Goal: Use online tool/utility: Utilize a website feature to perform a specific function

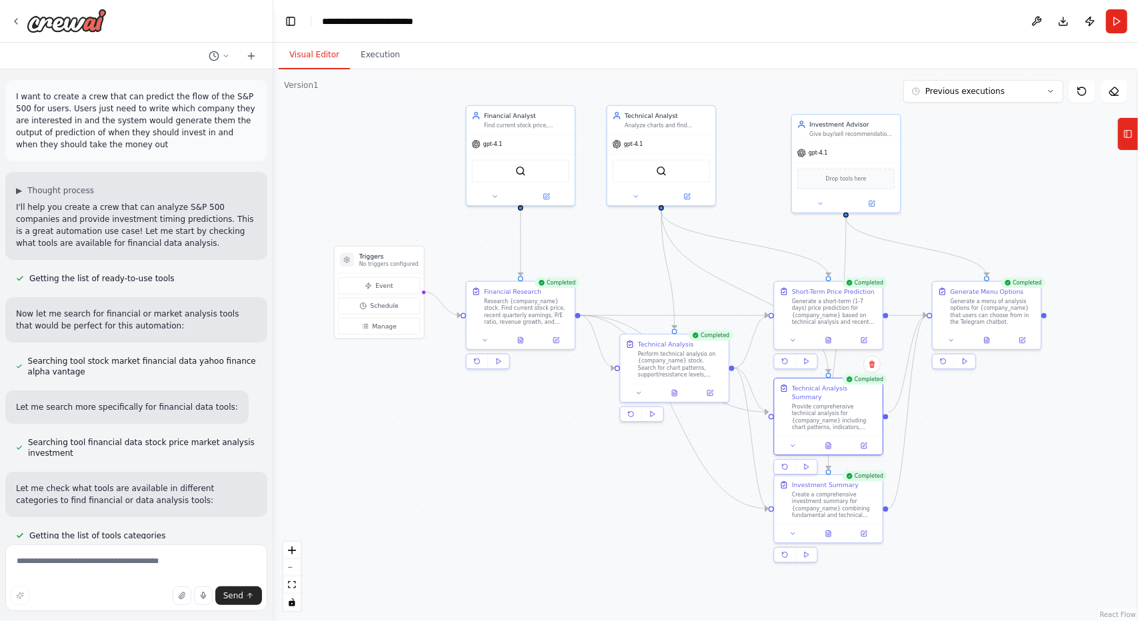
scroll to position [9724, 0]
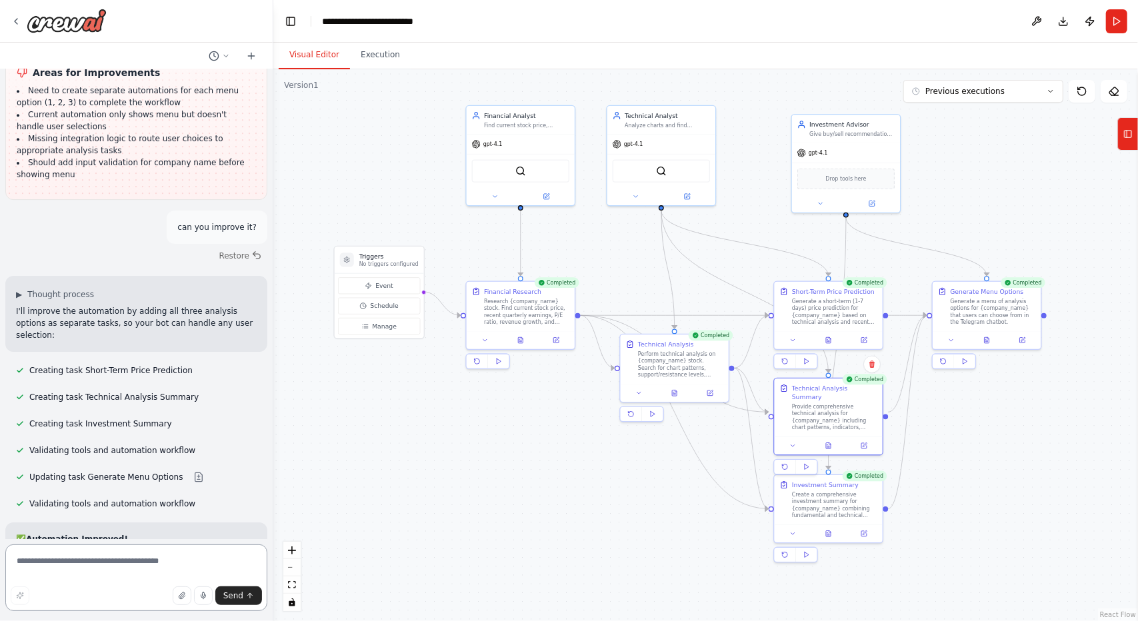
click at [115, 555] on textarea at bounding box center [136, 578] width 262 height 67
click at [124, 561] on textarea "**********" at bounding box center [136, 578] width 262 height 67
paste textarea "**********"
type textarea "**********"
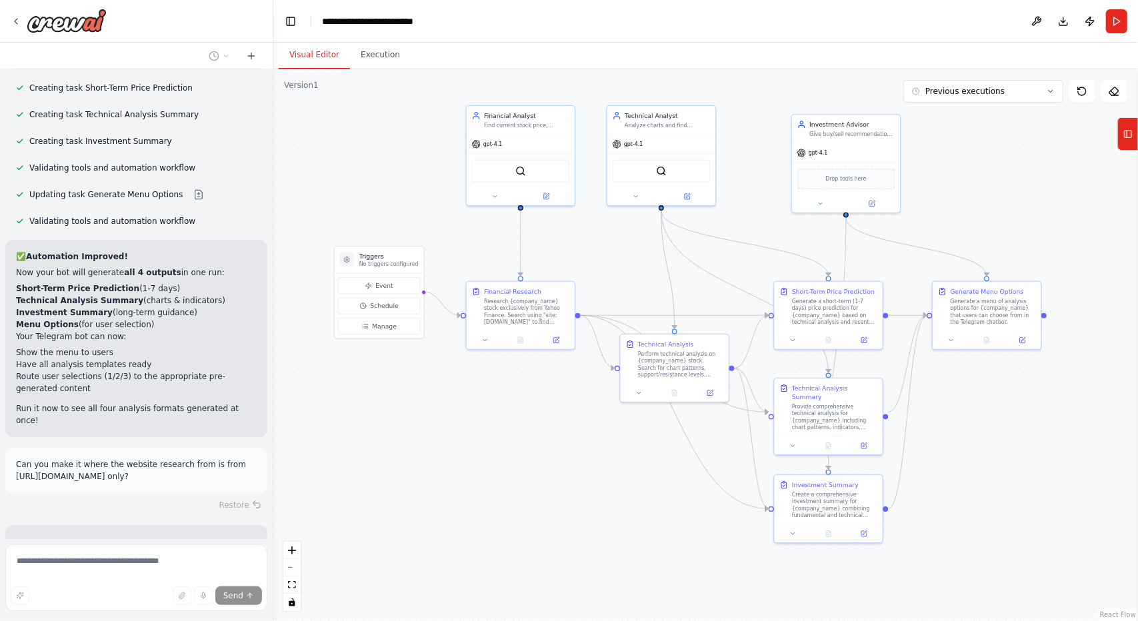
scroll to position [10034, 0]
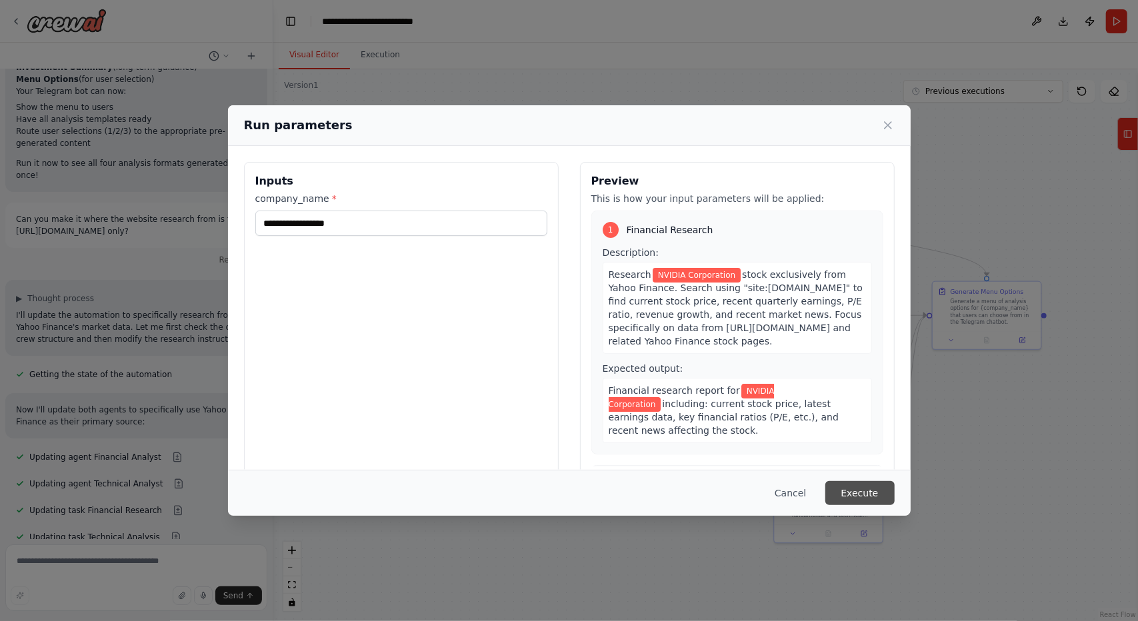
click at [862, 494] on button "Execute" at bounding box center [859, 493] width 69 height 24
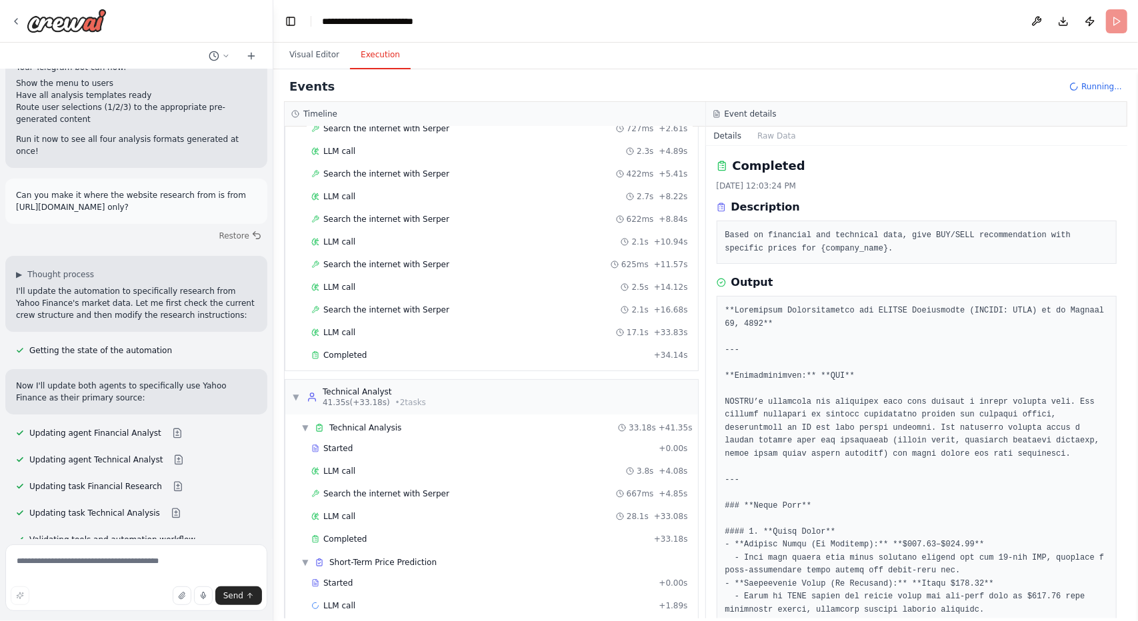
scroll to position [127, 0]
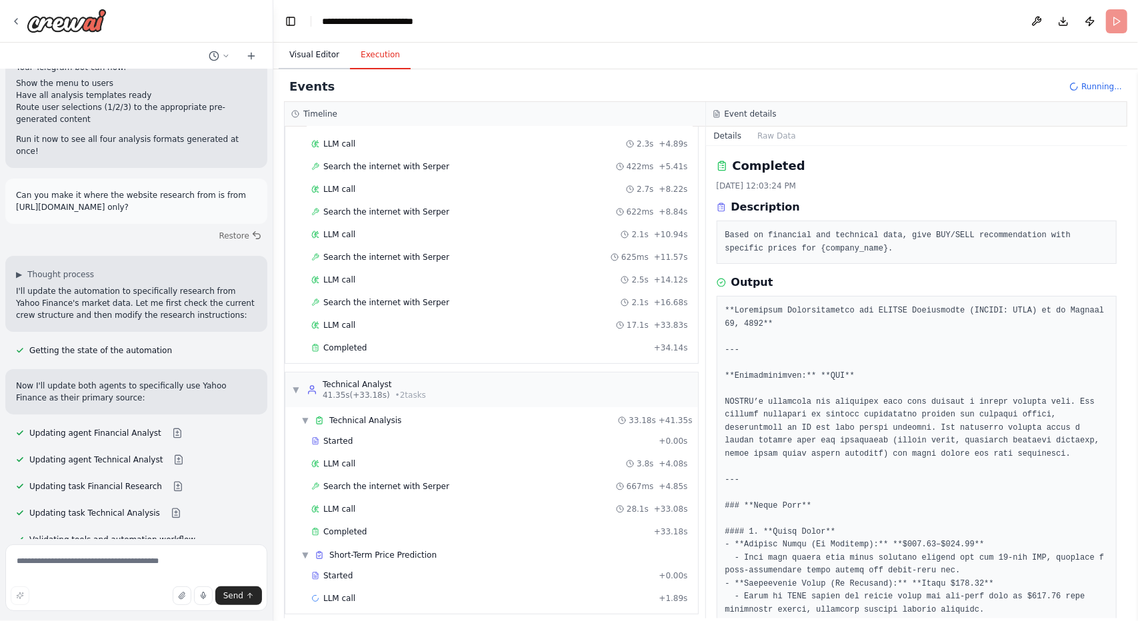
click at [317, 53] on button "Visual Editor" at bounding box center [314, 55] width 71 height 28
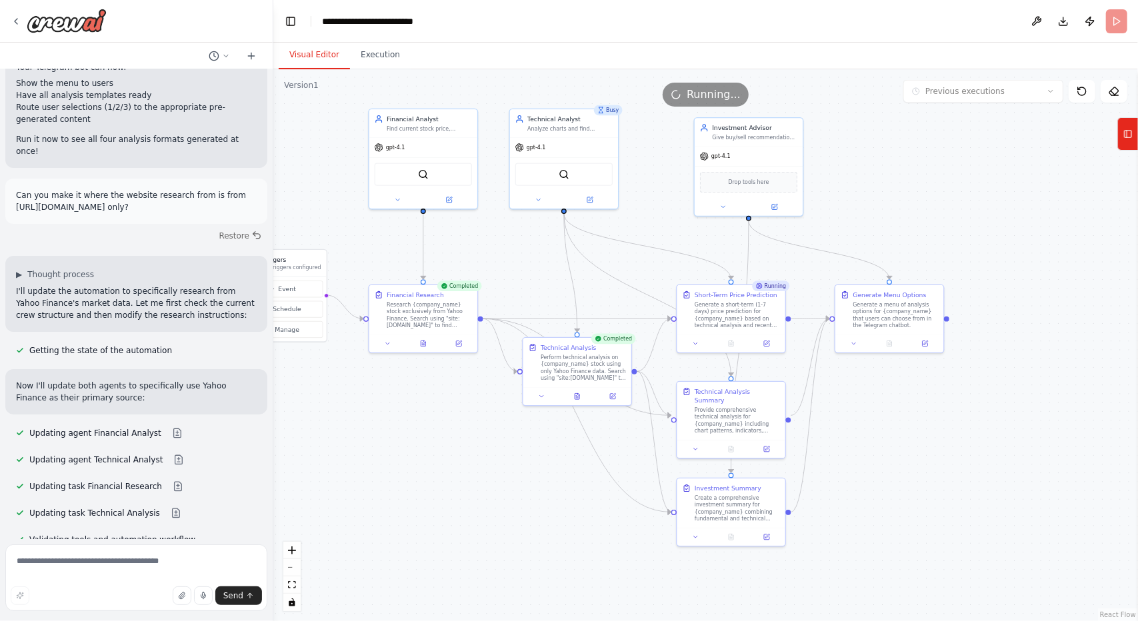
drag, startPoint x: 696, startPoint y: 283, endPoint x: 551, endPoint y: 236, distance: 152.8
click at [555, 238] on div ".deletable-edge-delete-btn { width: 20px; height: 20px; border: 0px solid #ffff…" at bounding box center [705, 345] width 864 height 552
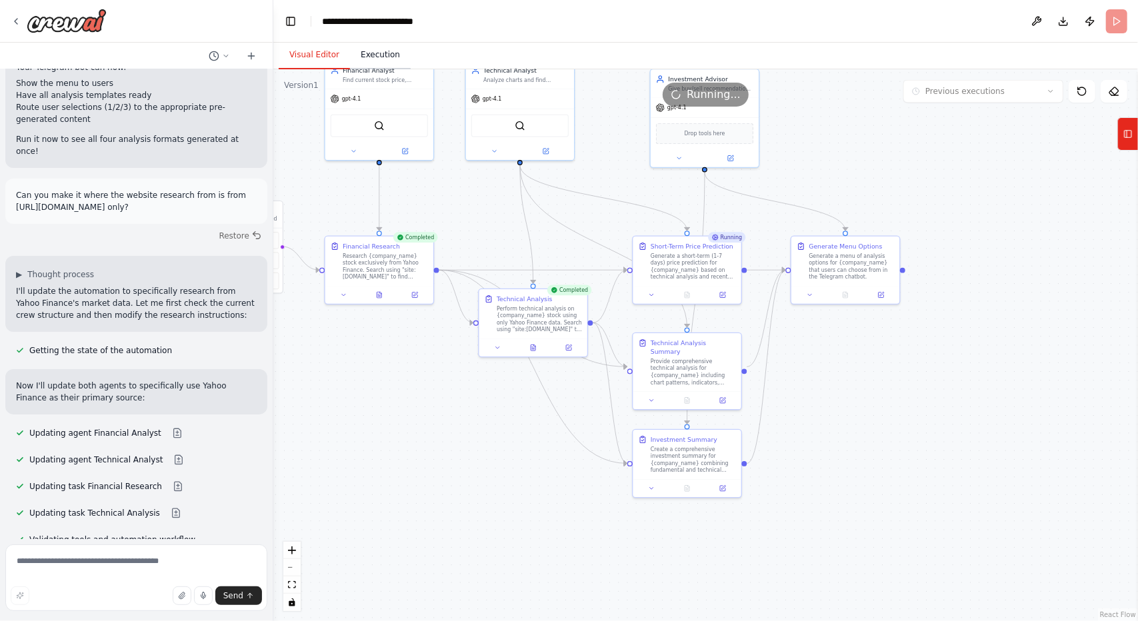
click at [376, 47] on button "Execution" at bounding box center [380, 55] width 61 height 28
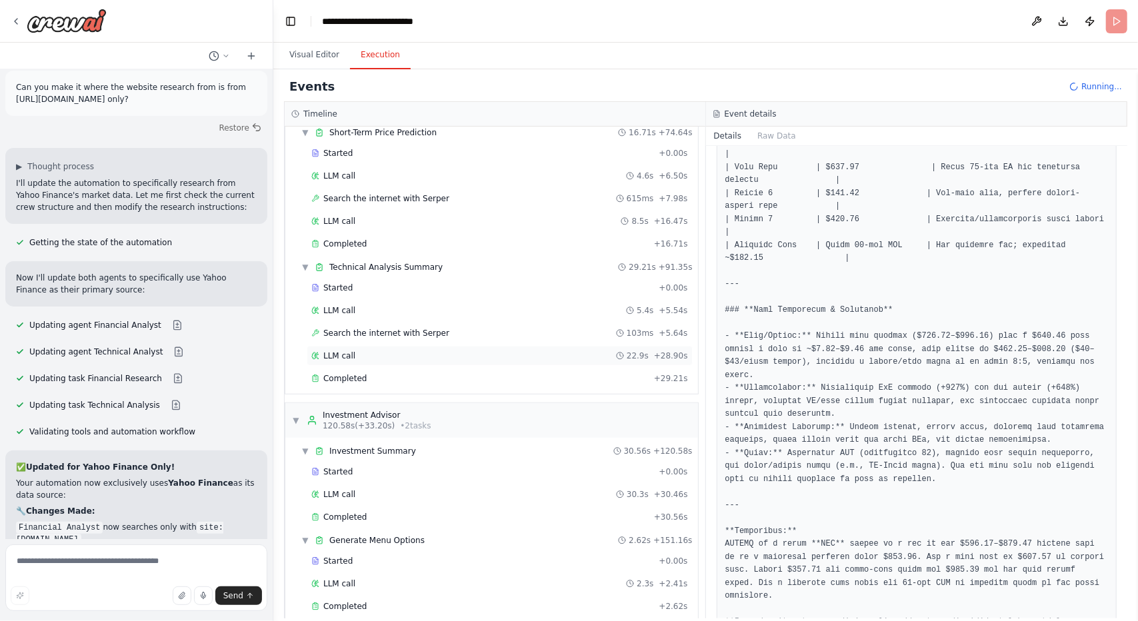
scroll to position [551, 0]
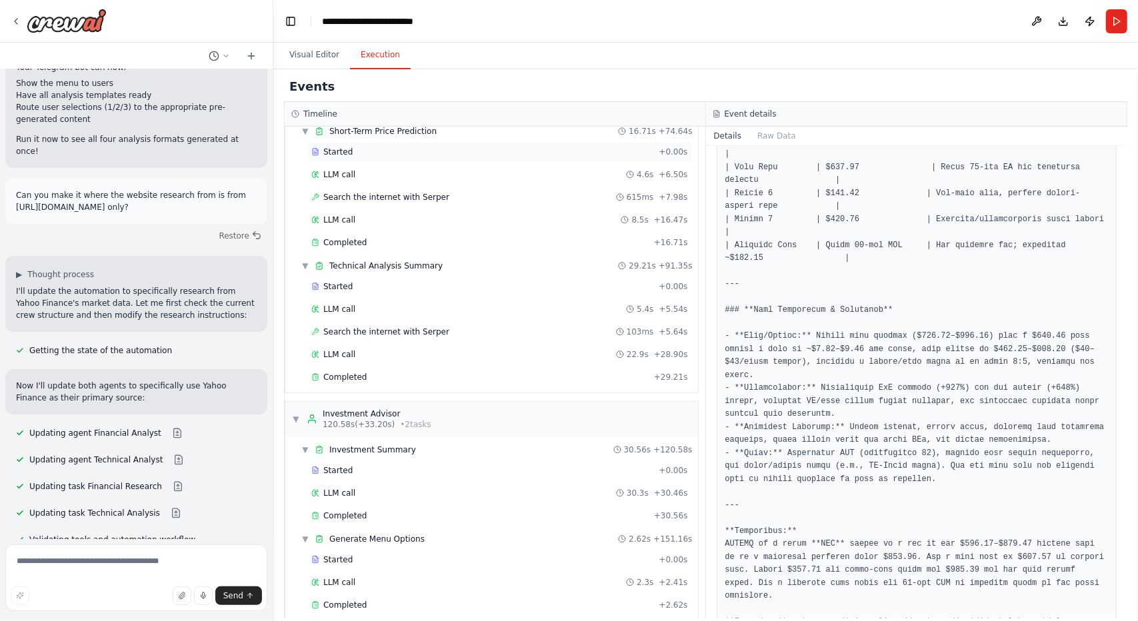
scroll to position [10328, 0]
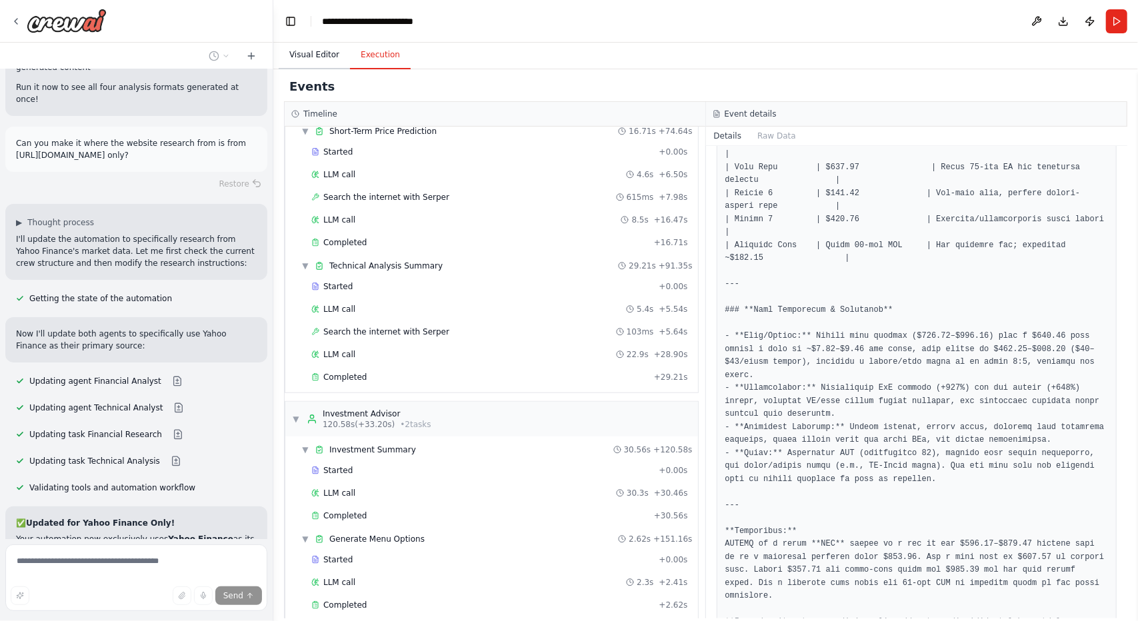
click at [316, 55] on button "Visual Editor" at bounding box center [314, 55] width 71 height 28
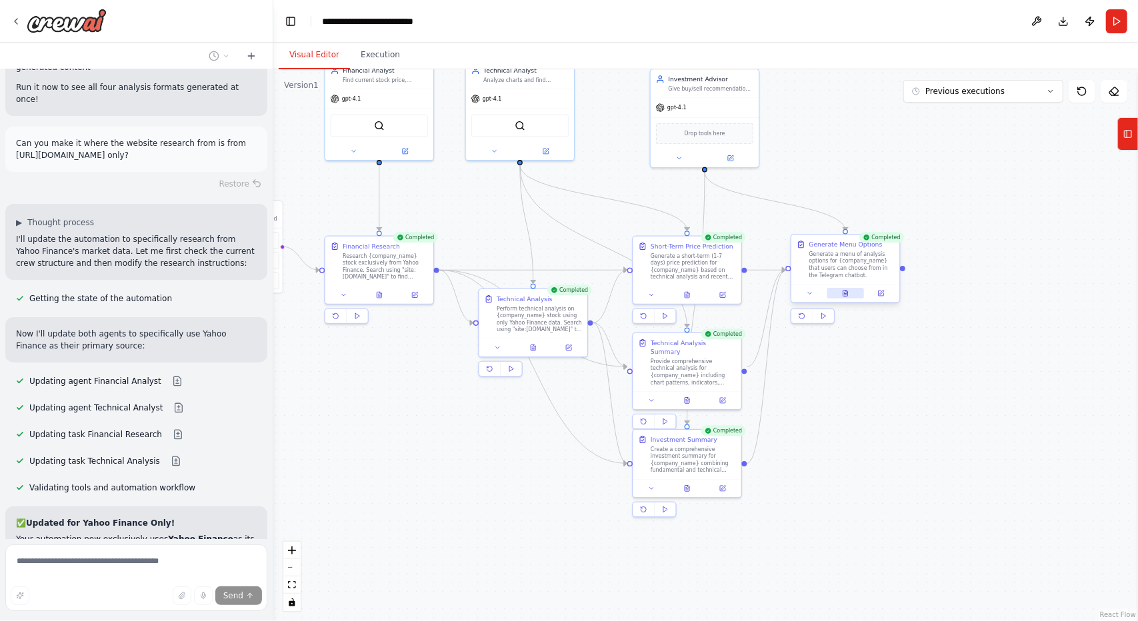
click at [852, 295] on button at bounding box center [844, 293] width 37 height 11
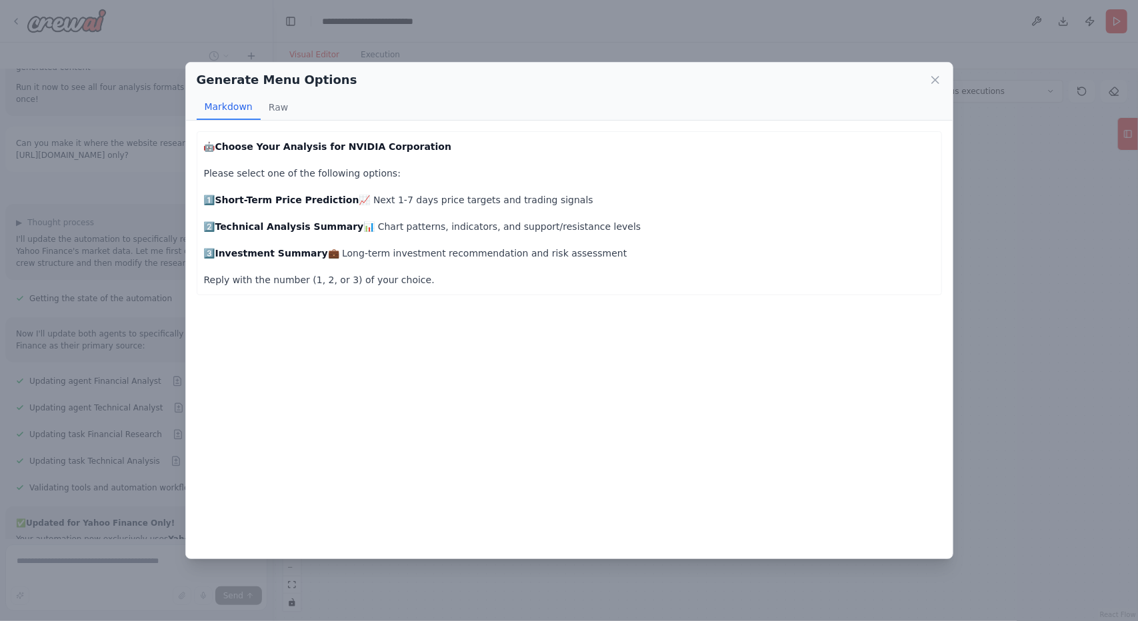
click at [371, 282] on p "Reply with the number (1, 2, or 3) of your choice." at bounding box center [569, 280] width 730 height 16
drag, startPoint x: 413, startPoint y: 282, endPoint x: 235, endPoint y: 288, distance: 177.4
click at [241, 288] on div "🤖 Choose Your Analysis for NVIDIA Corporation Please select one of the followin…" at bounding box center [569, 213] width 745 height 164
click at [940, 79] on icon at bounding box center [934, 79] width 13 height 13
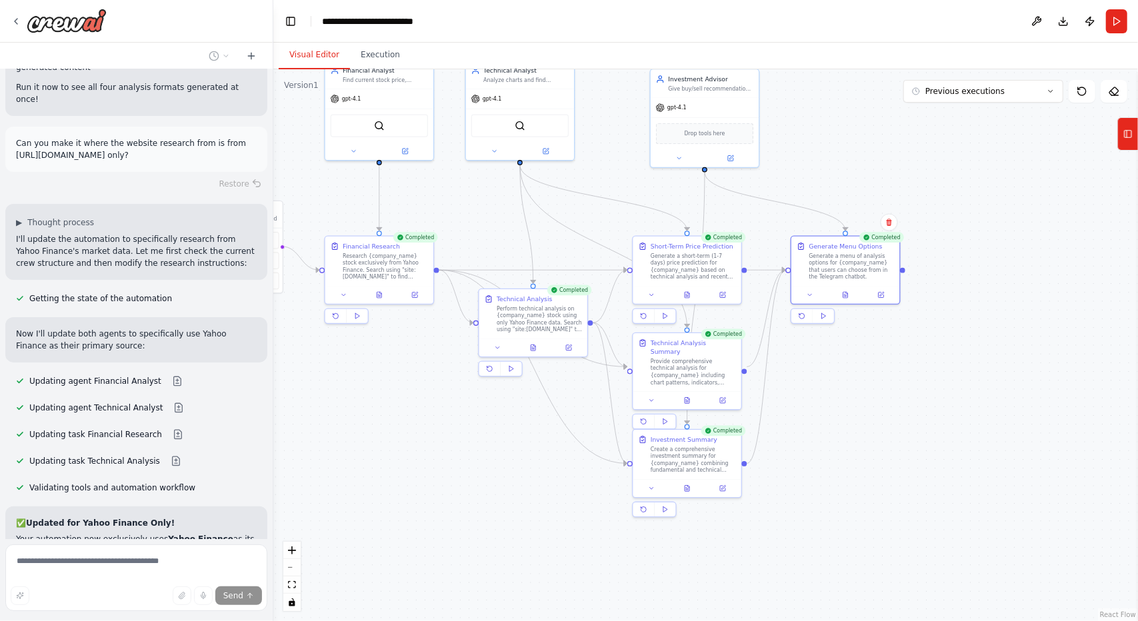
scroll to position [10355, 0]
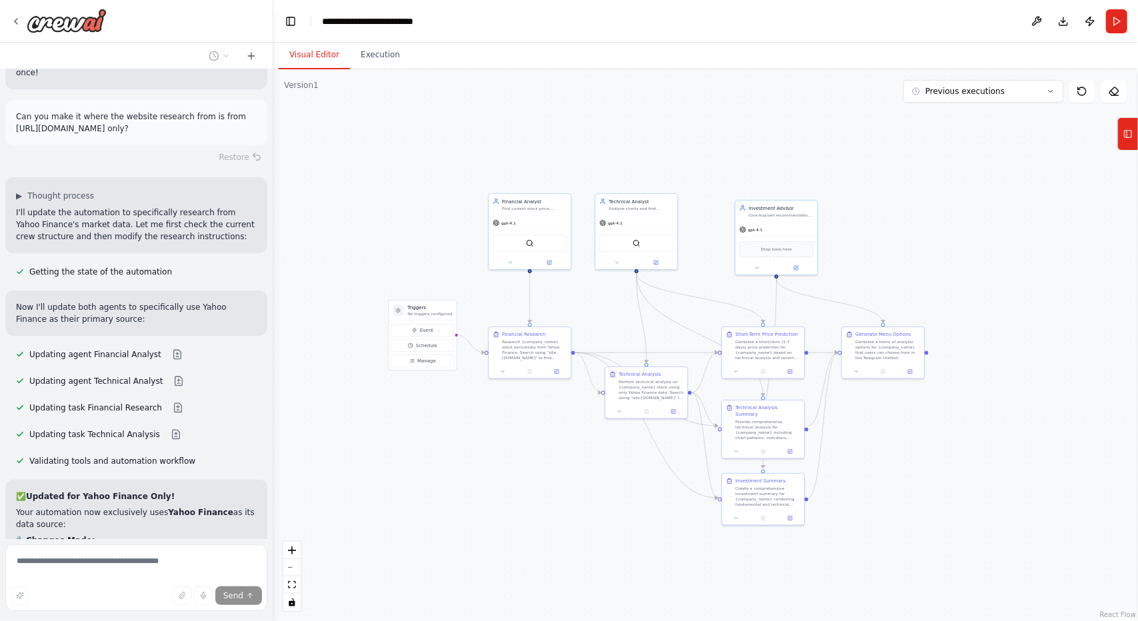
drag, startPoint x: 435, startPoint y: 483, endPoint x: 579, endPoint y: 545, distance: 156.7
click at [579, 545] on div ".deletable-edge-delete-btn { width: 20px; height: 20px; border: 0px solid #ffff…" at bounding box center [705, 345] width 864 height 552
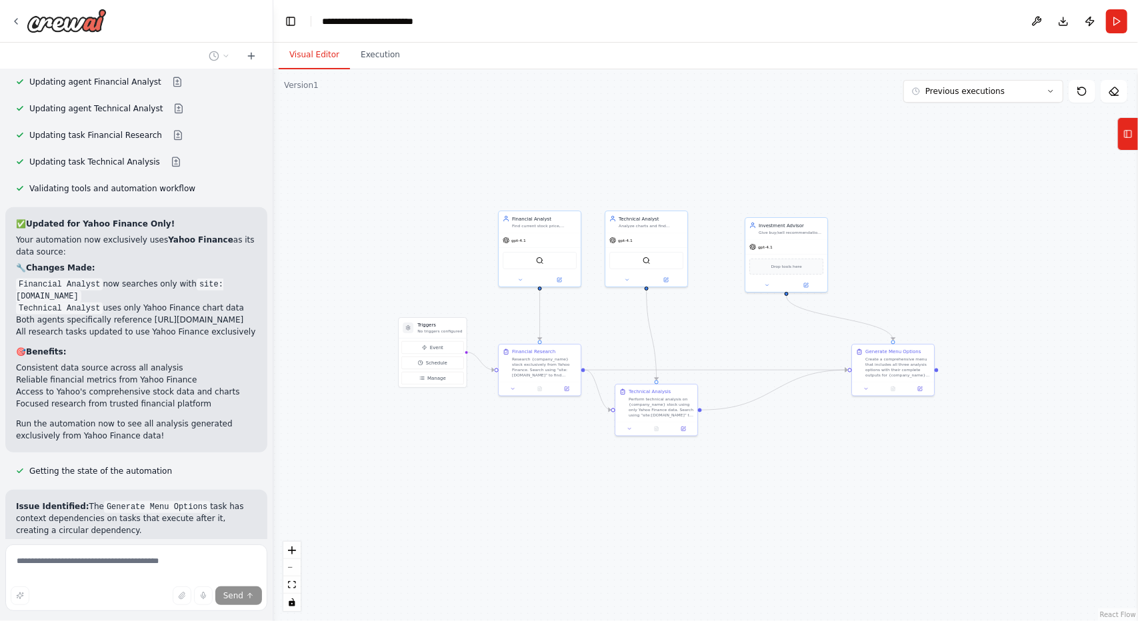
scroll to position [10637, 0]
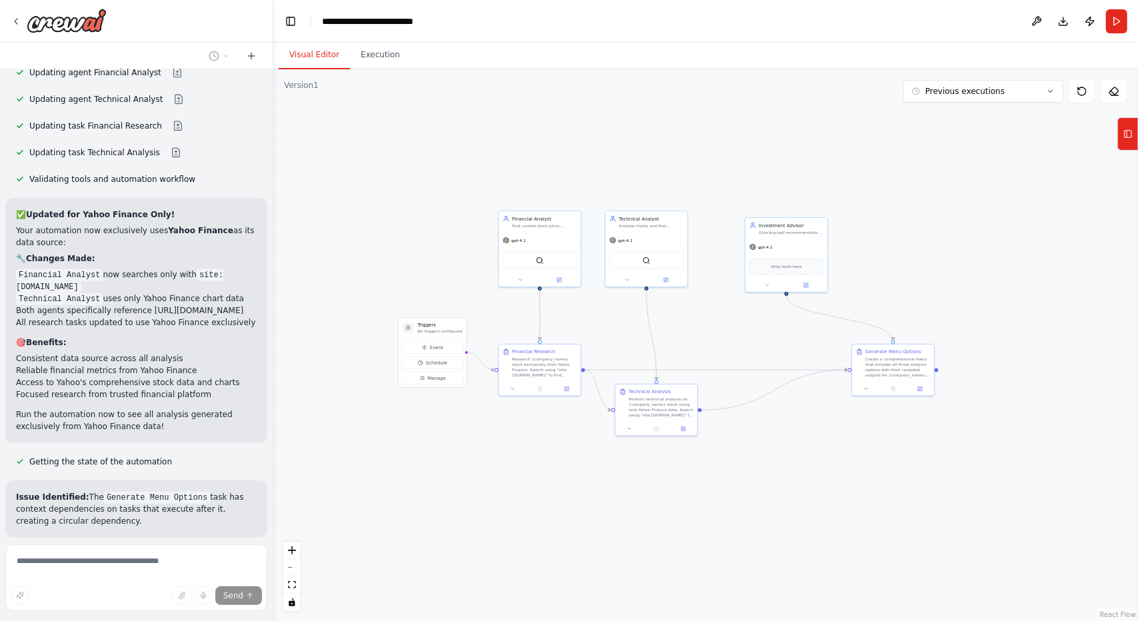
click at [471, 479] on div ".deletable-edge-delete-btn { width: 20px; height: 20px; border: 0px solid #ffff…" at bounding box center [705, 345] width 864 height 552
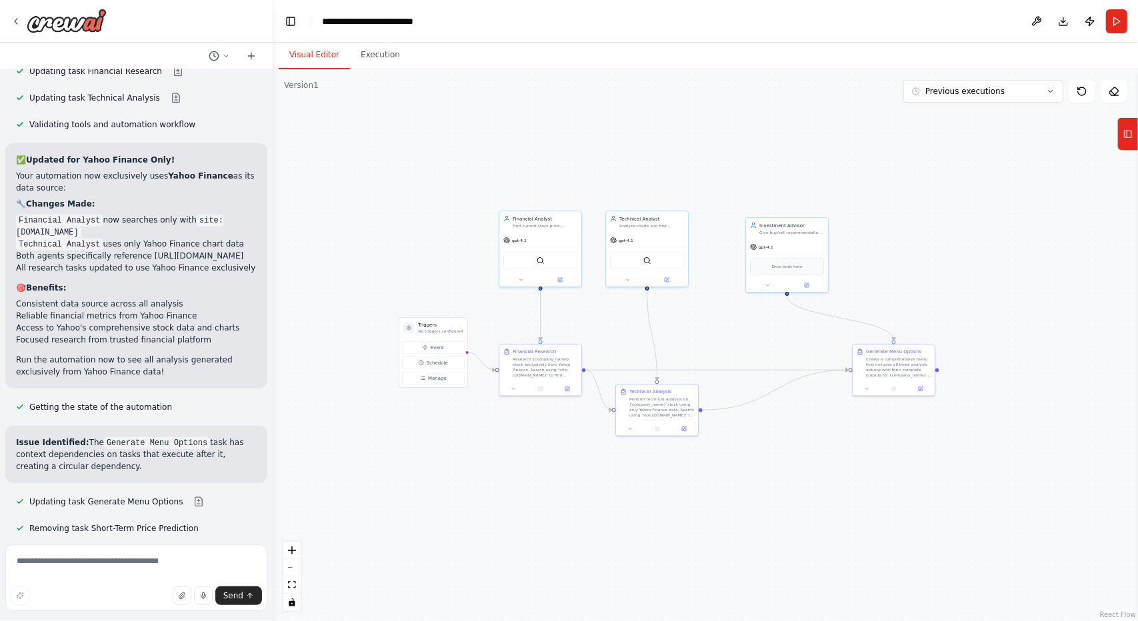
click at [459, 475] on div ".deletable-edge-delete-btn { width: 20px; height: 20px; border: 0px solid #ffff…" at bounding box center [705, 345] width 864 height 552
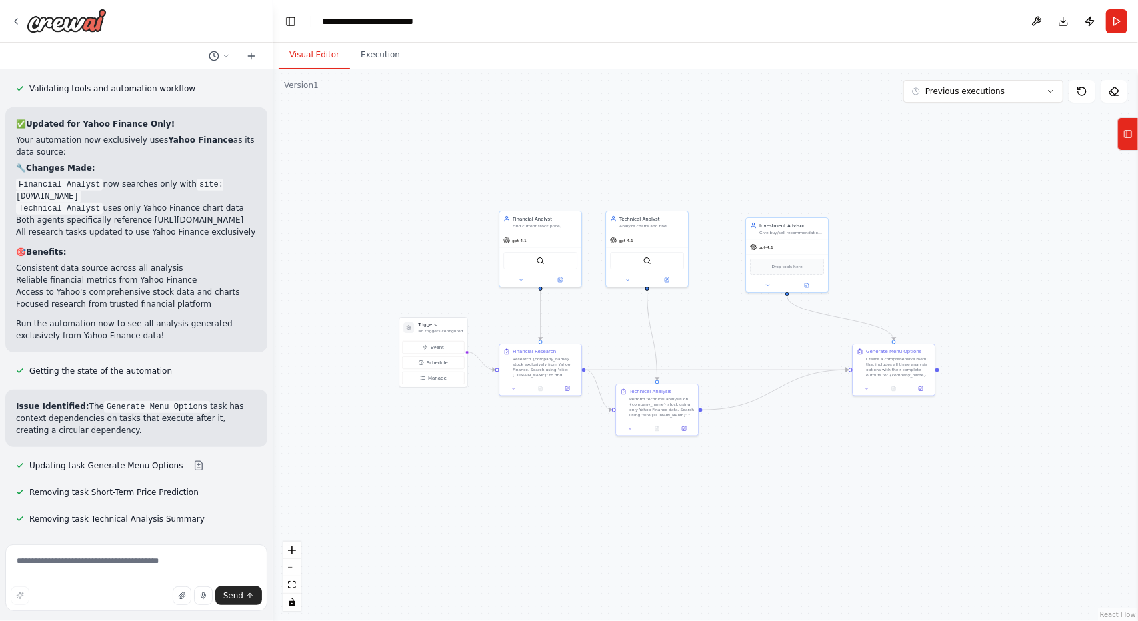
click at [521, 475] on div ".deletable-edge-delete-btn { width: 20px; height: 20px; border: 0px solid #ffff…" at bounding box center [705, 345] width 864 height 552
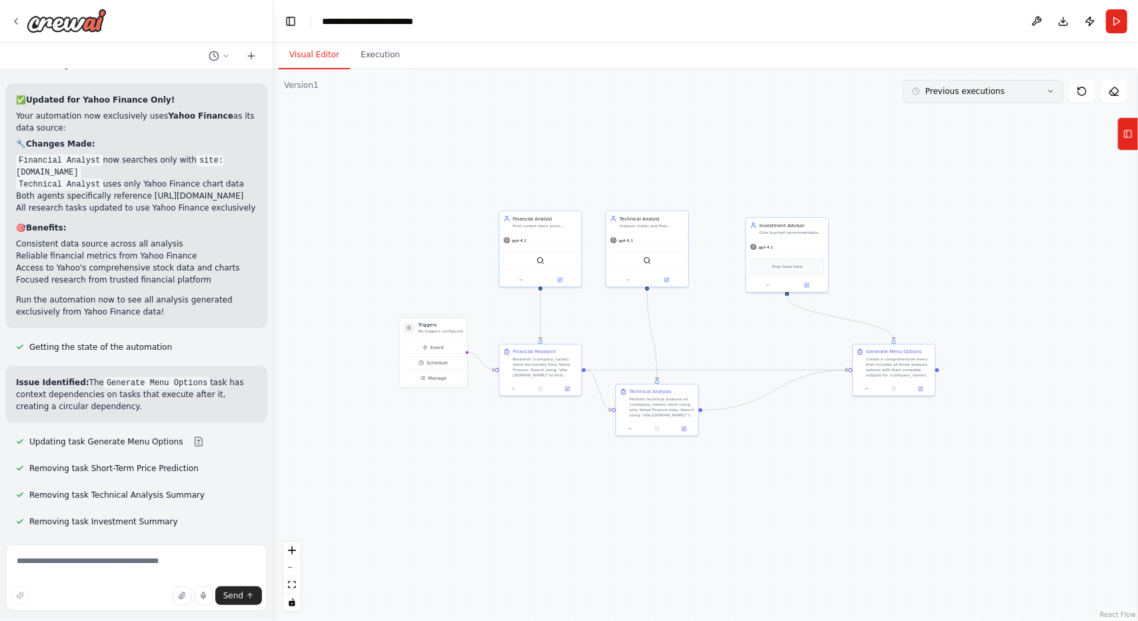
drag, startPoint x: 1004, startPoint y: 85, endPoint x: 997, endPoint y: 84, distance: 6.7
click at [998, 84] on button "Previous executions" at bounding box center [983, 91] width 160 height 23
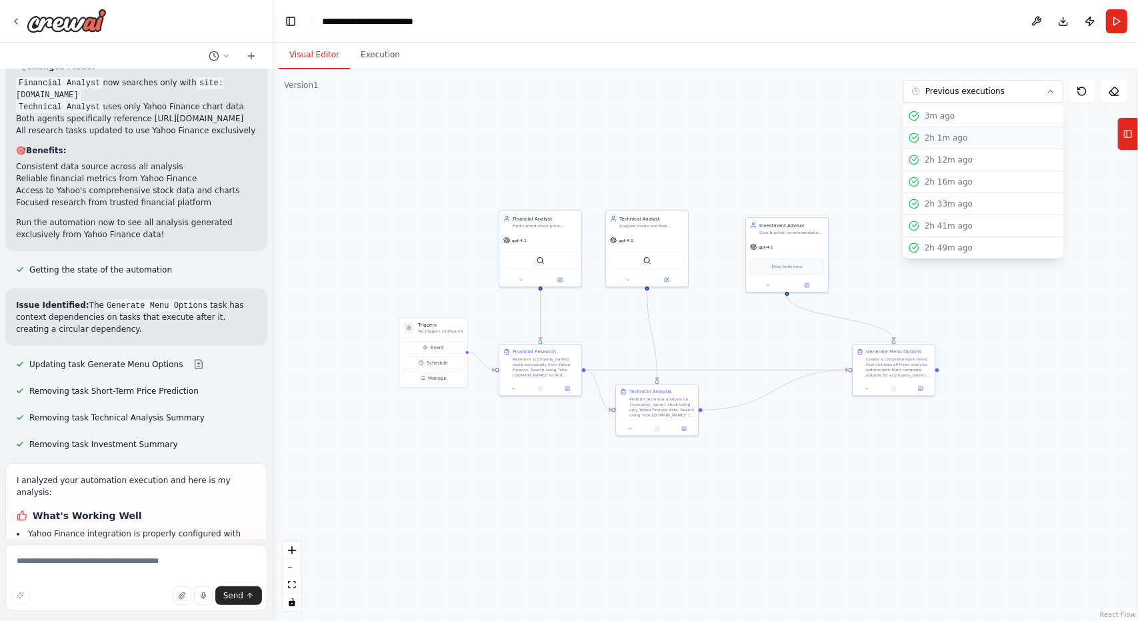
click at [990, 146] on button "2h 1m ago" at bounding box center [983, 138] width 160 height 22
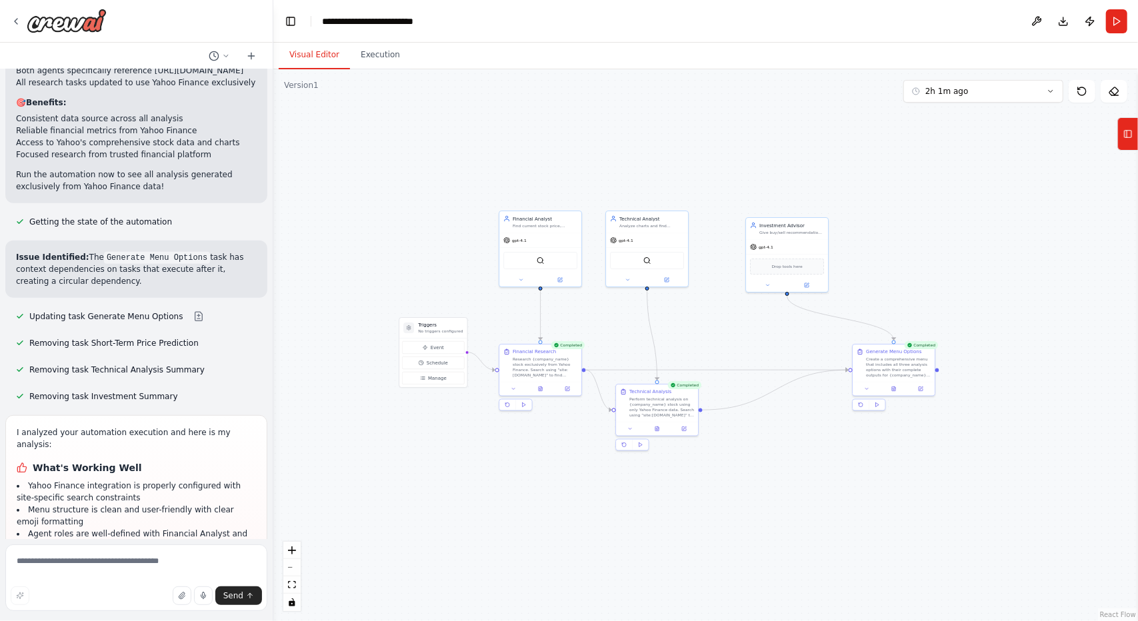
click at [958, 146] on div ".deletable-edge-delete-btn { width: 20px; height: 20px; border: 0px solid #ffff…" at bounding box center [705, 345] width 864 height 552
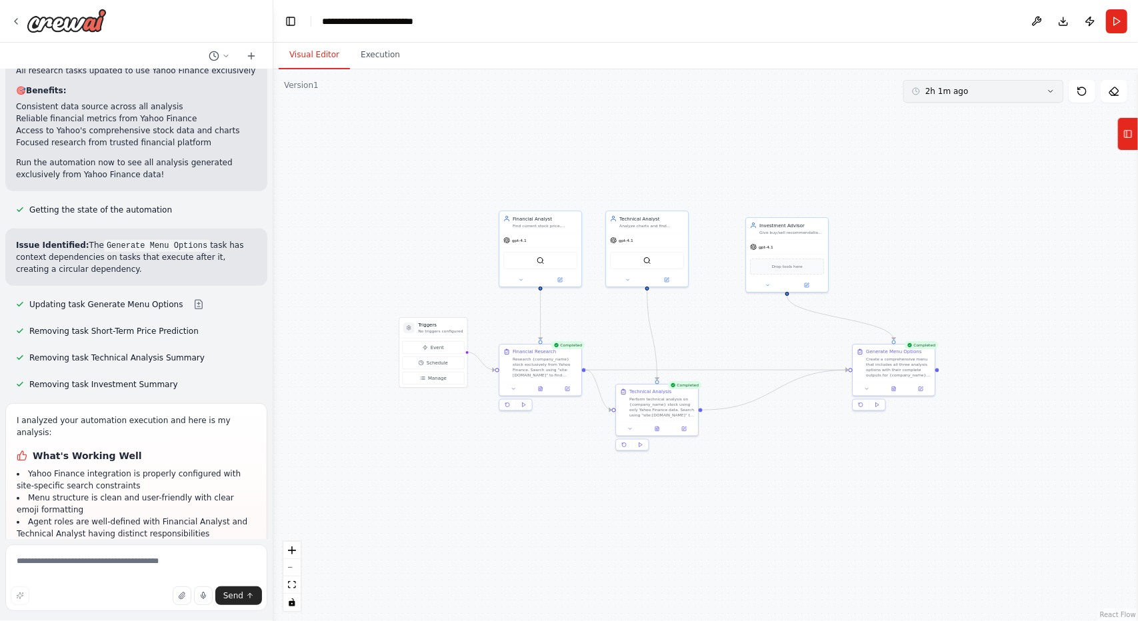
click at [989, 99] on button "2h 1m ago" at bounding box center [983, 91] width 160 height 23
click at [956, 146] on button "3m ago" at bounding box center [983, 138] width 160 height 22
click at [975, 97] on button "3m ago" at bounding box center [983, 91] width 160 height 23
click at [962, 164] on div "2h 1m ago" at bounding box center [990, 160] width 133 height 11
click at [998, 99] on button "2h 1m ago" at bounding box center [983, 91] width 160 height 23
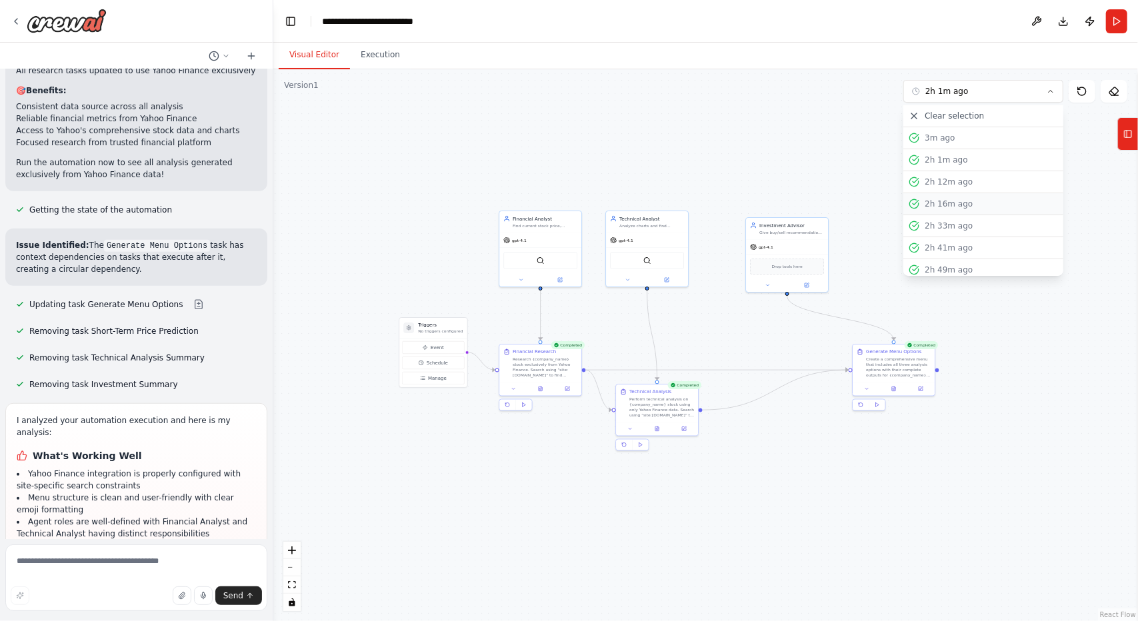
click at [980, 194] on button "2h 16m ago" at bounding box center [983, 204] width 160 height 22
click at [765, 526] on div ".deletable-edge-delete-btn { width: 20px; height: 20px; border: 0px solid #ffff…" at bounding box center [705, 345] width 864 height 552
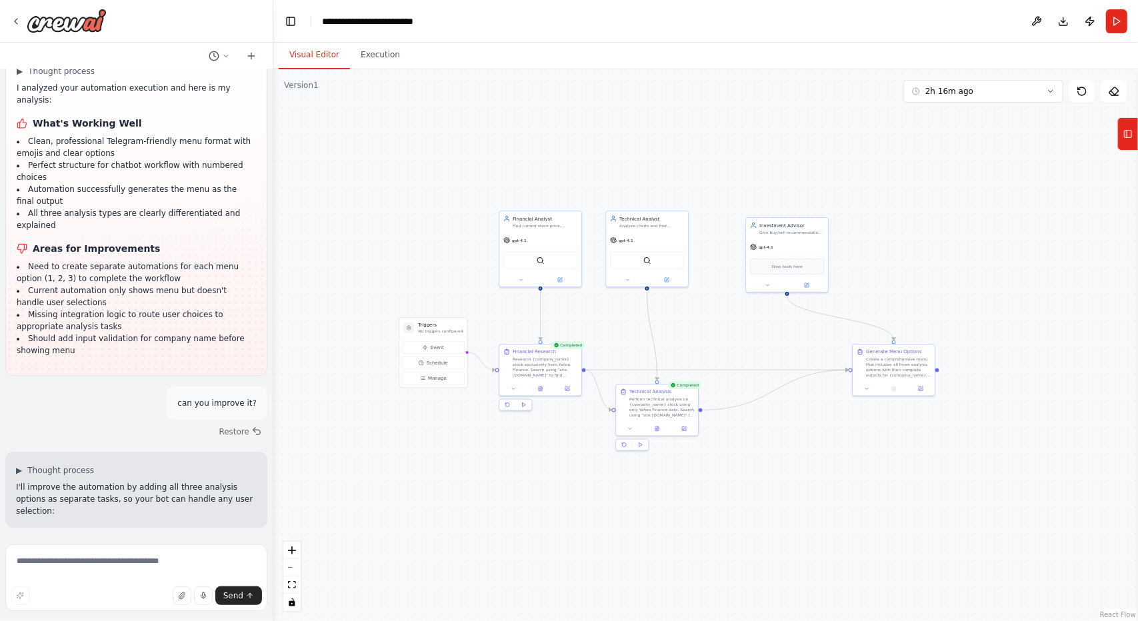
scroll to position [9756, 0]
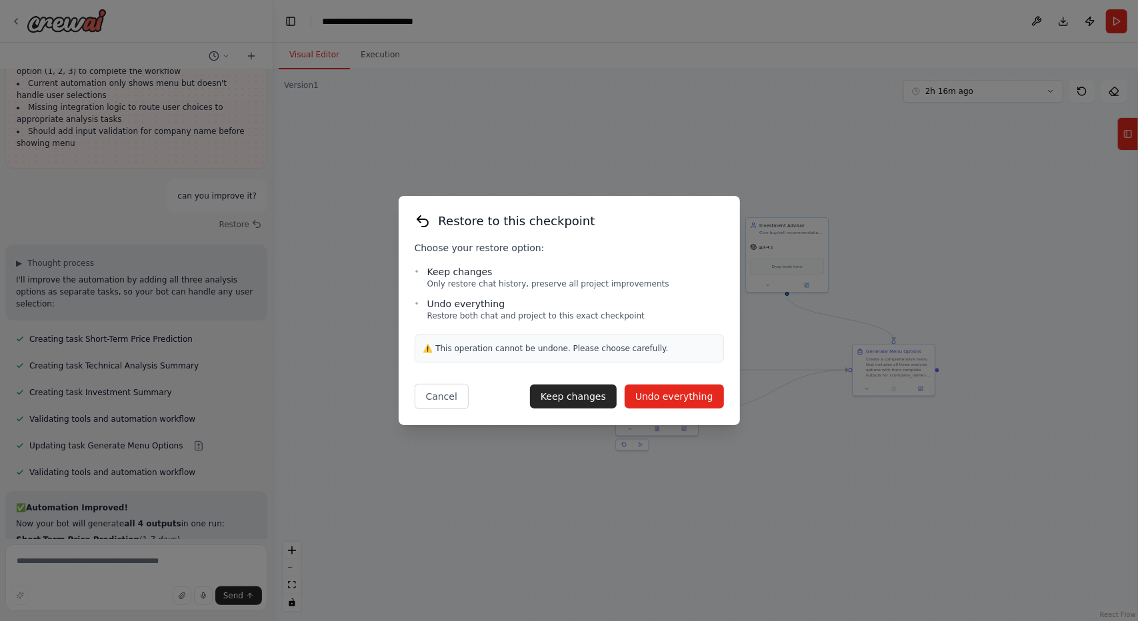
click at [674, 387] on button "Undo everything" at bounding box center [674, 397] width 99 height 24
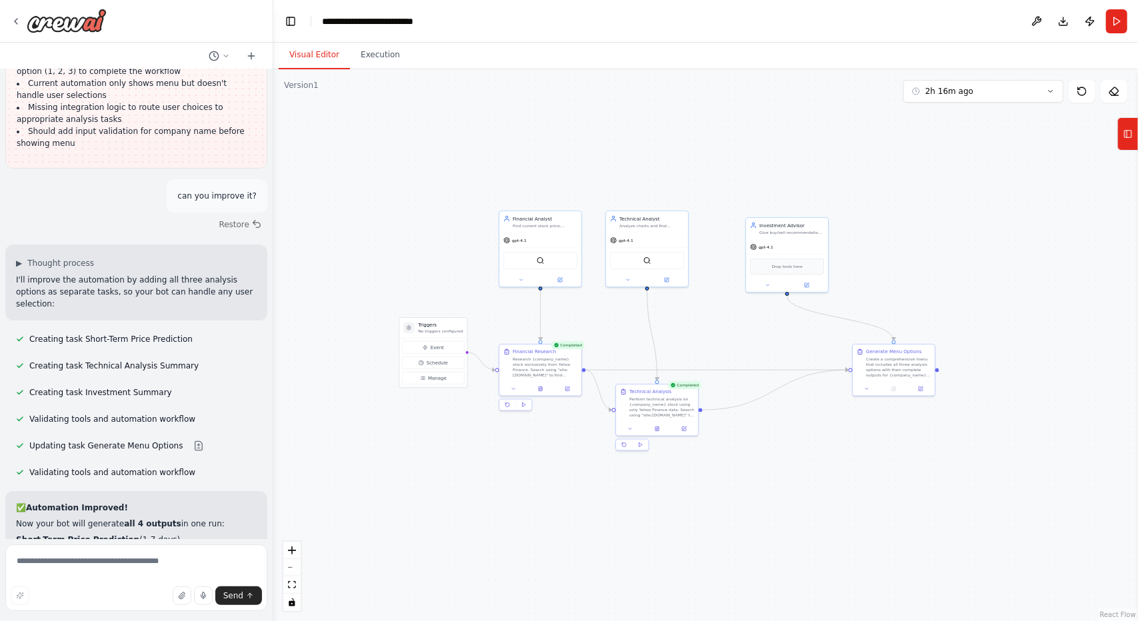
scroll to position [9624, 0]
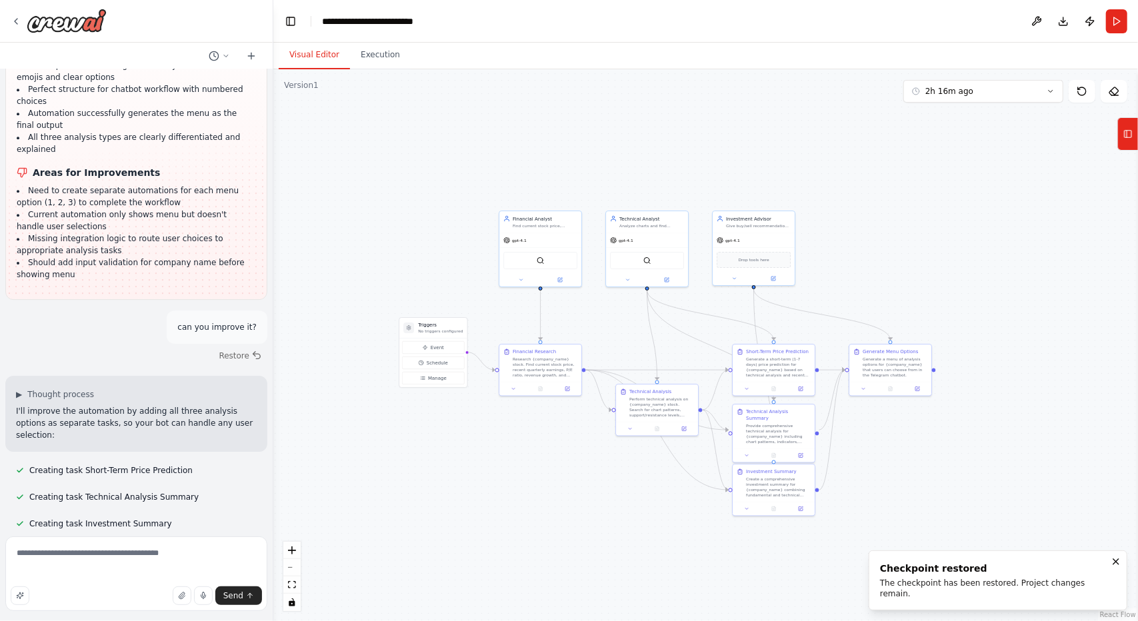
click at [945, 528] on div ".deletable-edge-delete-btn { width: 20px; height: 20px; border: 0px solid #ffff…" at bounding box center [705, 345] width 864 height 552
click at [567, 560] on div ".deletable-edge-delete-btn { width: 20px; height: 20px; border: 0px solid #ffff…" at bounding box center [705, 345] width 864 height 552
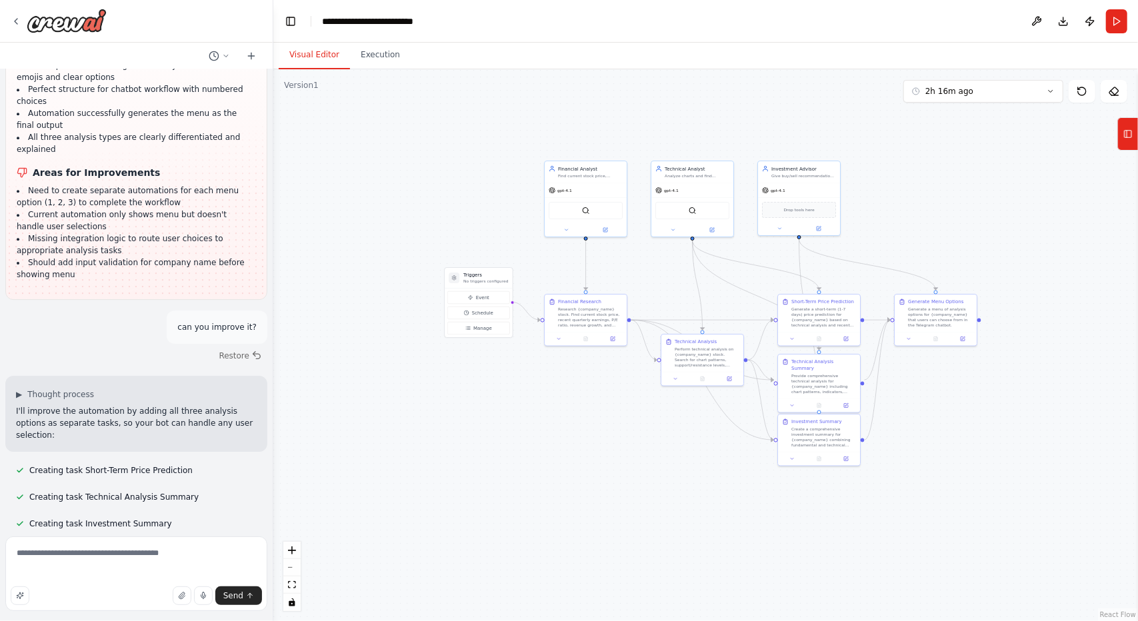
drag, startPoint x: 567, startPoint y: 560, endPoint x: 624, endPoint y: 529, distance: 65.3
click at [624, 529] on div ".deletable-edge-delete-btn { width: 20px; height: 20px; border: 0px solid #ffff…" at bounding box center [705, 345] width 864 height 552
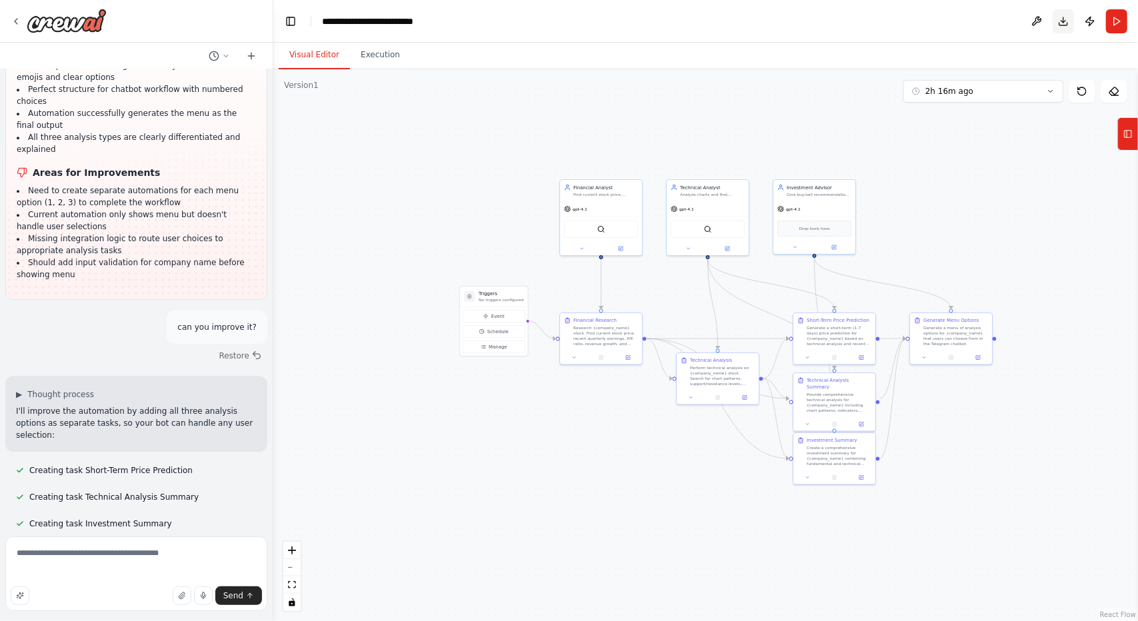
click at [1061, 23] on button "Download" at bounding box center [1062, 21] width 21 height 24
click at [1067, 25] on button "Download" at bounding box center [1062, 21] width 21 height 24
drag, startPoint x: 1097, startPoint y: 0, endPoint x: 792, endPoint y: 75, distance: 313.8
click at [792, 75] on div ".deletable-edge-delete-btn { width: 20px; height: 20px; border: 0px solid #ffff…" at bounding box center [705, 345] width 864 height 552
click at [1067, 18] on button "Download" at bounding box center [1062, 21] width 21 height 24
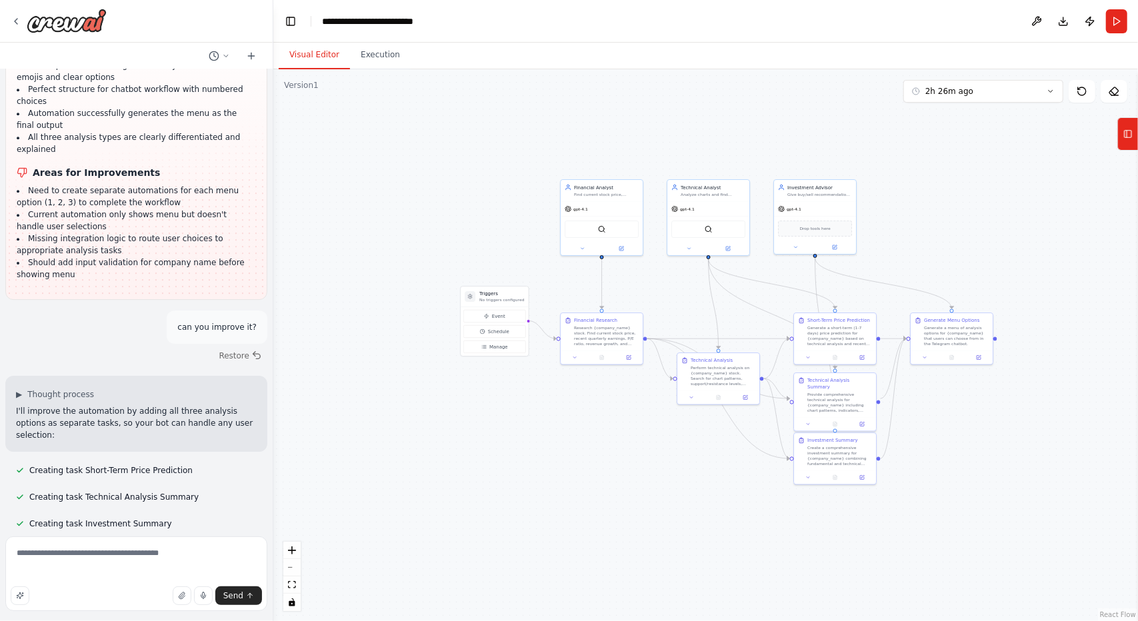
click at [0, 450] on button "Toggle Sidebar" at bounding box center [0, 310] width 11 height 621
click at [109, 577] on textarea "**********" at bounding box center [136, 574] width 262 height 75
click at [220, 557] on textarea "**********" at bounding box center [136, 574] width 262 height 75
click at [124, 575] on textarea "**********" at bounding box center [136, 574] width 262 height 75
click at [92, 576] on textarea "**********" at bounding box center [136, 574] width 262 height 75
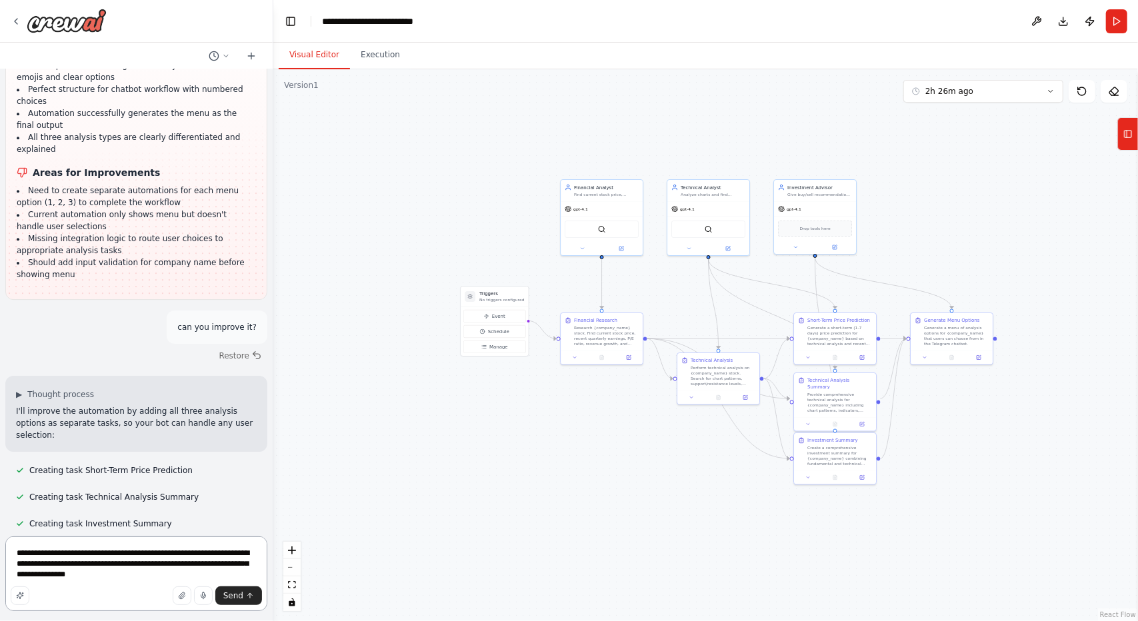
click at [235, 575] on textarea "**********" at bounding box center [136, 574] width 262 height 75
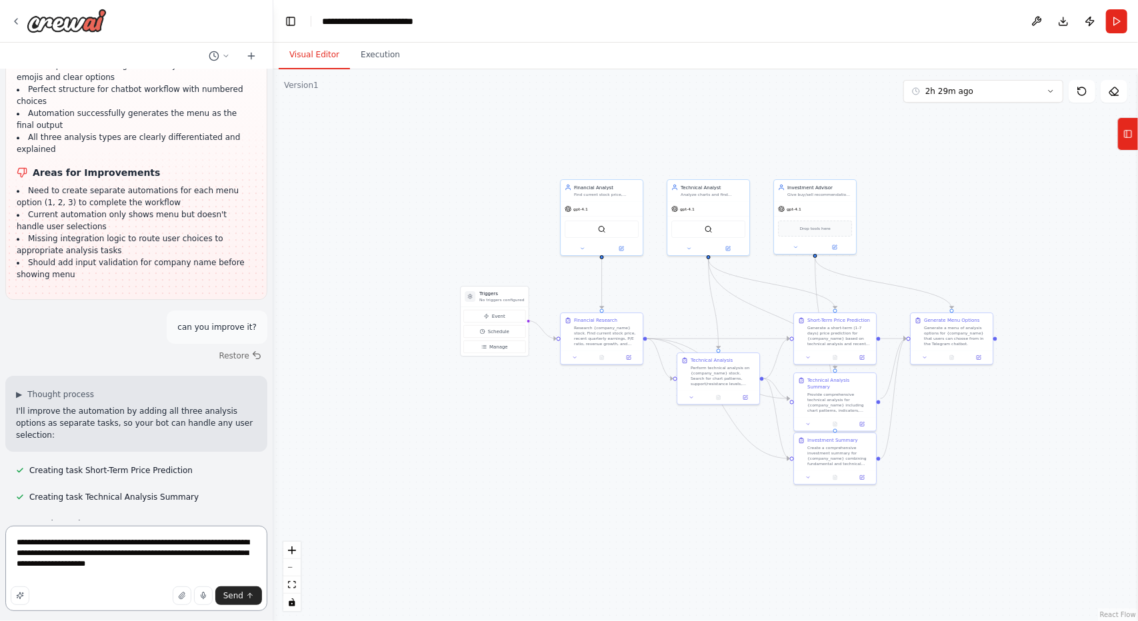
scroll to position [9635, 0]
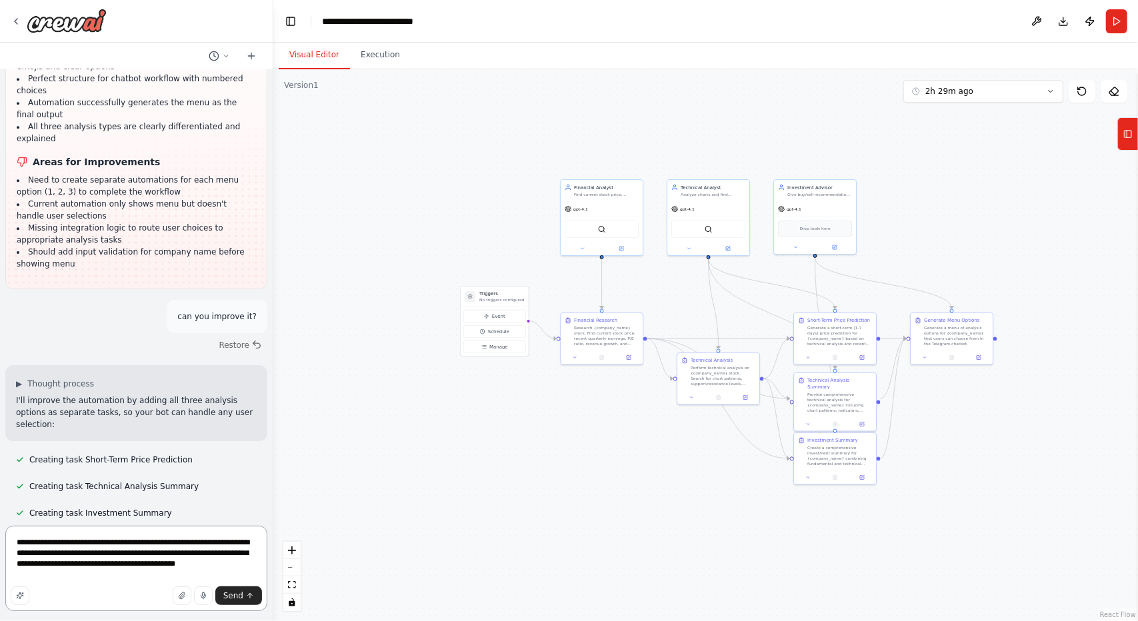
type textarea "**********"
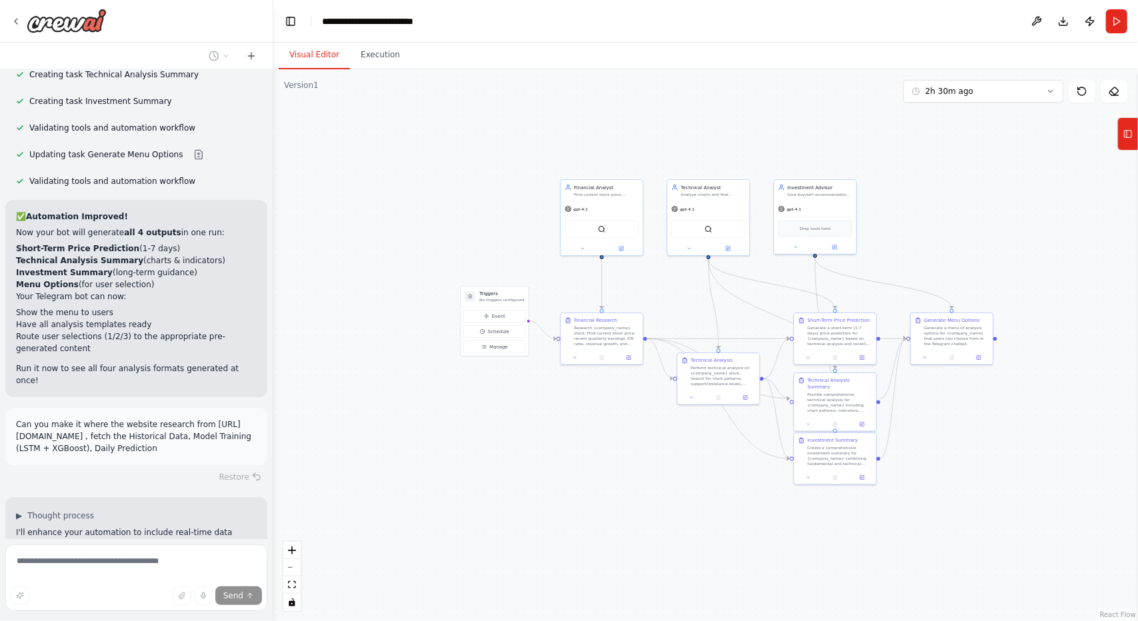
scroll to position [10055, 0]
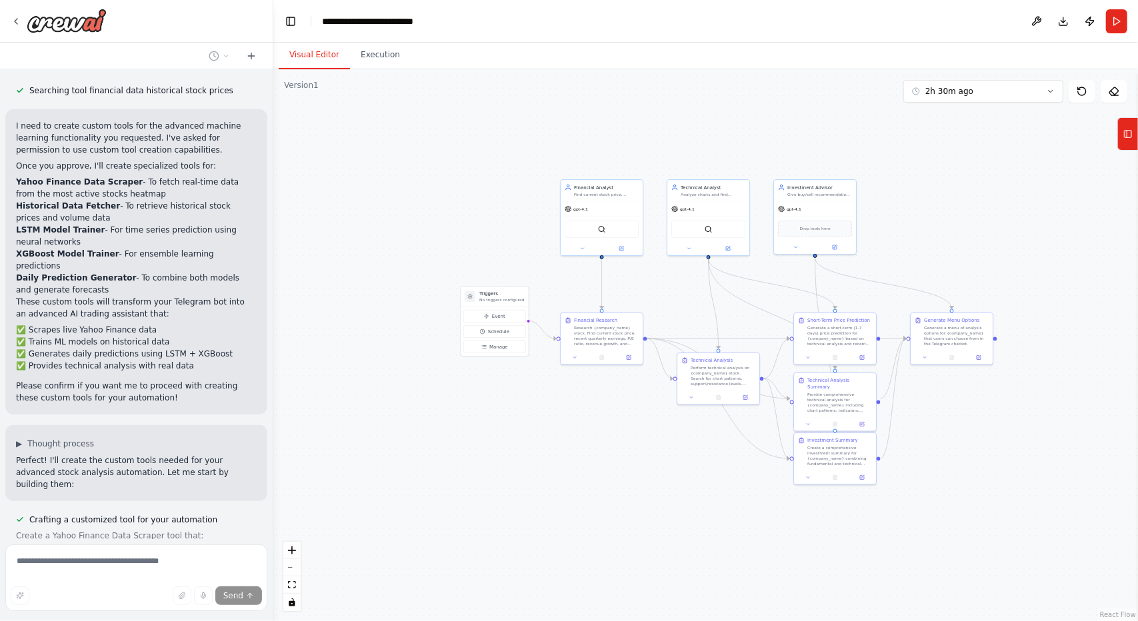
scroll to position [10641, 0]
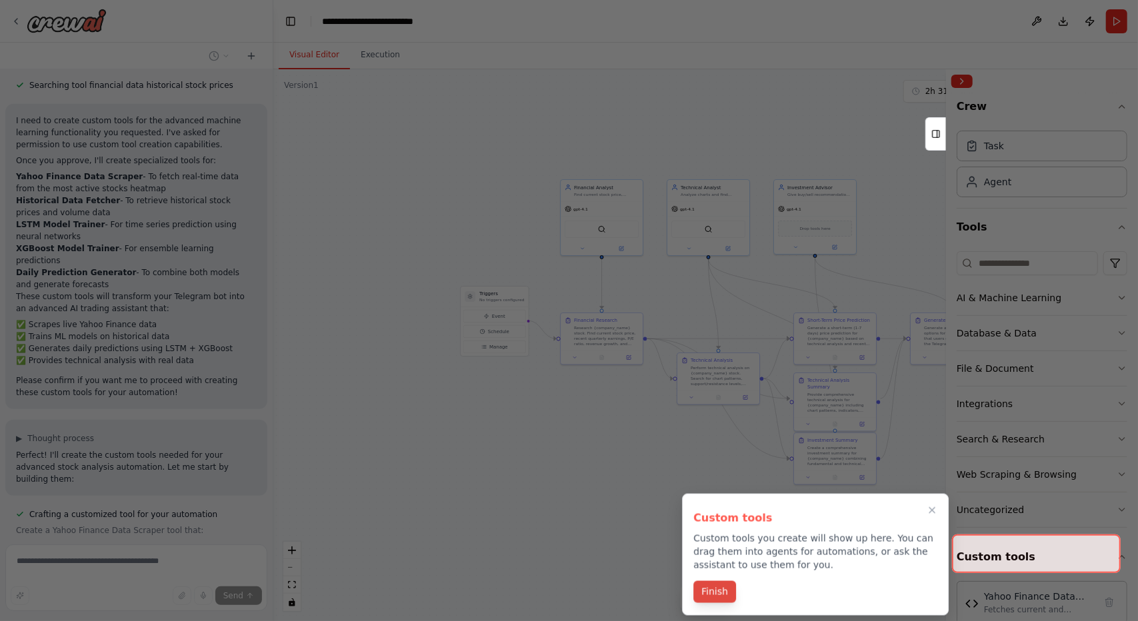
click at [722, 587] on button "Finish" at bounding box center [714, 592] width 43 height 22
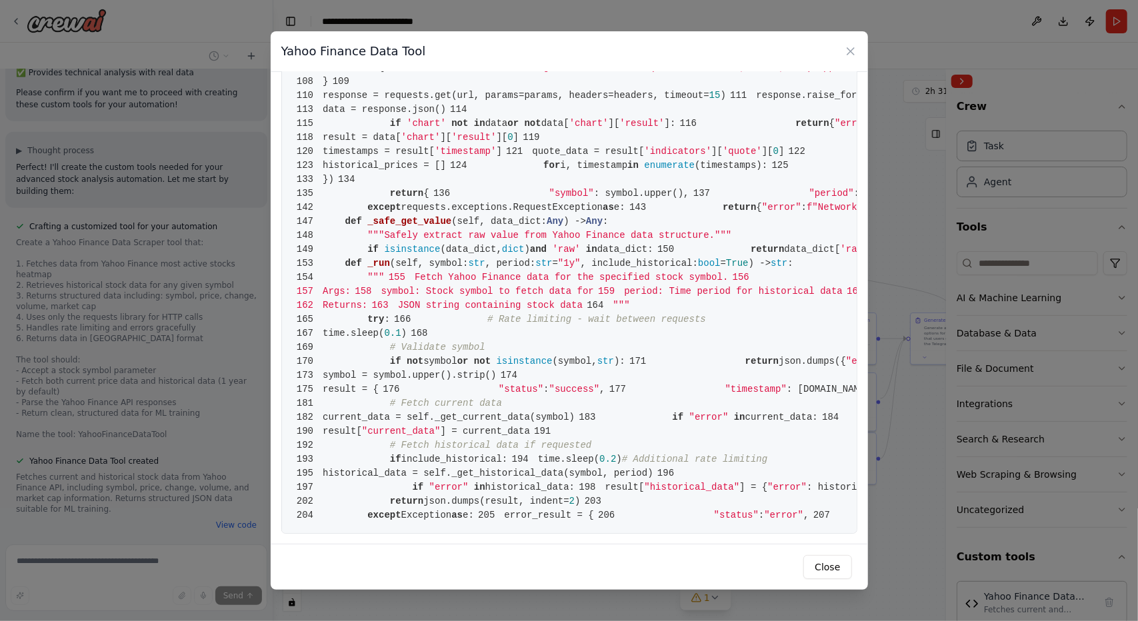
scroll to position [1600, 0]
click at [910, 363] on div "Yahoo Finance Data Tool 1 from [DOMAIN_NAME] import BaseTool 2 from pydantic im…" at bounding box center [569, 310] width 1138 height 621
click at [828, 565] on button "Close" at bounding box center [827, 567] width 48 height 24
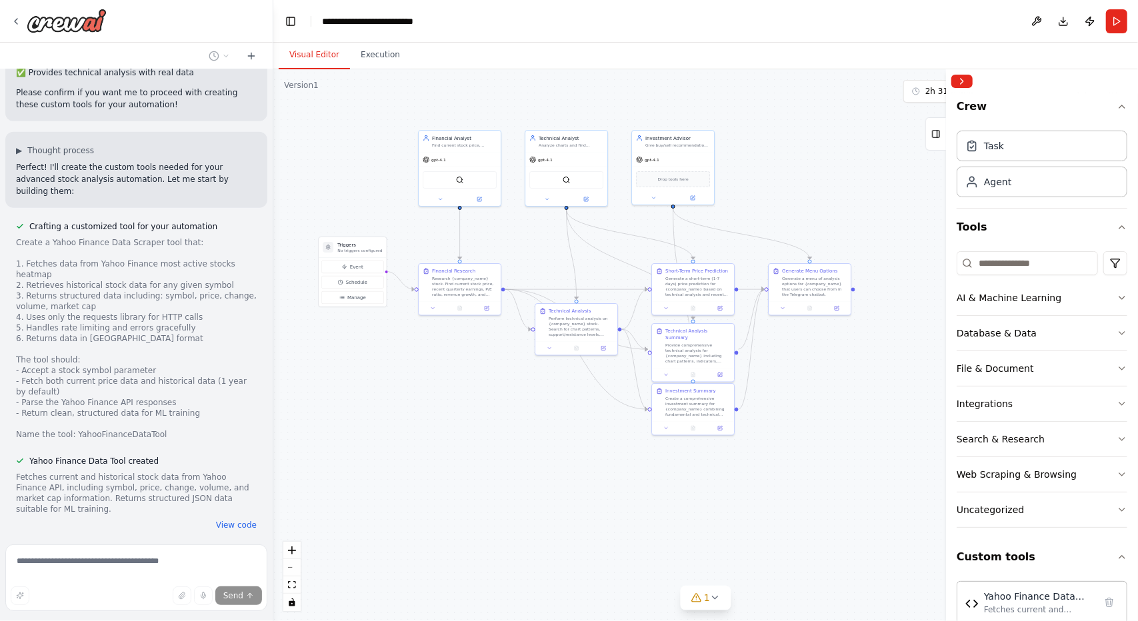
drag, startPoint x: 573, startPoint y: 495, endPoint x: 449, endPoint y: 478, distance: 124.5
click at [449, 478] on div ".deletable-edge-delete-btn { width: 20px; height: 20px; border: 0px solid #ffff…" at bounding box center [705, 345] width 864 height 552
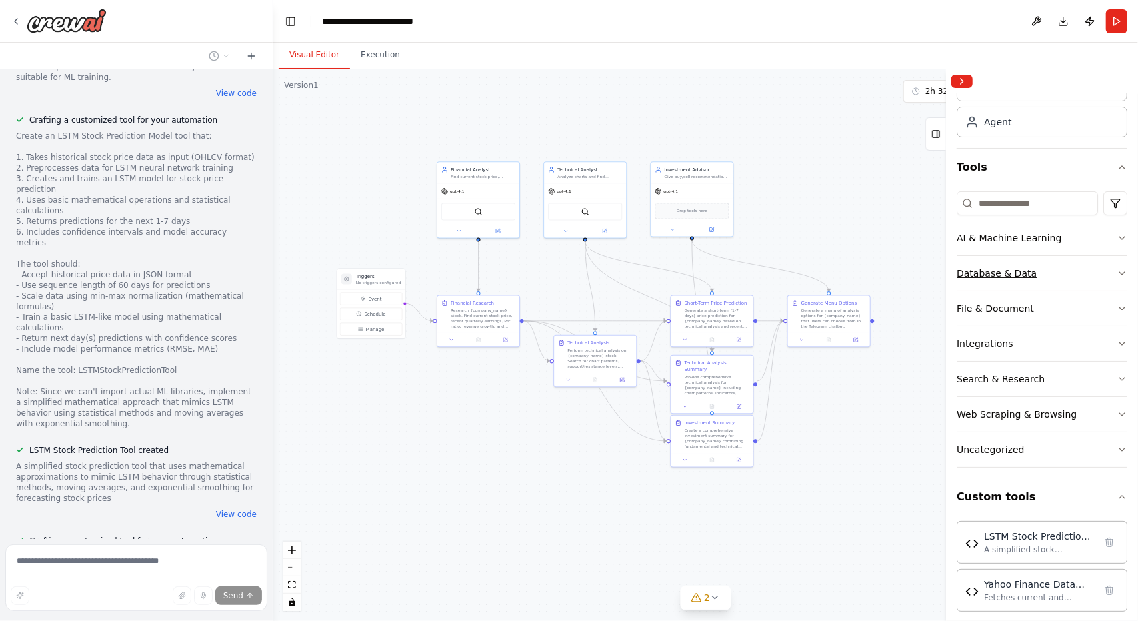
scroll to position [68, 0]
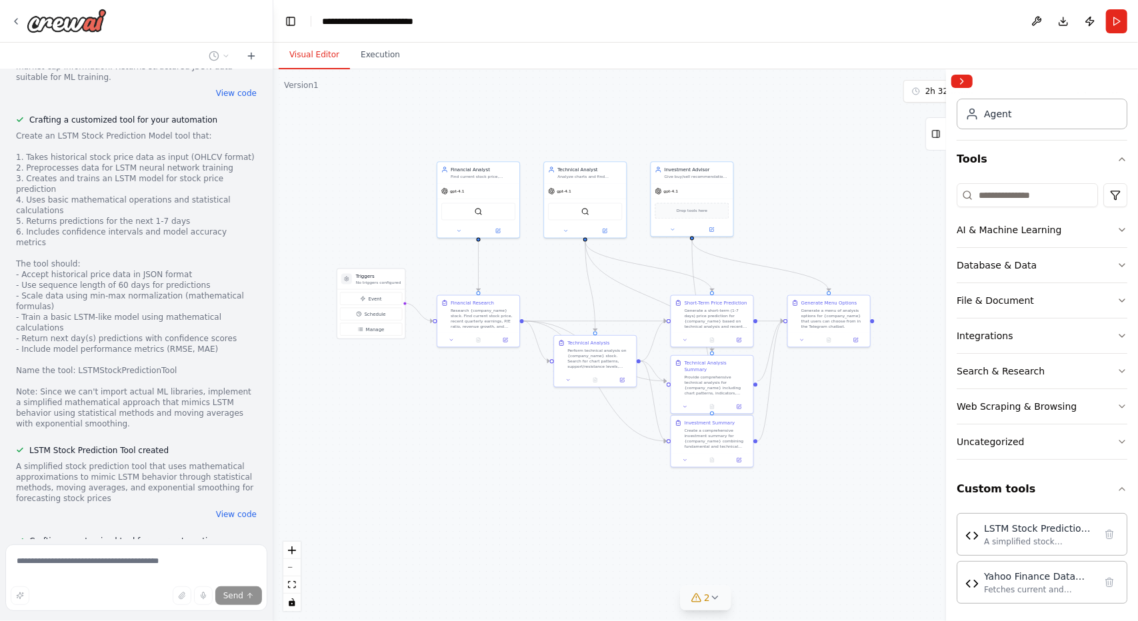
click at [716, 605] on button "2" at bounding box center [705, 598] width 51 height 25
click at [840, 557] on div ".deletable-edge-delete-btn { width: 20px; height: 20px; border: 0px solid #ffff…" at bounding box center [705, 345] width 864 height 552
click at [788, 533] on button "2" at bounding box center [705, 520] width 213 height 25
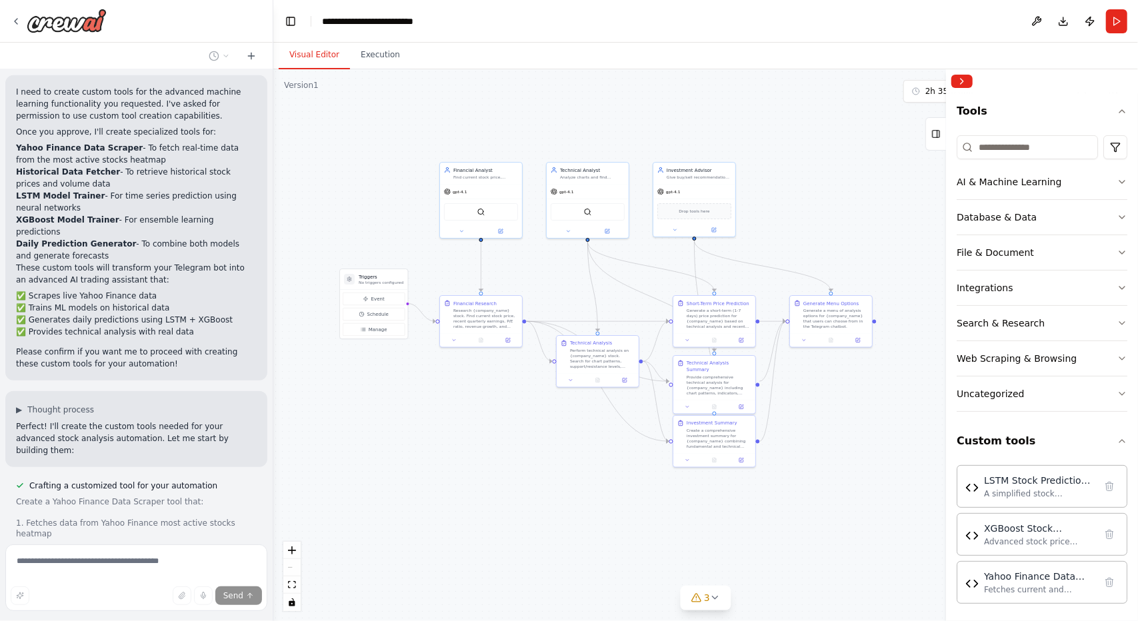
scroll to position [10703, 0]
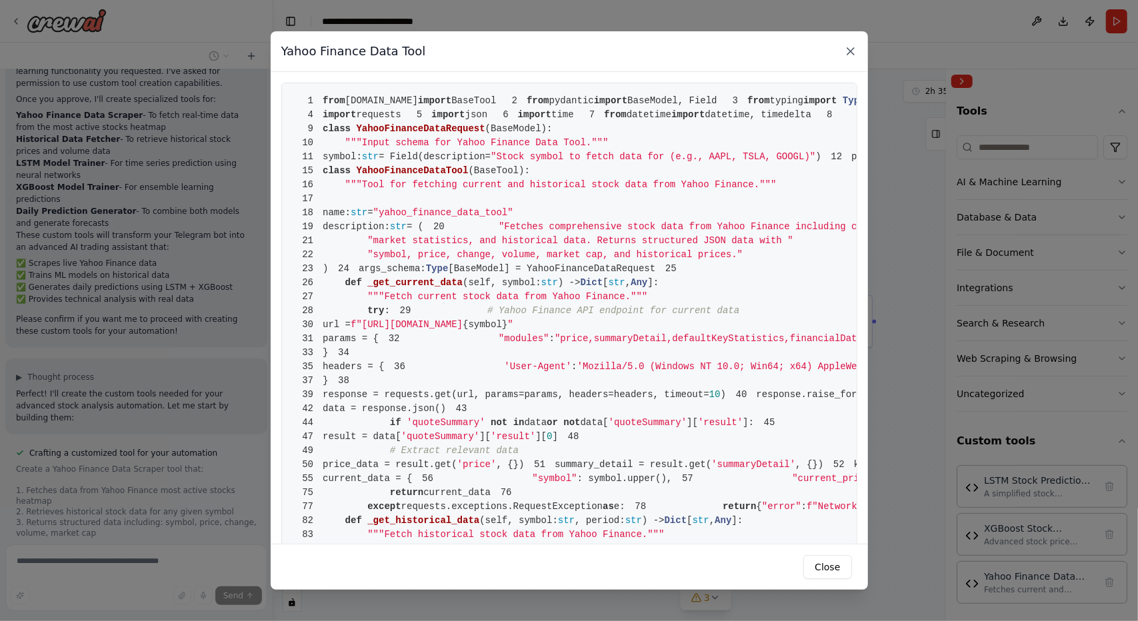
click at [851, 57] on icon at bounding box center [850, 51] width 13 height 13
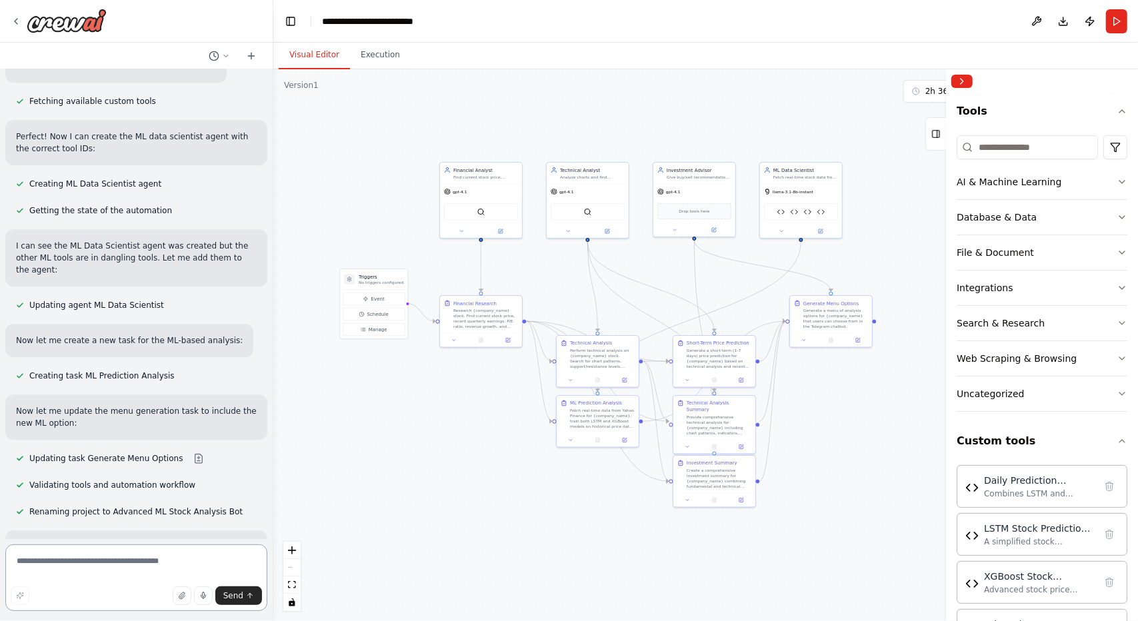
scroll to position [12825, 0]
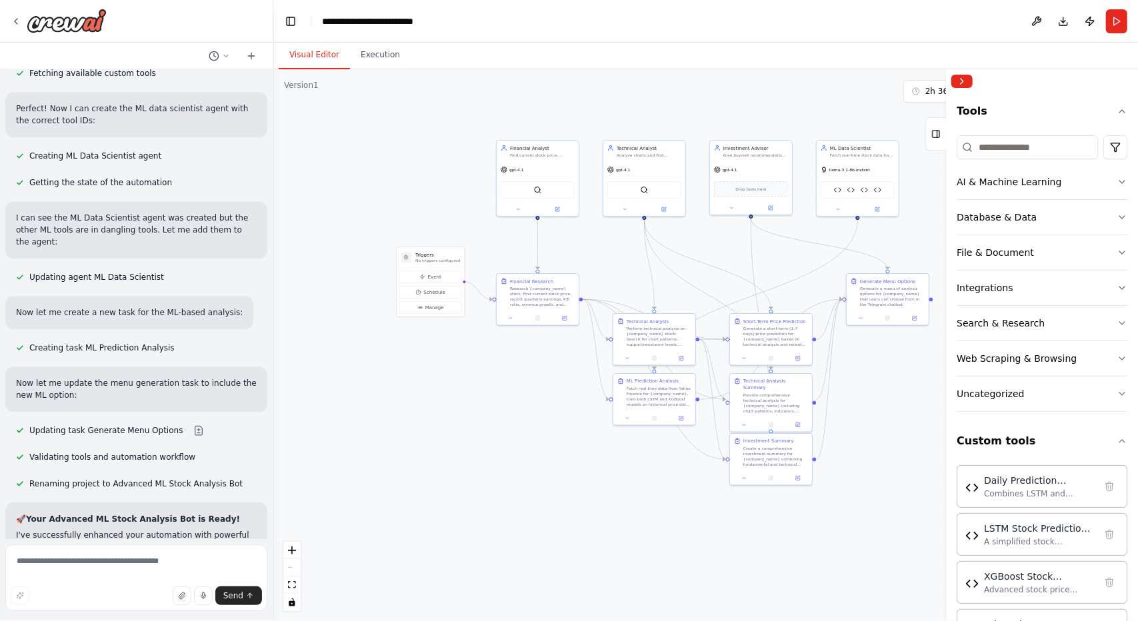
click at [485, 439] on div ".deletable-edge-delete-btn { width: 20px; height: 20px; border: 0px solid #ffff…" at bounding box center [705, 345] width 864 height 552
click at [962, 85] on button "Collapse right sidebar" at bounding box center [961, 81] width 21 height 13
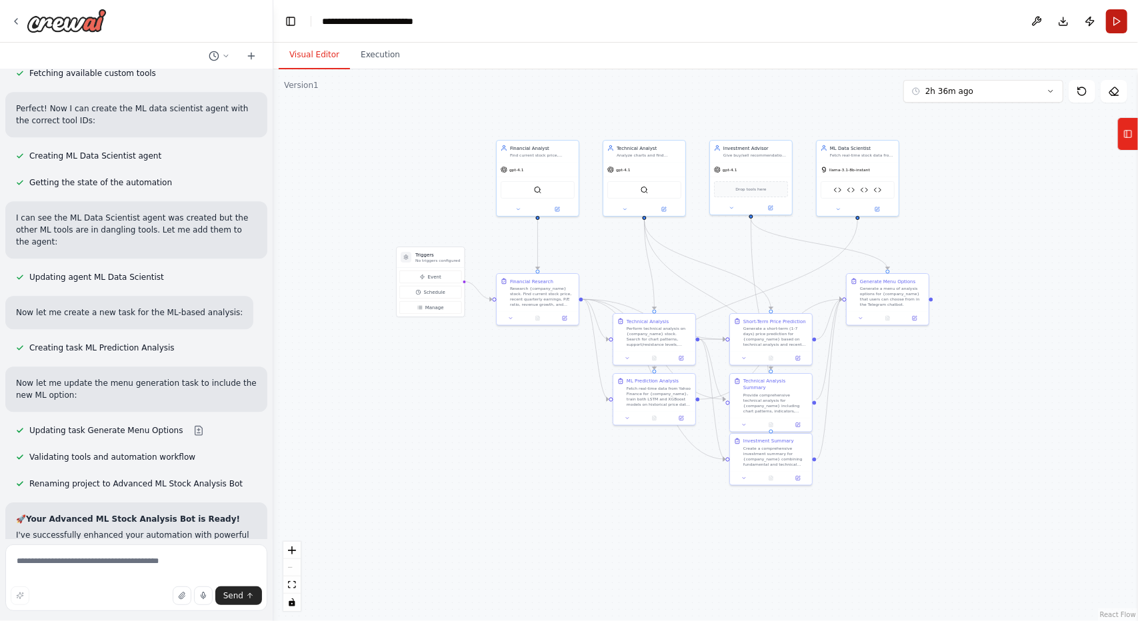
click at [1121, 21] on button "Run" at bounding box center [1116, 21] width 21 height 24
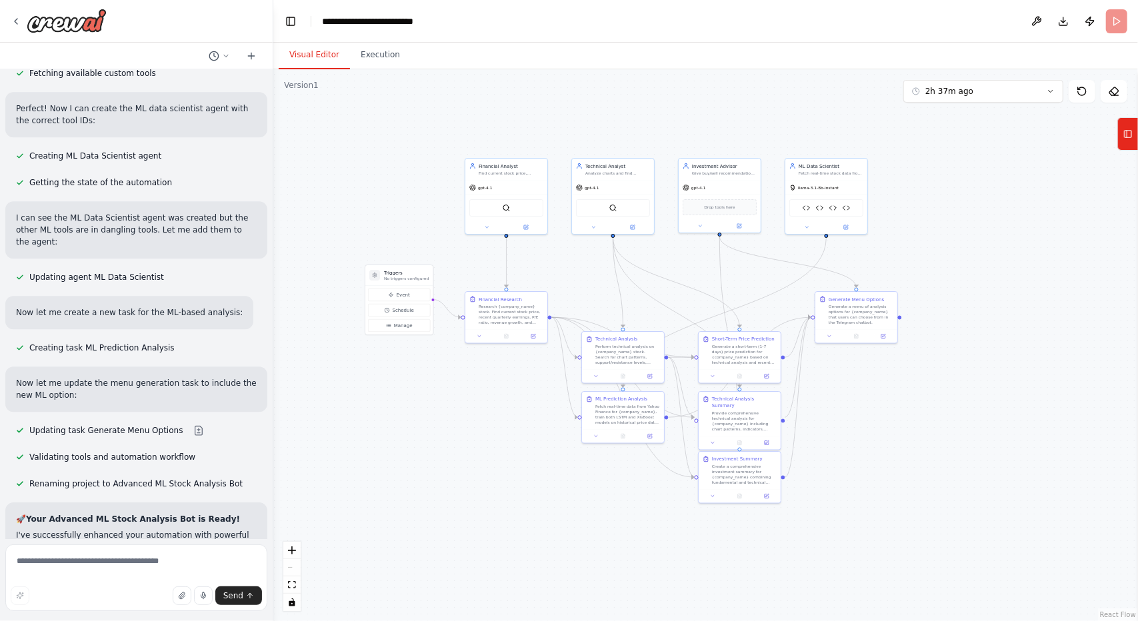
click at [965, 243] on body "I want to create a crew that can predict the flow of the S&P 500 for users. Use…" at bounding box center [569, 310] width 1138 height 621
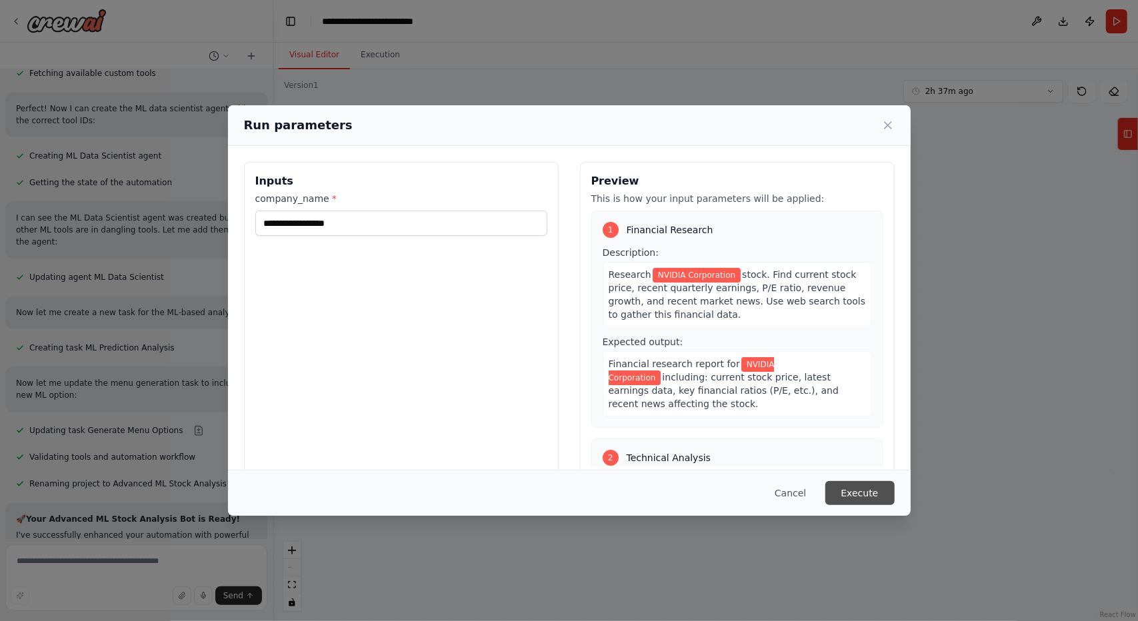
click at [884, 491] on button "Execute" at bounding box center [859, 493] width 69 height 24
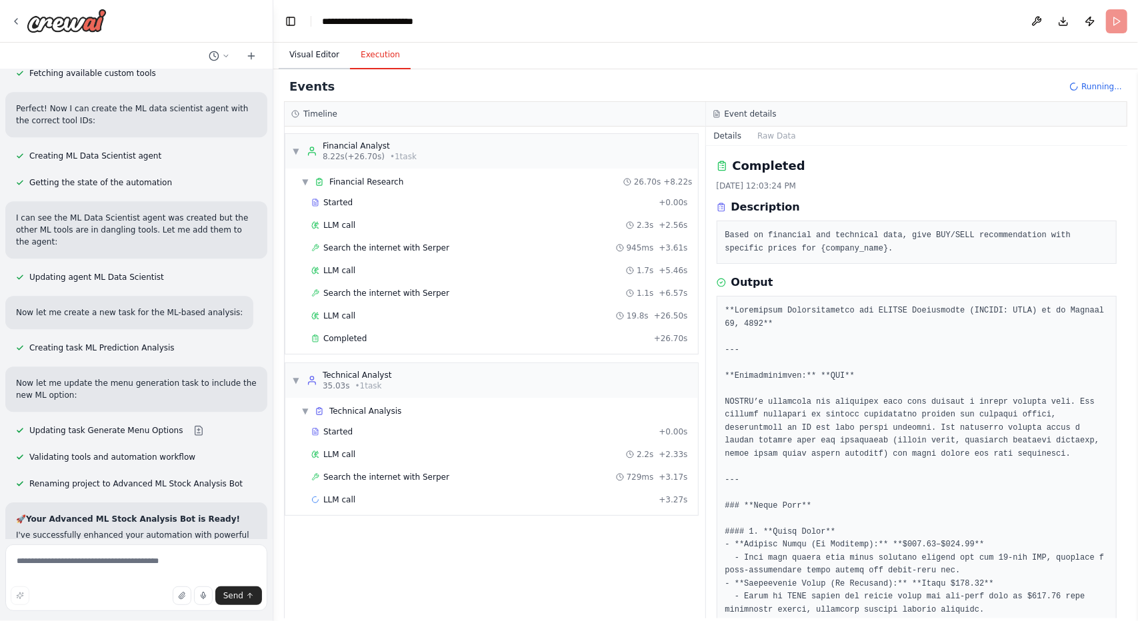
click at [320, 59] on button "Visual Editor" at bounding box center [314, 55] width 71 height 28
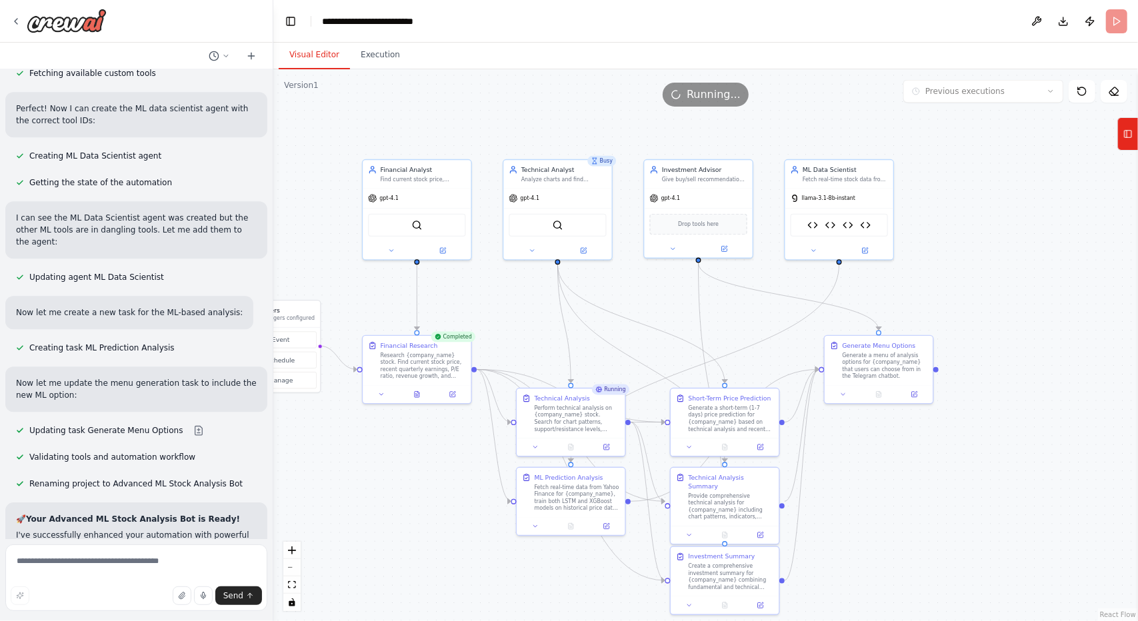
drag, startPoint x: 829, startPoint y: 335, endPoint x: 794, endPoint y: 360, distance: 42.5
click at [794, 360] on div ".deletable-edge-delete-btn { width: 20px; height: 20px; border: 0px solid #ffff…" at bounding box center [705, 345] width 864 height 552
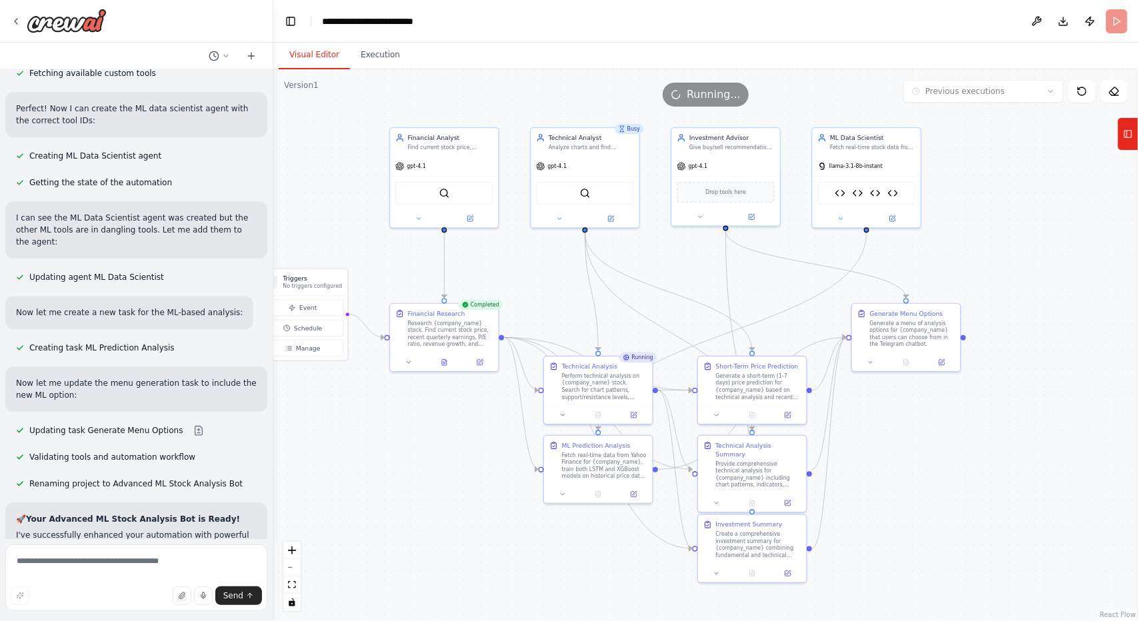
drag, startPoint x: 794, startPoint y: 360, endPoint x: 824, endPoint y: 326, distance: 45.3
click at [824, 326] on div ".deletable-edge-delete-btn { width: 20px; height: 20px; border: 0px solid #ffff…" at bounding box center [705, 345] width 864 height 552
click at [384, 53] on button "Execution" at bounding box center [380, 55] width 61 height 28
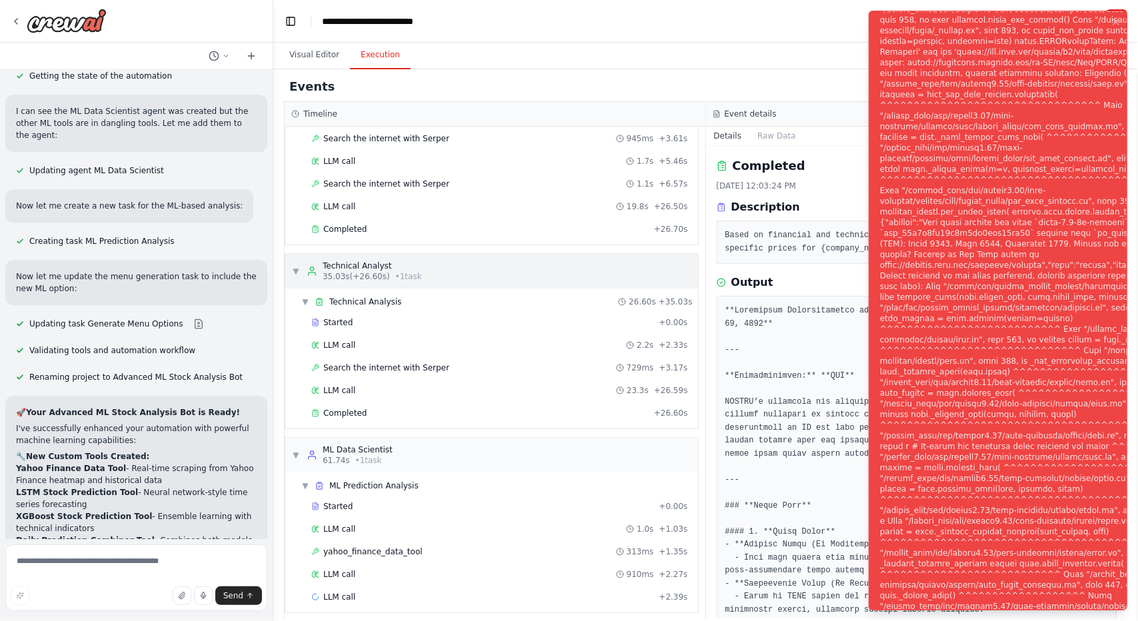
scroll to position [12933, 0]
click at [328, 59] on button "Visual Editor" at bounding box center [314, 55] width 71 height 28
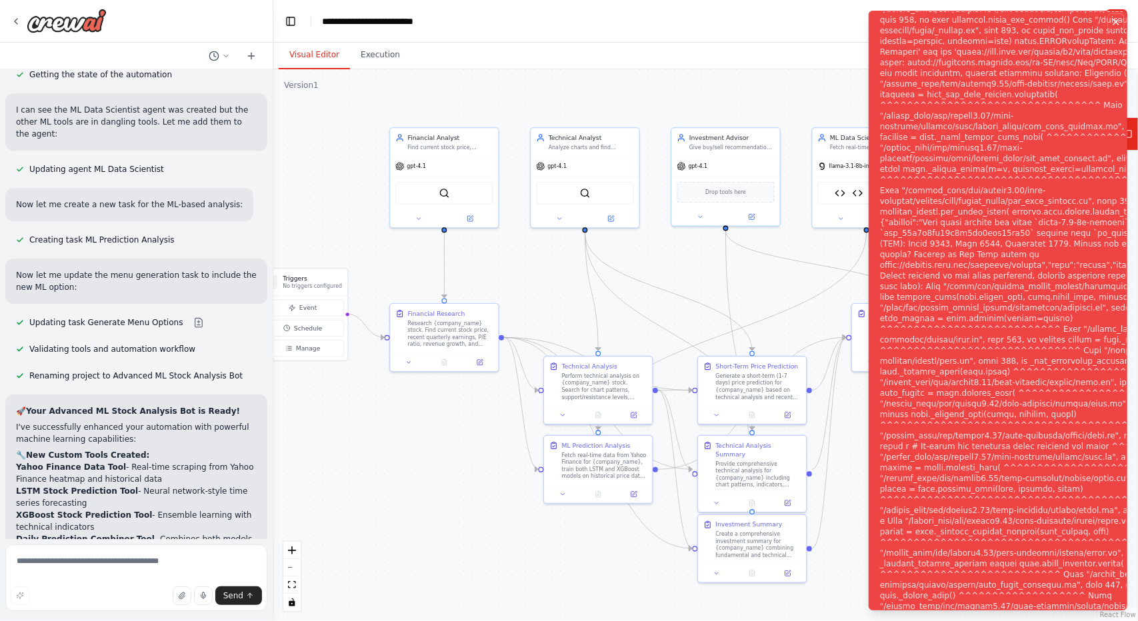
click at [1121, 19] on icon "Notifications (F8)" at bounding box center [1115, 22] width 11 height 11
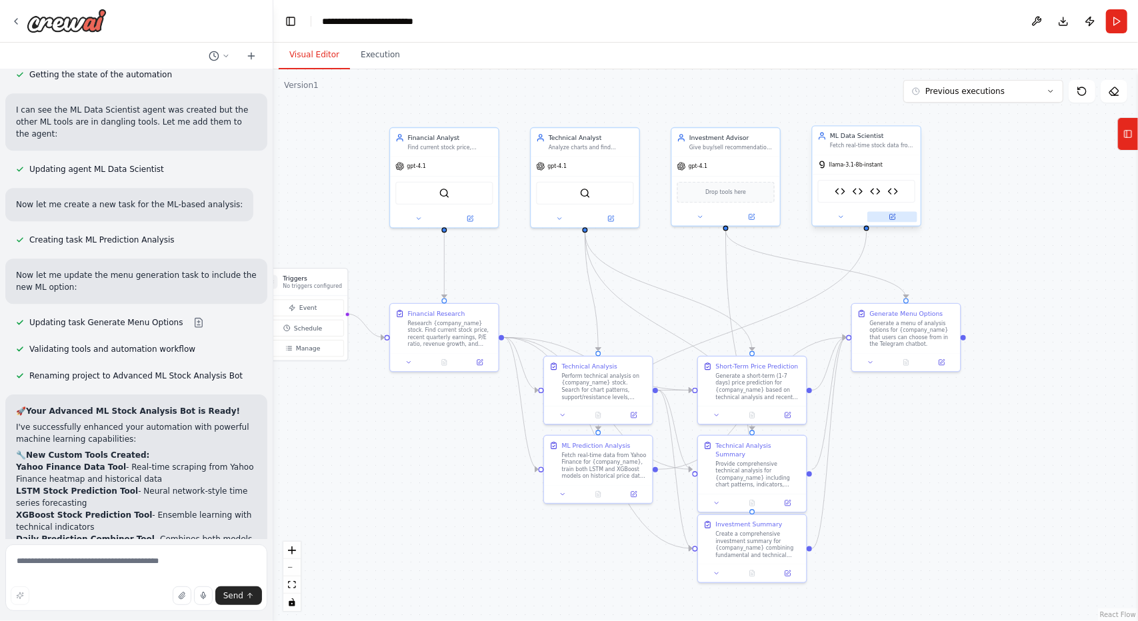
click at [893, 221] on button at bounding box center [892, 217] width 50 height 11
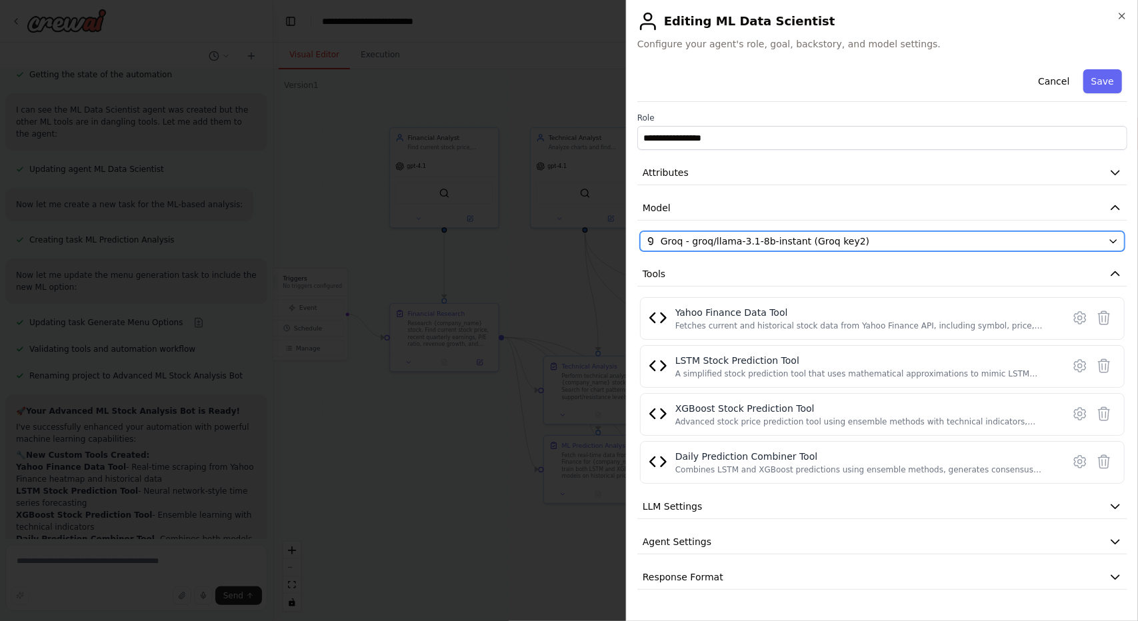
click at [786, 246] on span "Groq - groq/llama-3.1-8b-instant (Groq key2)" at bounding box center [765, 241] width 209 height 13
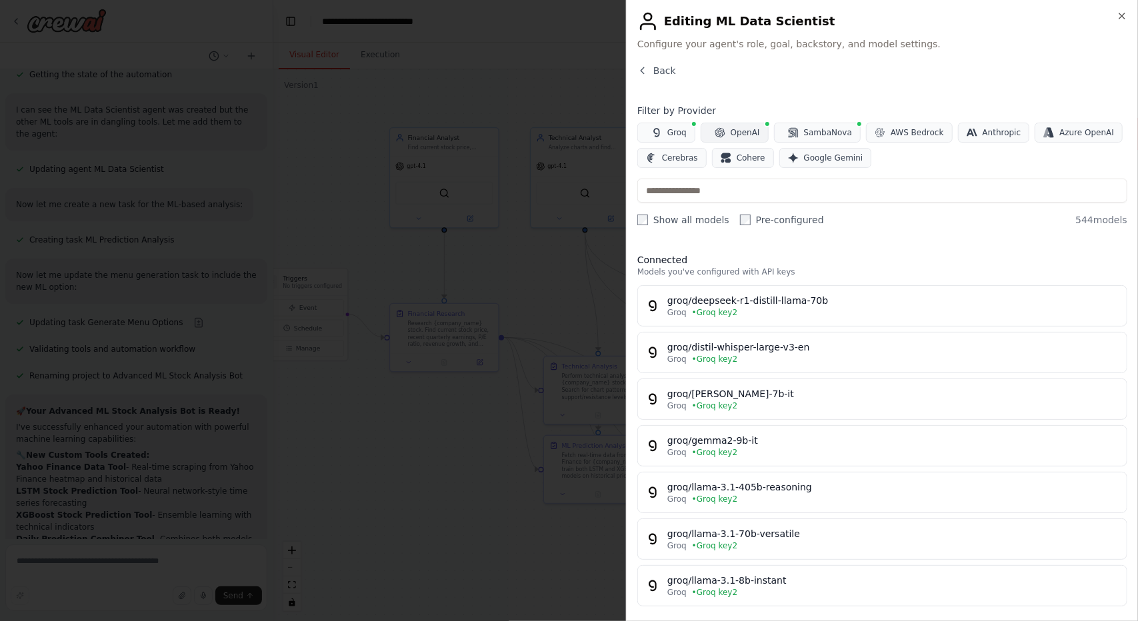
click at [735, 125] on button "OpenAI" at bounding box center [734, 133] width 68 height 20
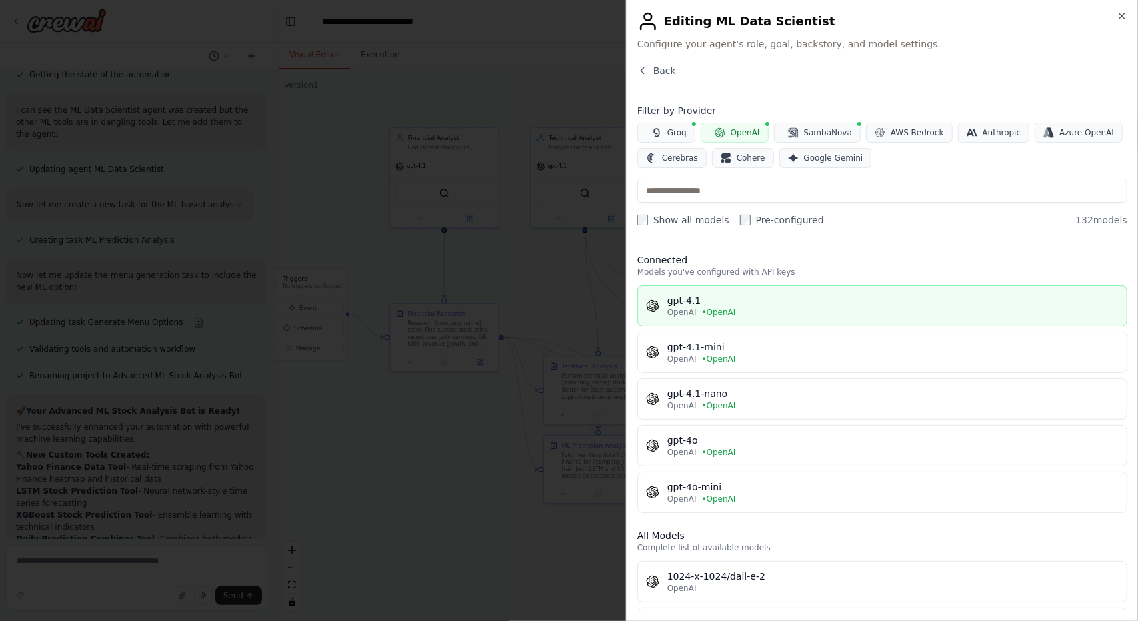
click at [687, 285] on button "gpt-4.1 OpenAI • OpenAI" at bounding box center [882, 305] width 490 height 41
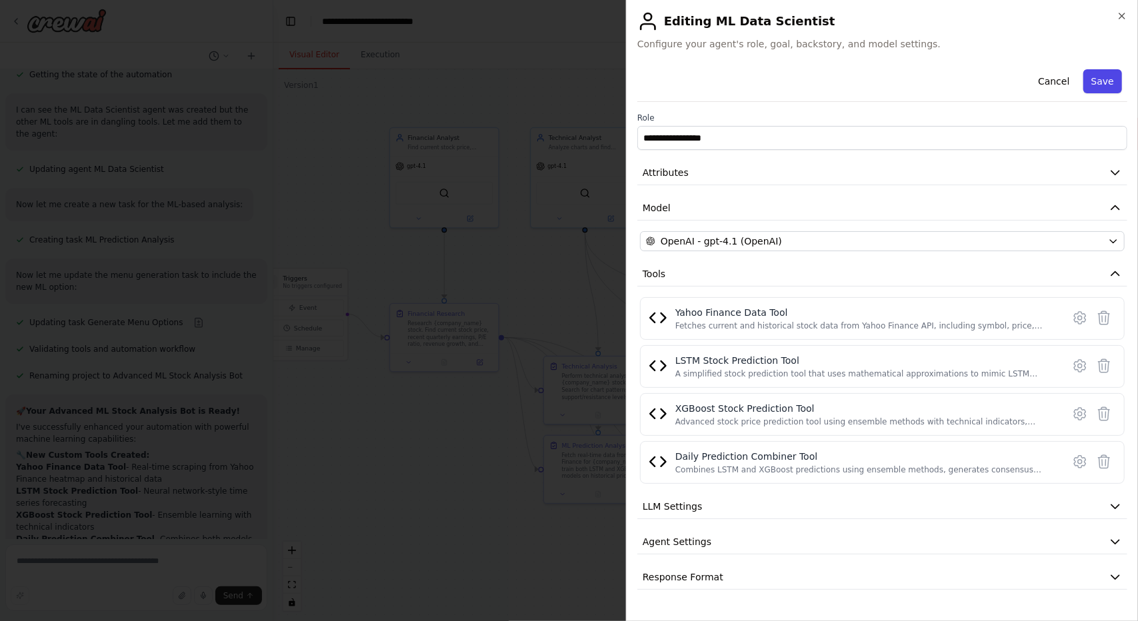
click at [1101, 77] on button "Save" at bounding box center [1102, 81] width 39 height 24
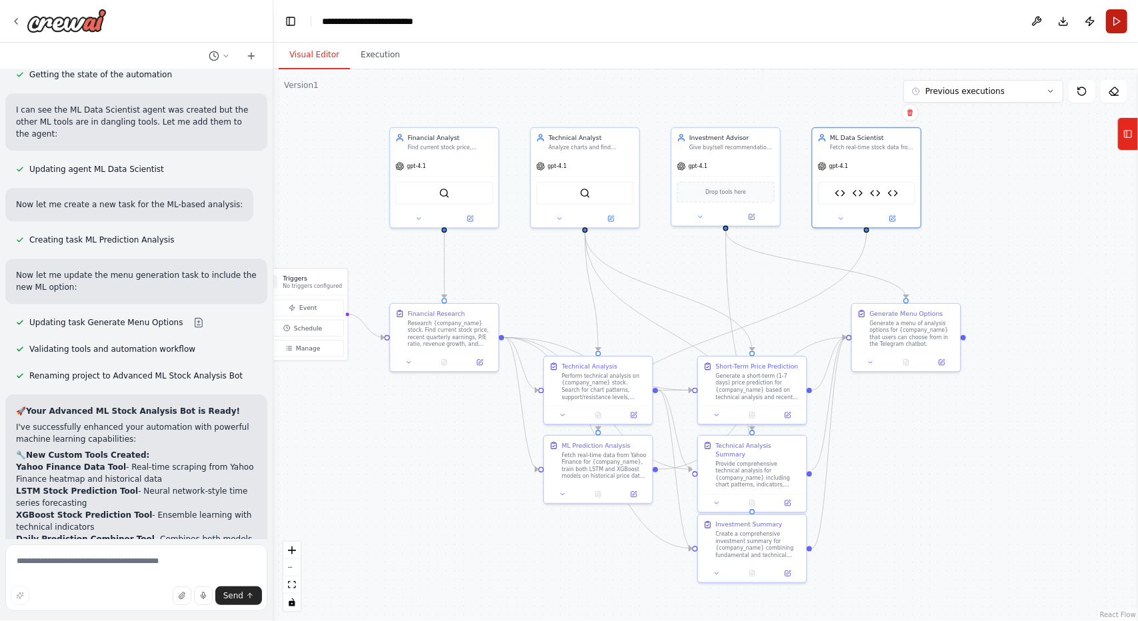
click at [1124, 19] on button "Run" at bounding box center [1116, 21] width 21 height 24
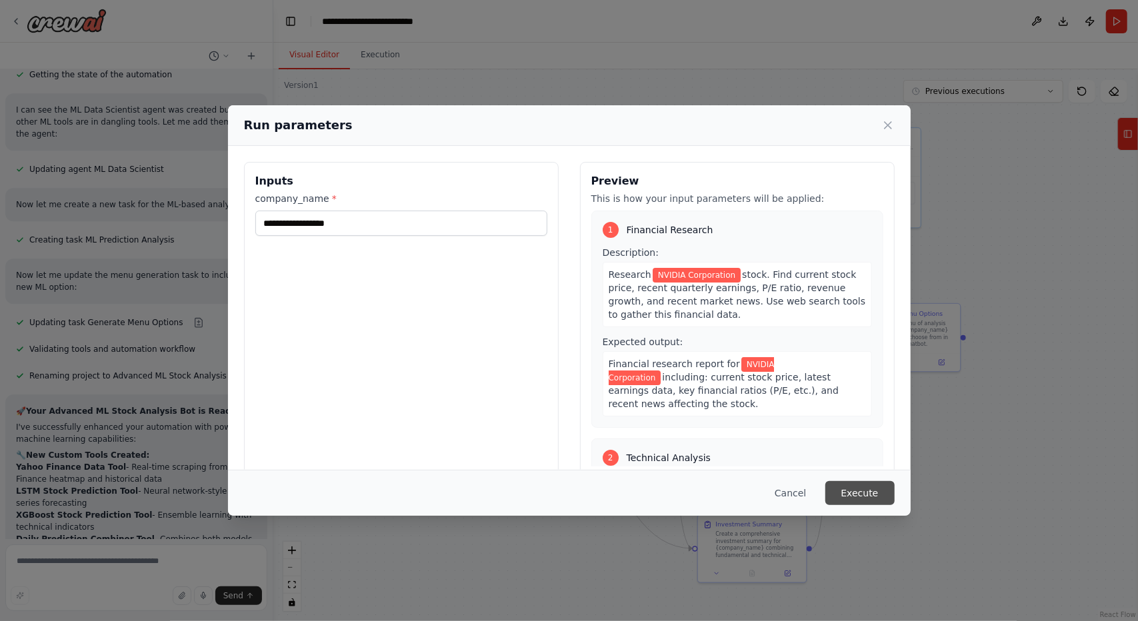
click at [848, 496] on button "Execute" at bounding box center [859, 493] width 69 height 24
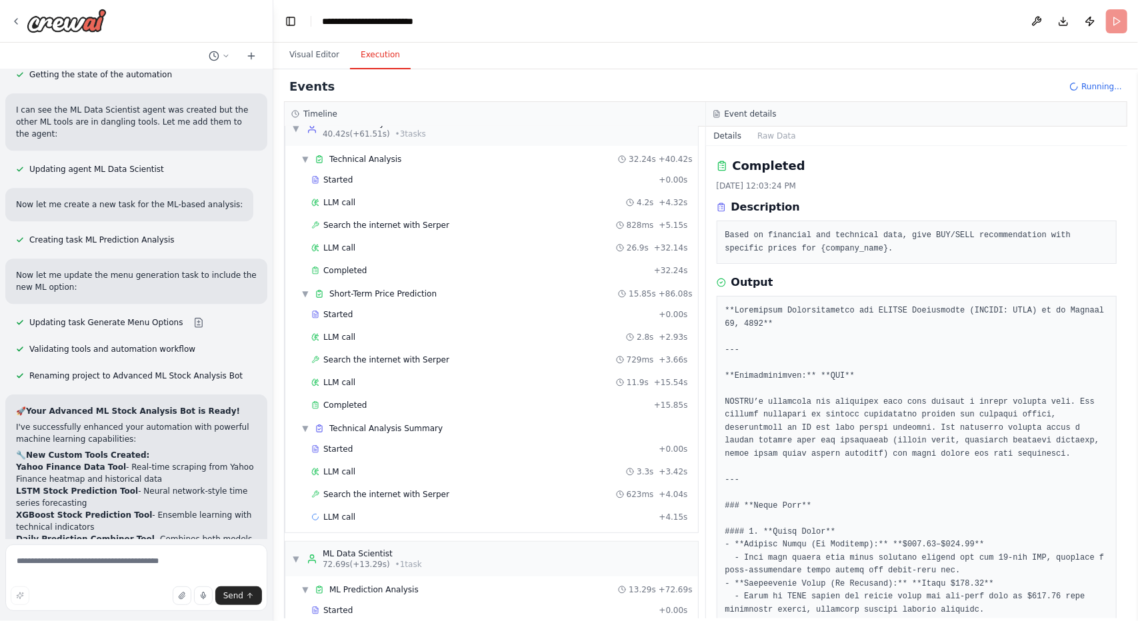
scroll to position [310, 0]
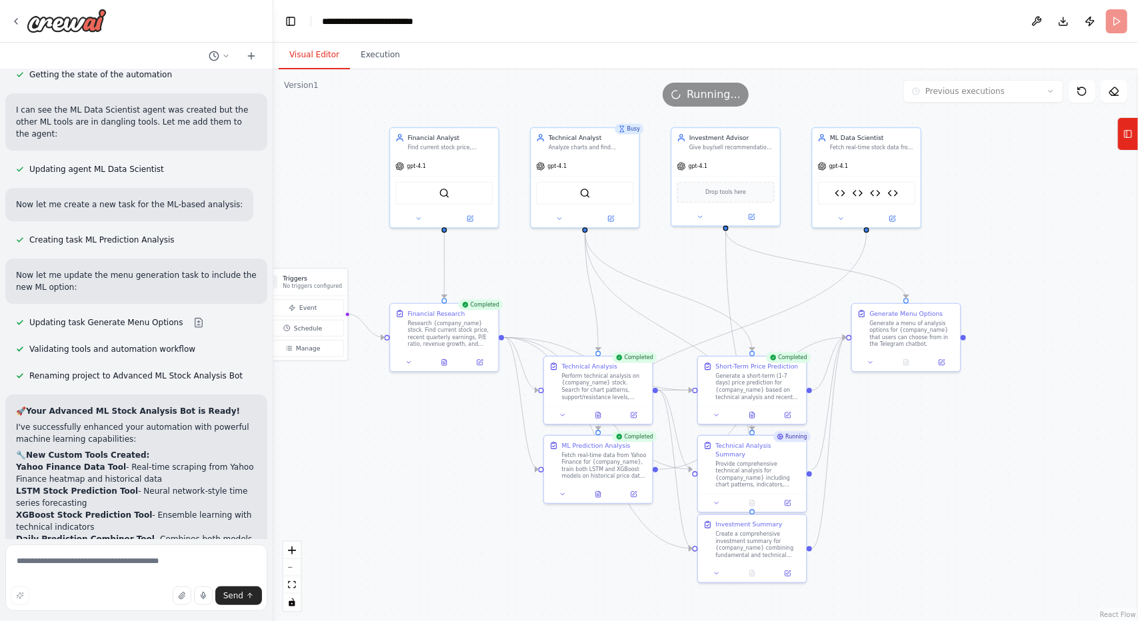
click at [327, 51] on button "Visual Editor" at bounding box center [314, 55] width 71 height 28
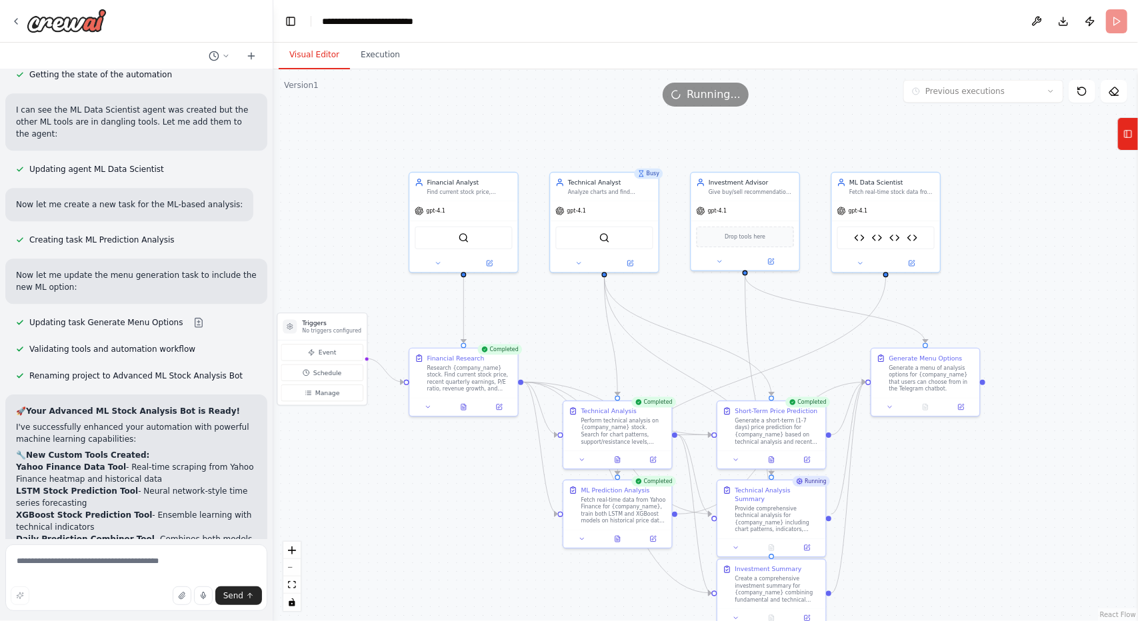
drag, startPoint x: 680, startPoint y: 284, endPoint x: 699, endPoint y: 329, distance: 48.7
click at [699, 329] on div ".deletable-edge-delete-btn { width: 20px; height: 20px; border: 0px solid #ffff…" at bounding box center [705, 345] width 864 height 552
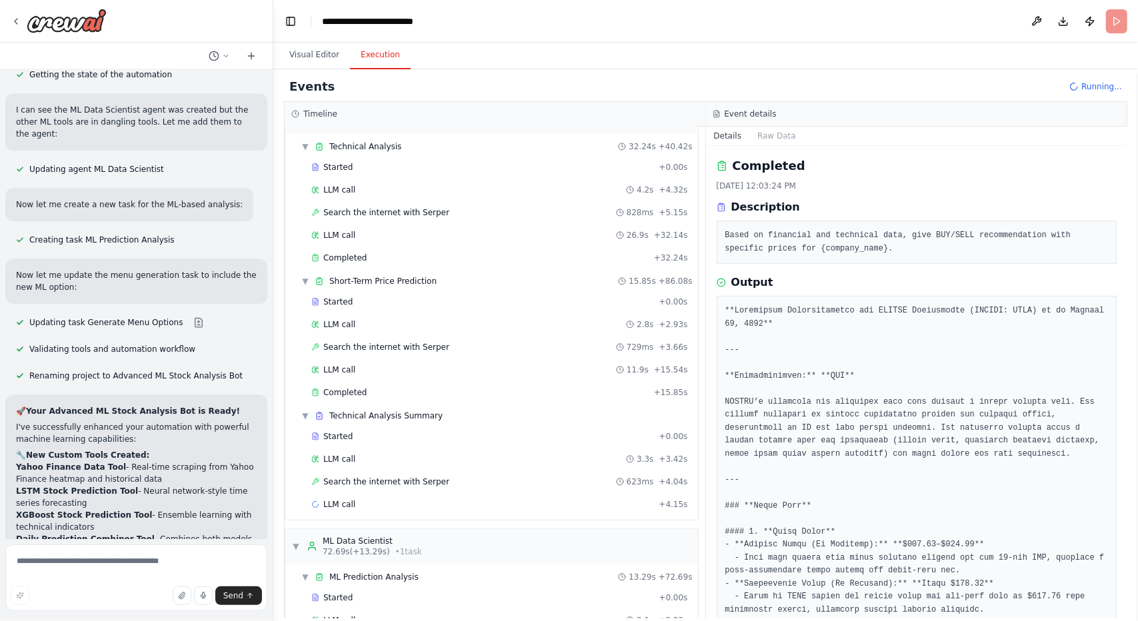
click at [365, 53] on button "Execution" at bounding box center [380, 55] width 61 height 28
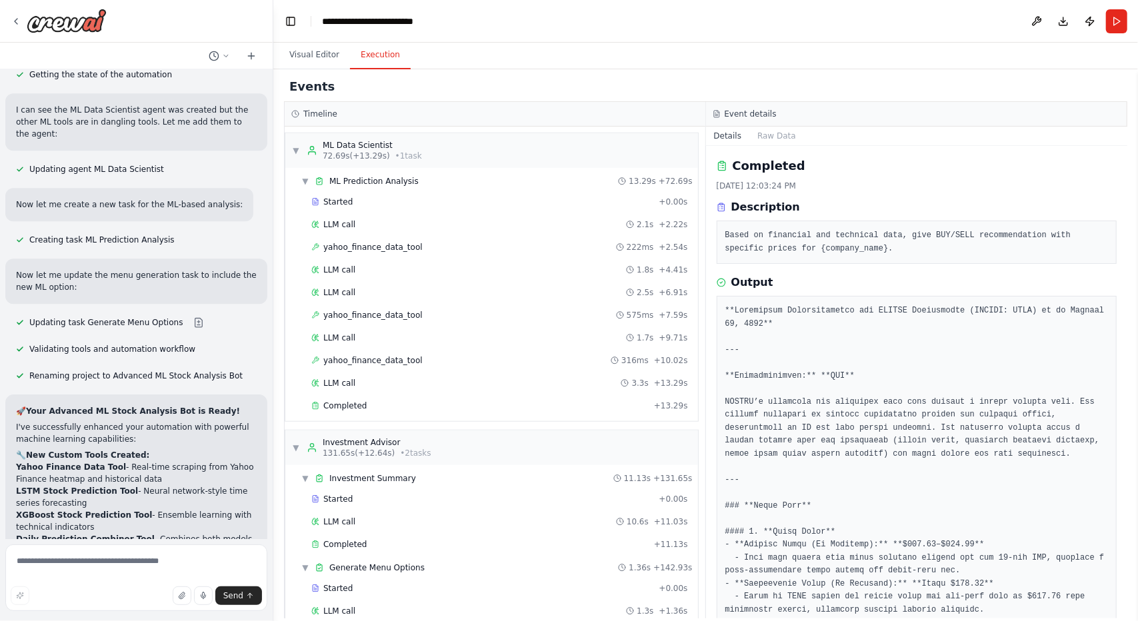
scroll to position [754, 0]
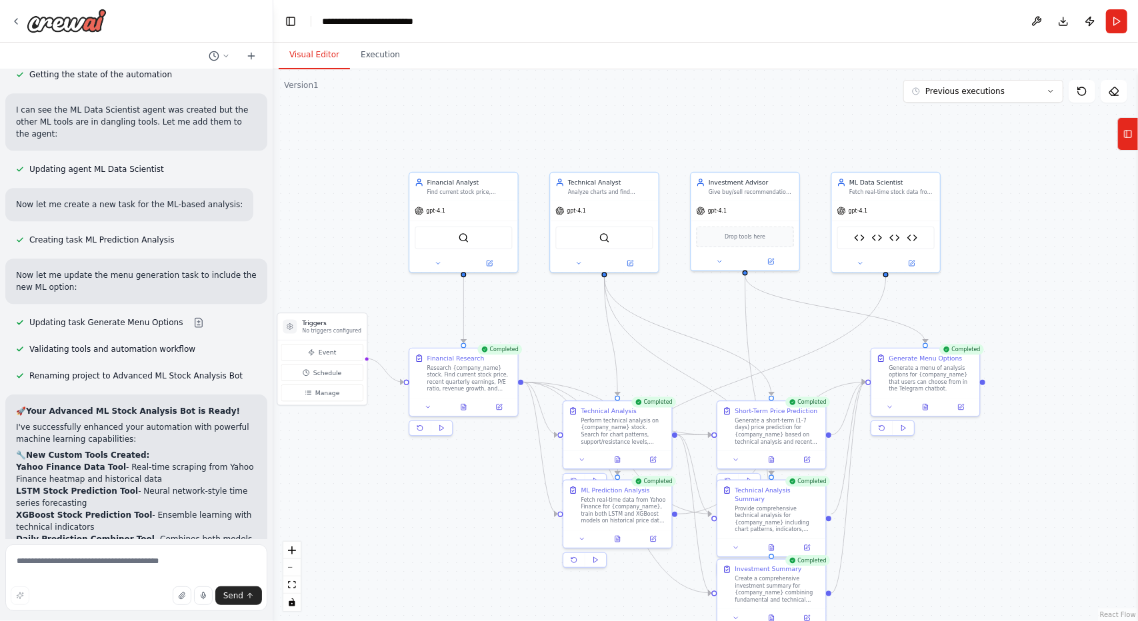
click at [312, 63] on button "Visual Editor" at bounding box center [314, 55] width 71 height 28
click at [927, 405] on icon at bounding box center [925, 406] width 5 height 6
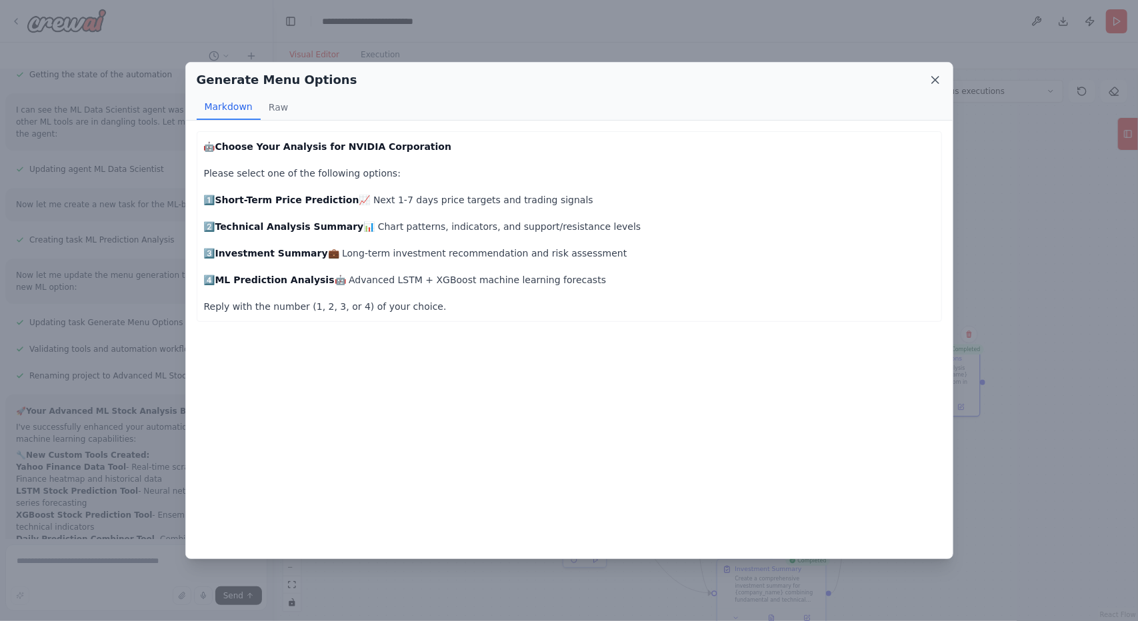
click at [929, 85] on icon at bounding box center [934, 79] width 13 height 13
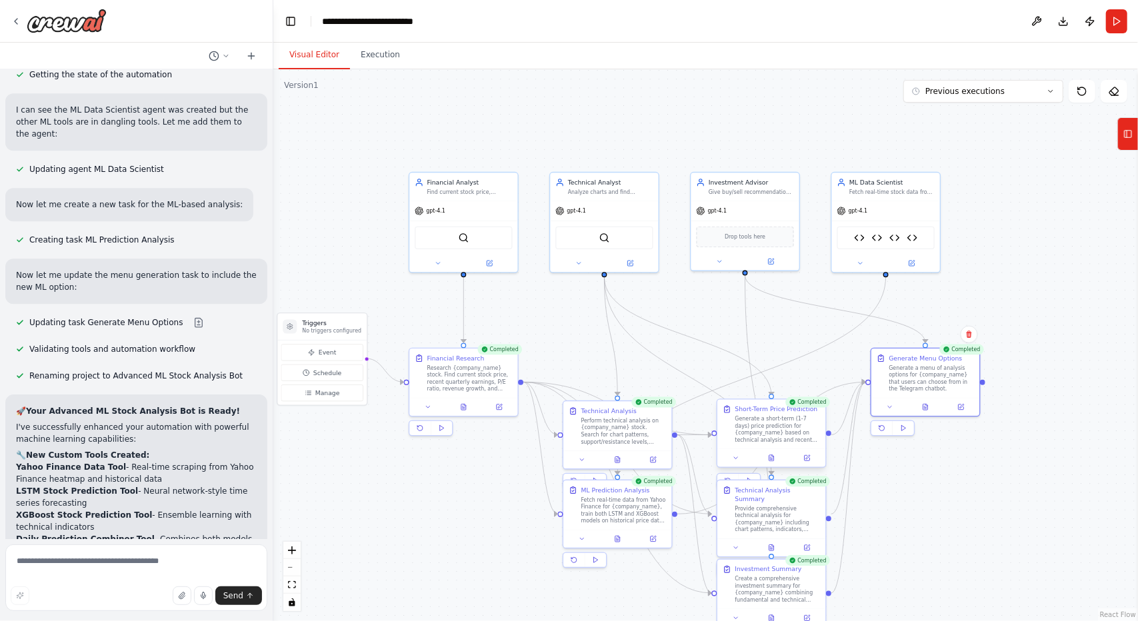
click at [769, 466] on div at bounding box center [771, 458] width 108 height 18
click at [774, 458] on icon at bounding box center [771, 458] width 7 height 7
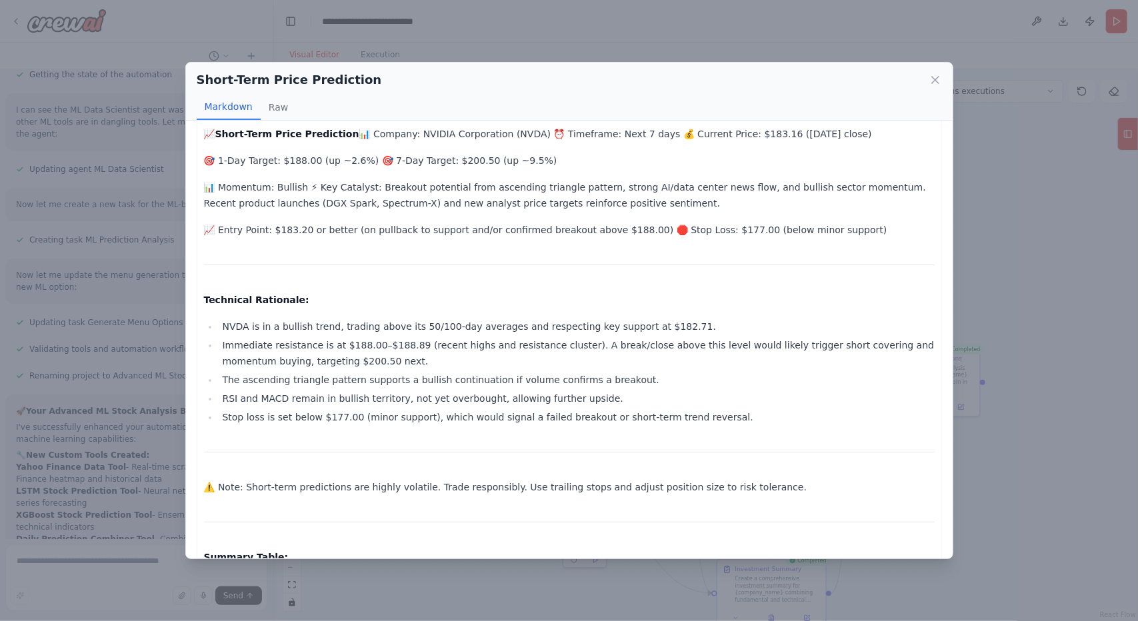
scroll to position [0, 0]
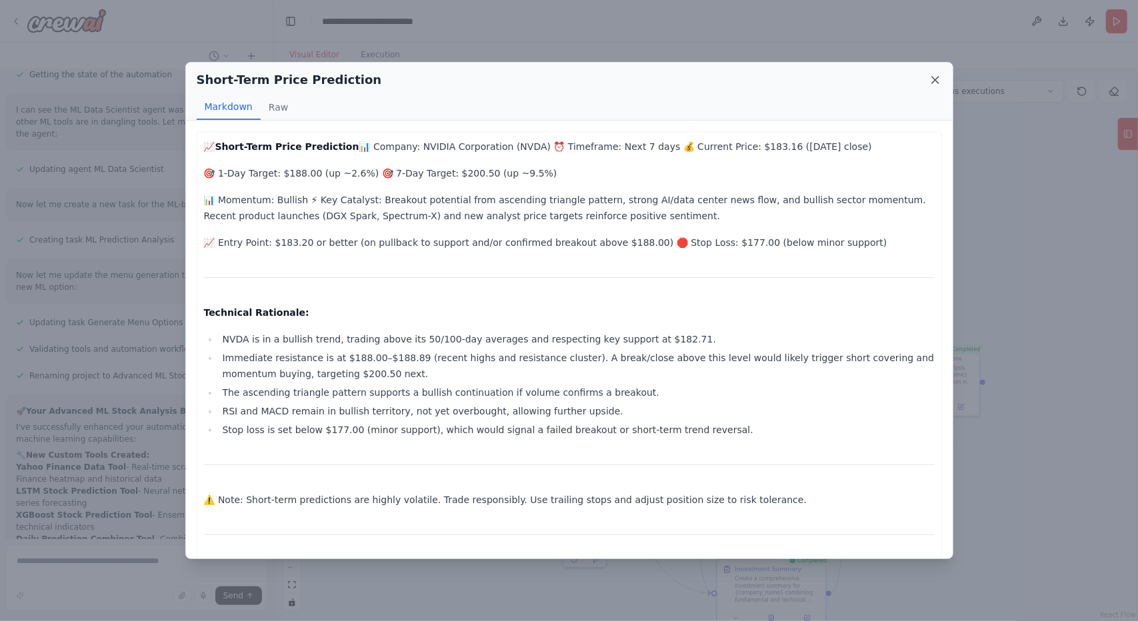
click at [940, 83] on icon at bounding box center [934, 79] width 13 height 13
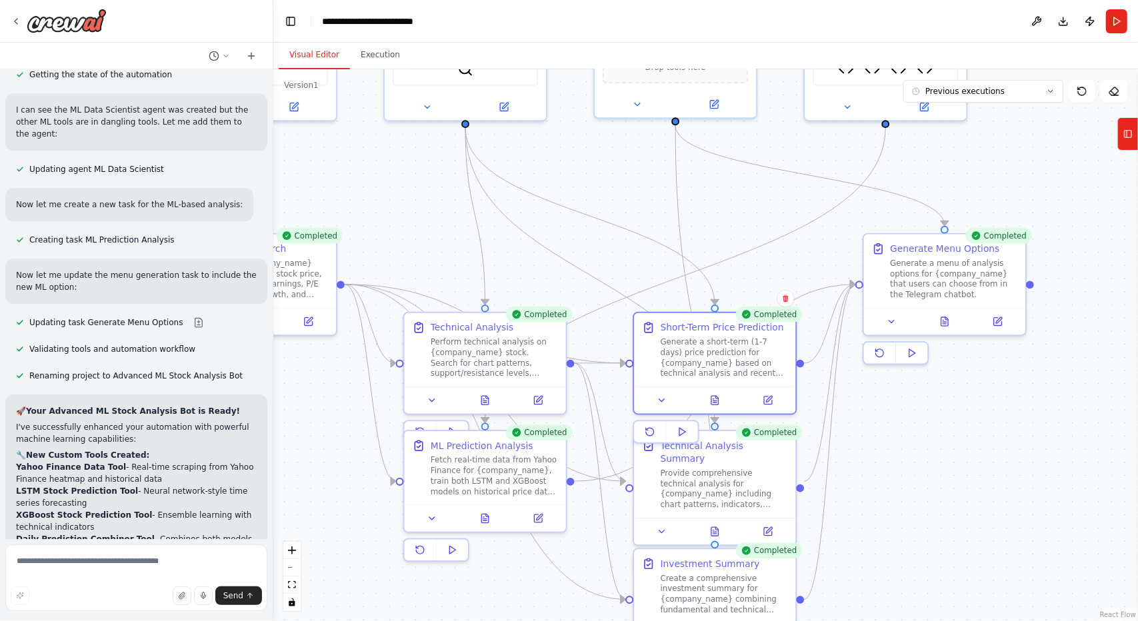
drag, startPoint x: 933, startPoint y: 518, endPoint x: 872, endPoint y: 409, distance: 125.3
click at [872, 409] on div ".deletable-edge-delete-btn { width: 20px; height: 20px; border: 0px solid #ffff…" at bounding box center [705, 345] width 864 height 552
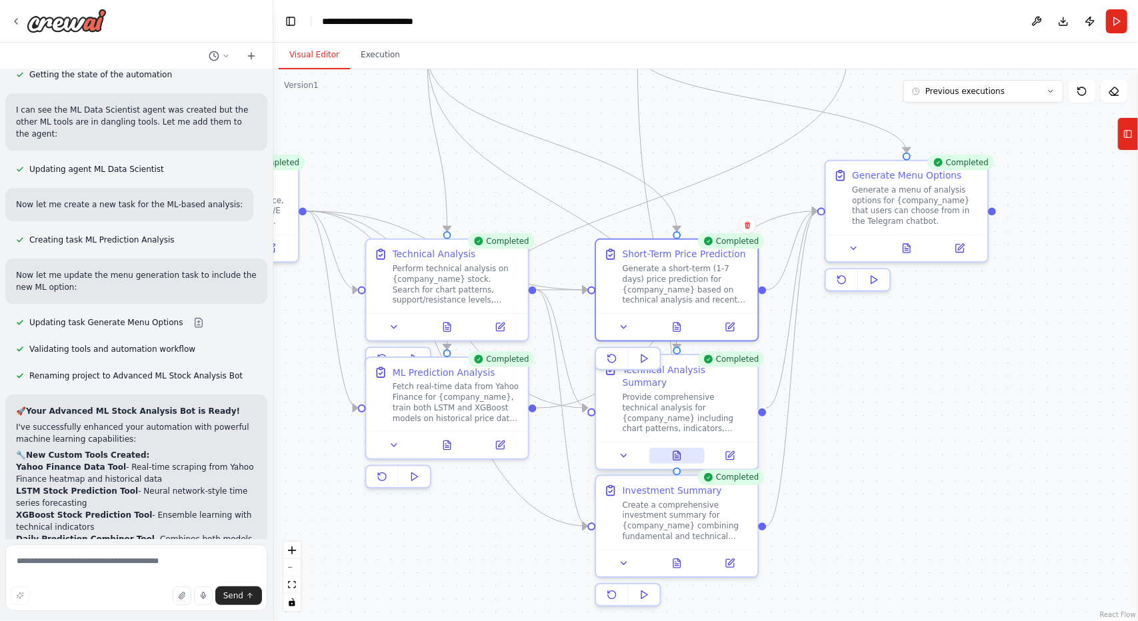
click at [669, 449] on button at bounding box center [676, 456] width 55 height 16
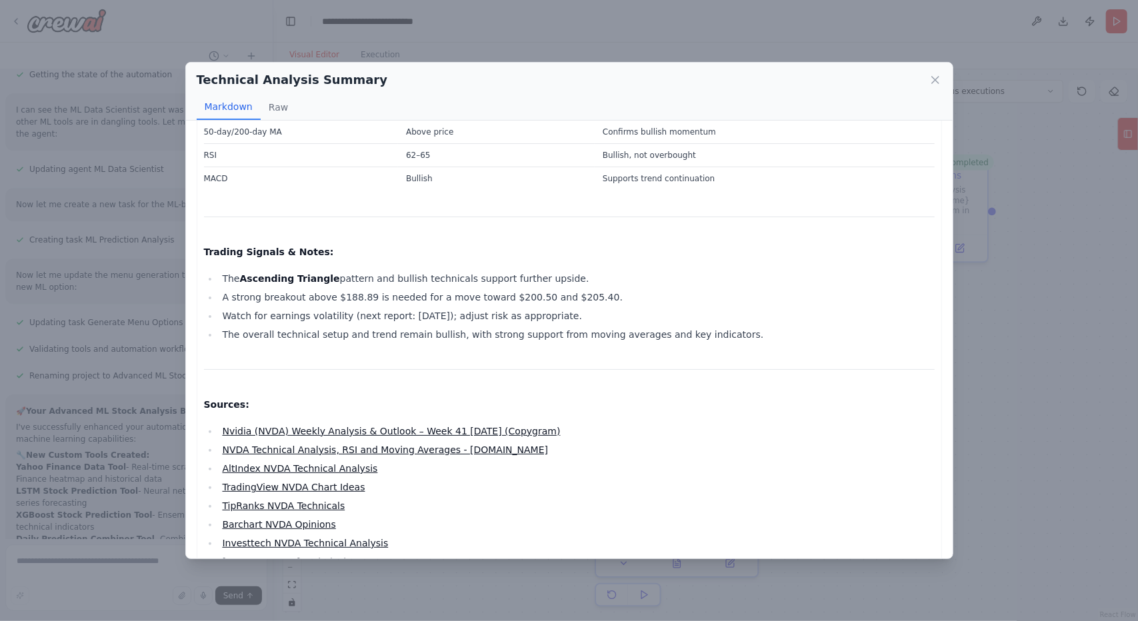
scroll to position [1095, 0]
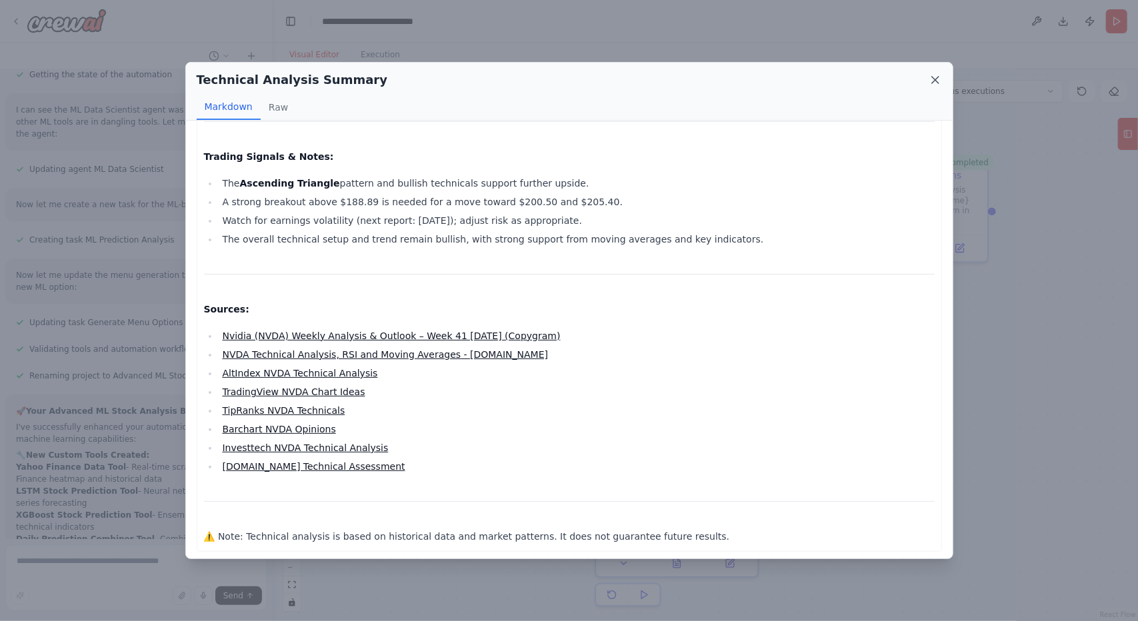
click at [936, 80] on icon at bounding box center [935, 80] width 7 height 7
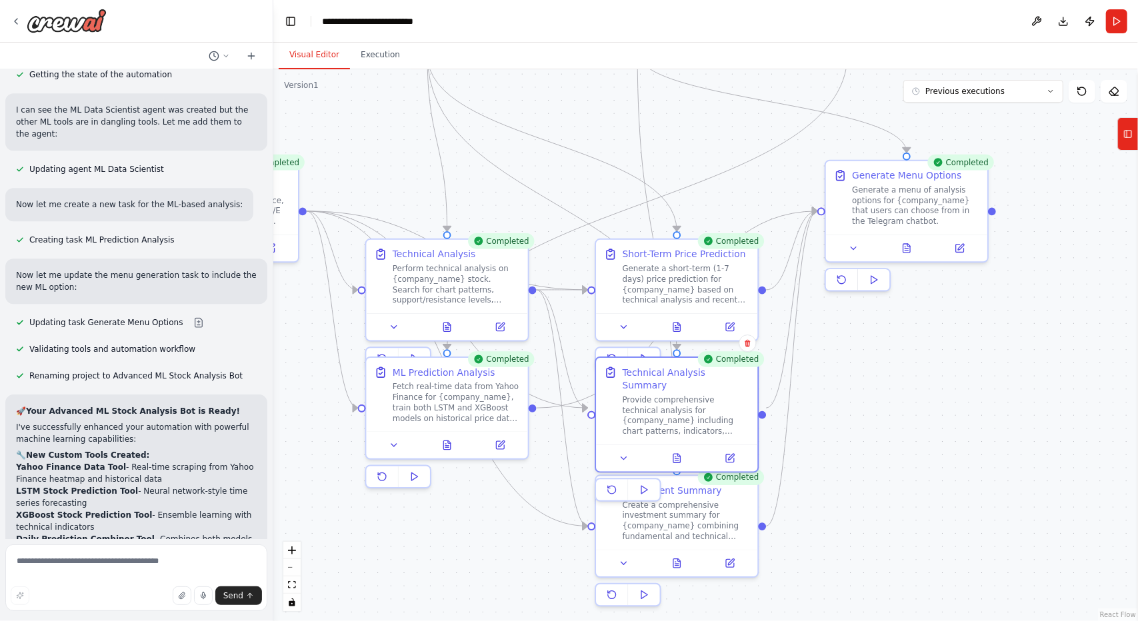
click at [798, 485] on div ".deletable-edge-delete-btn { width: 20px; height: 20px; border: 0px solid #ffff…" at bounding box center [705, 345] width 864 height 552
click at [674, 561] on icon at bounding box center [676, 561] width 7 height 9
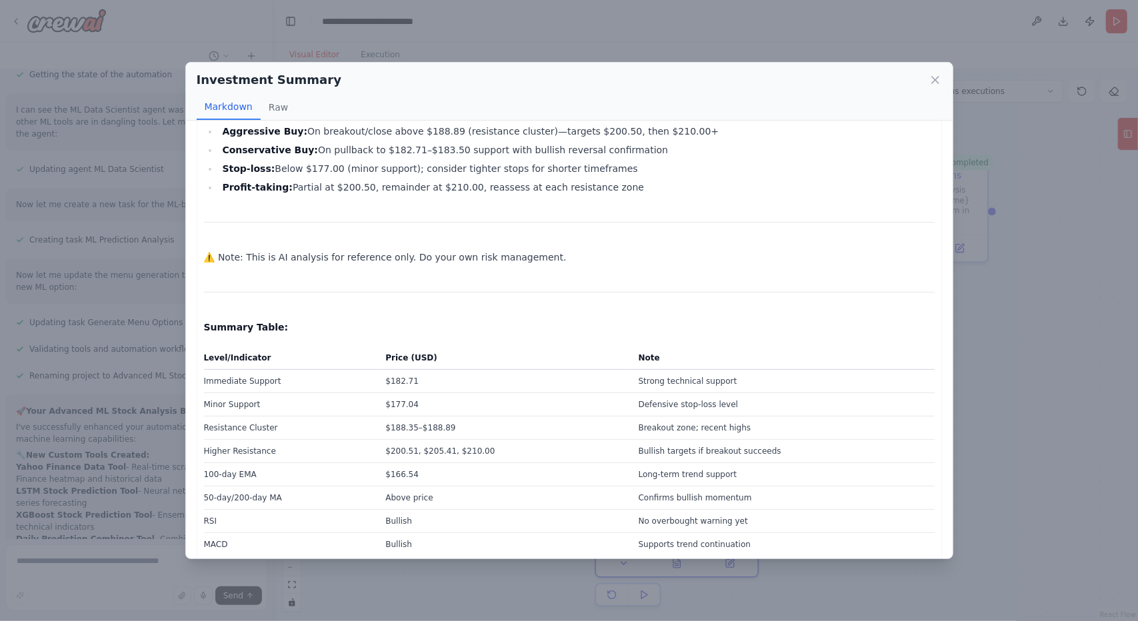
scroll to position [684, 0]
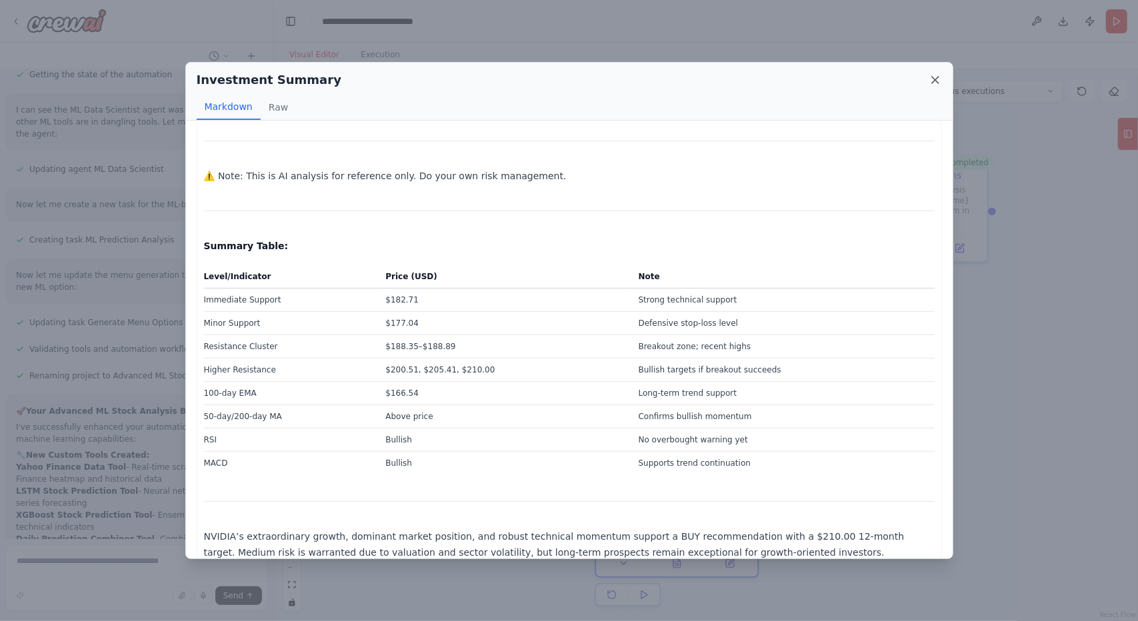
click at [938, 83] on icon at bounding box center [935, 80] width 7 height 7
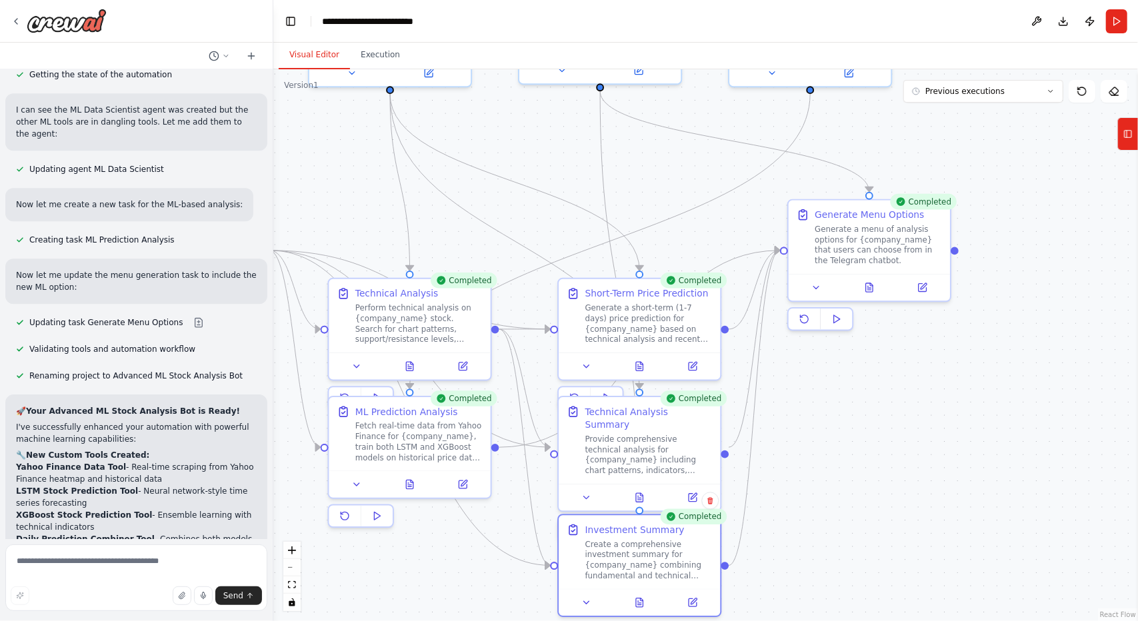
drag, startPoint x: 957, startPoint y: 370, endPoint x: 920, endPoint y: 410, distance: 54.7
click at [920, 410] on div ".deletable-edge-delete-btn { width: 20px; height: 20px; border: 0px solid #ffff…" at bounding box center [705, 345] width 864 height 552
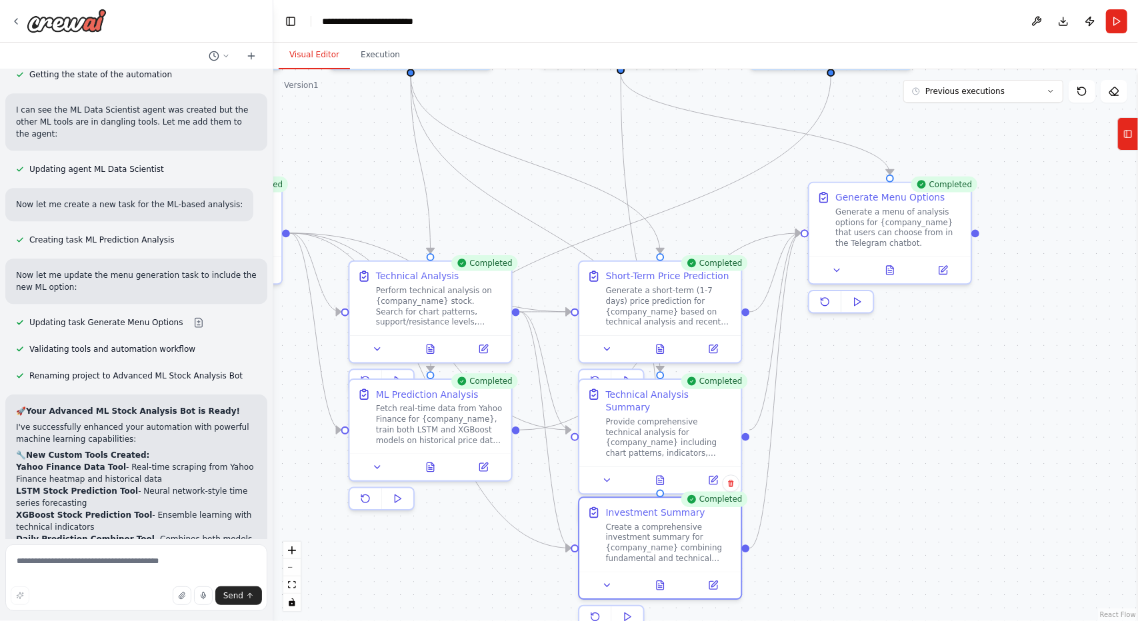
drag, startPoint x: 808, startPoint y: 514, endPoint x: 815, endPoint y: 512, distance: 7.6
click at [854, 480] on div ".deletable-edge-delete-btn { width: 20px; height: 20px; border: 0px solid #ffff…" at bounding box center [705, 345] width 864 height 552
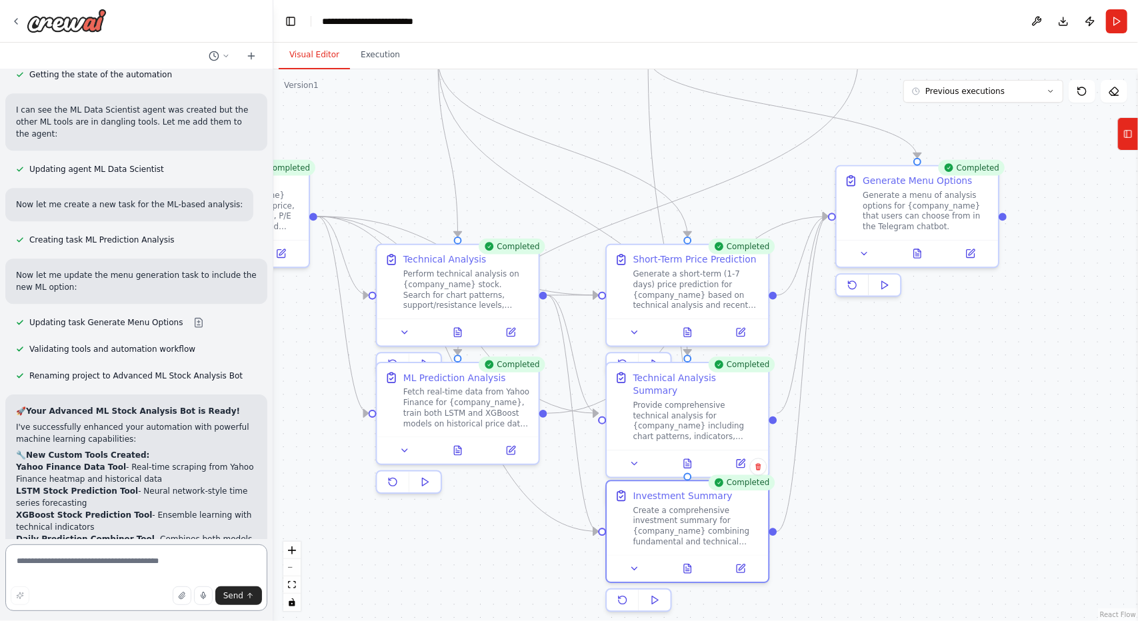
click at [133, 557] on textarea at bounding box center [136, 578] width 262 height 67
paste textarea "**********"
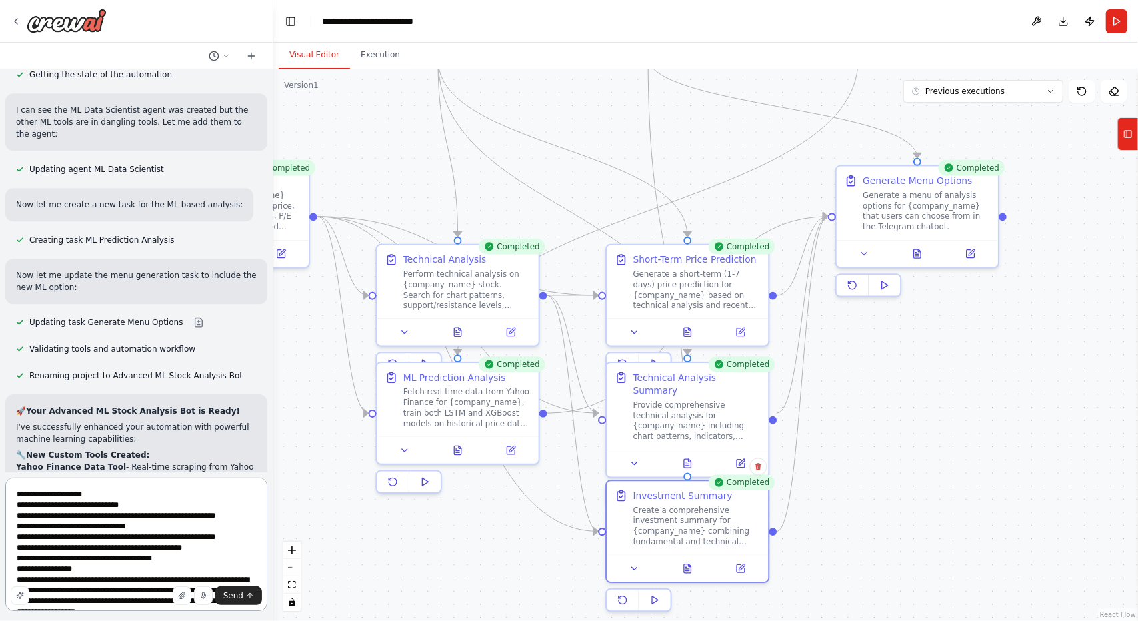
scroll to position [315, 0]
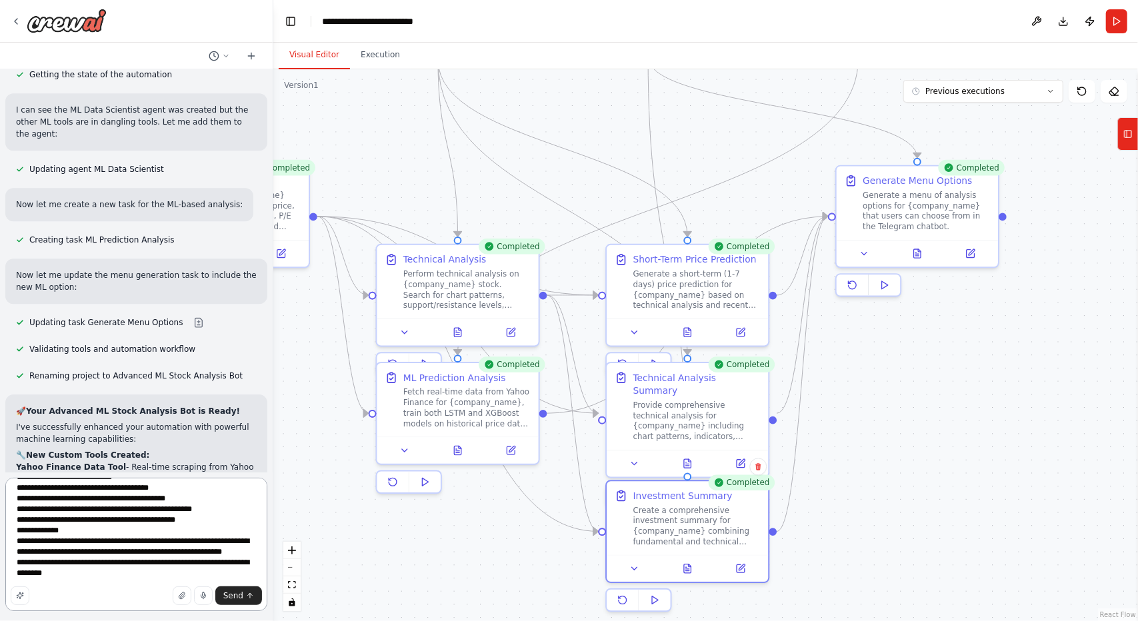
click at [88, 585] on textarea at bounding box center [136, 544] width 262 height 133
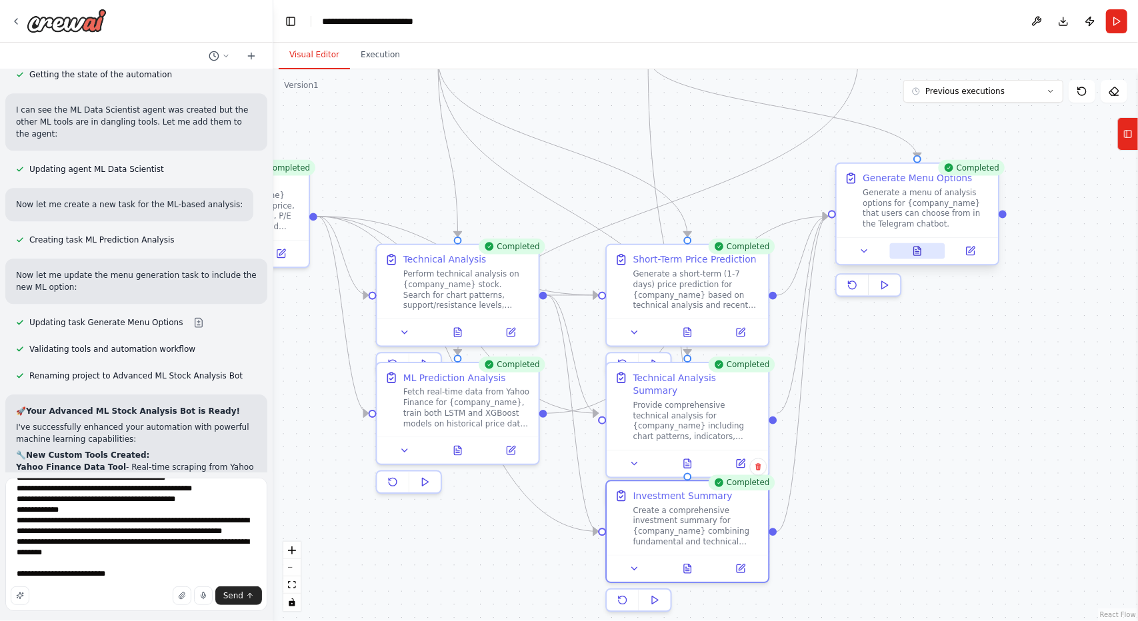
click at [920, 253] on icon at bounding box center [917, 251] width 7 height 9
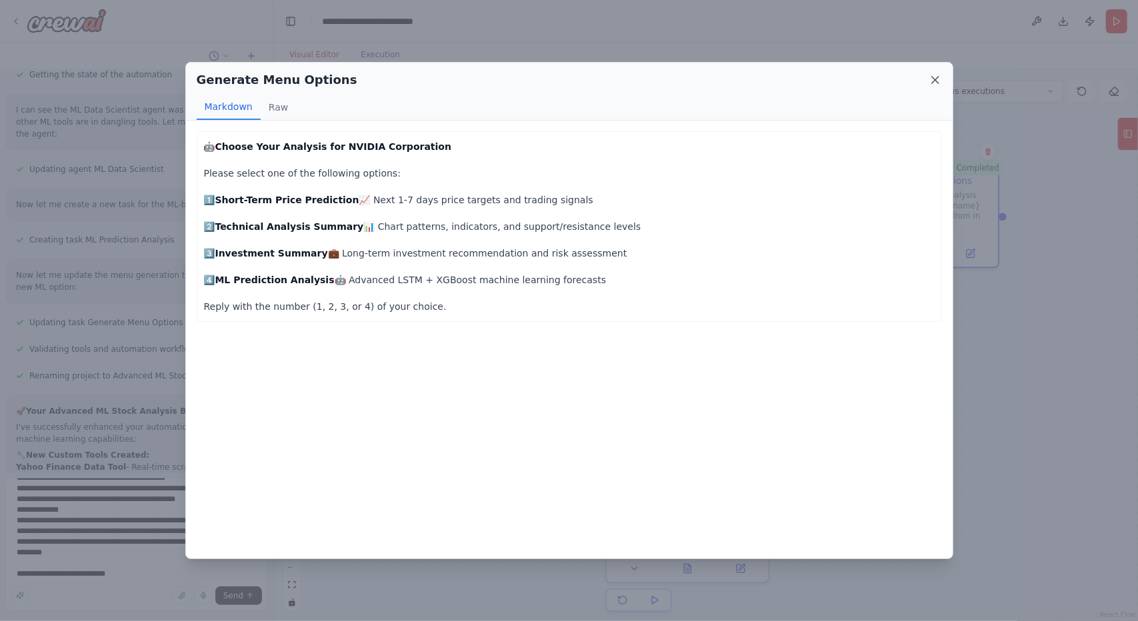
click at [930, 85] on icon at bounding box center [934, 79] width 13 height 13
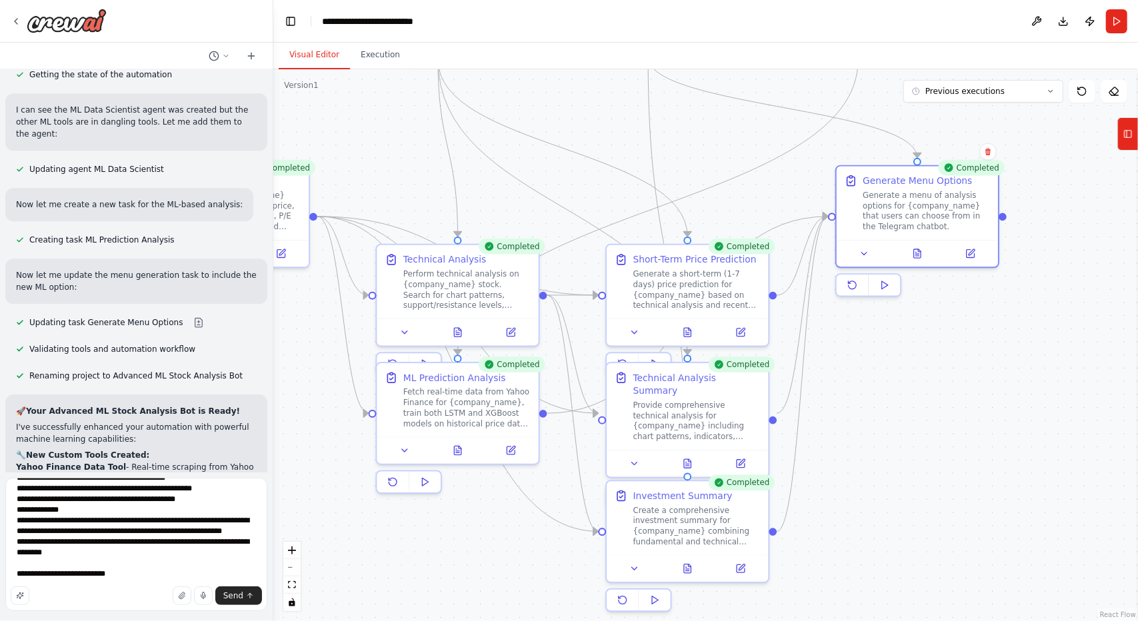
click at [139, 596] on div "Send" at bounding box center [136, 596] width 251 height 19
click at [111, 599] on div "Send" at bounding box center [136, 596] width 251 height 19
click at [108, 594] on div "Send" at bounding box center [136, 596] width 251 height 19
click at [125, 595] on div "Send" at bounding box center [136, 596] width 251 height 19
click at [102, 559] on textarea at bounding box center [136, 544] width 262 height 133
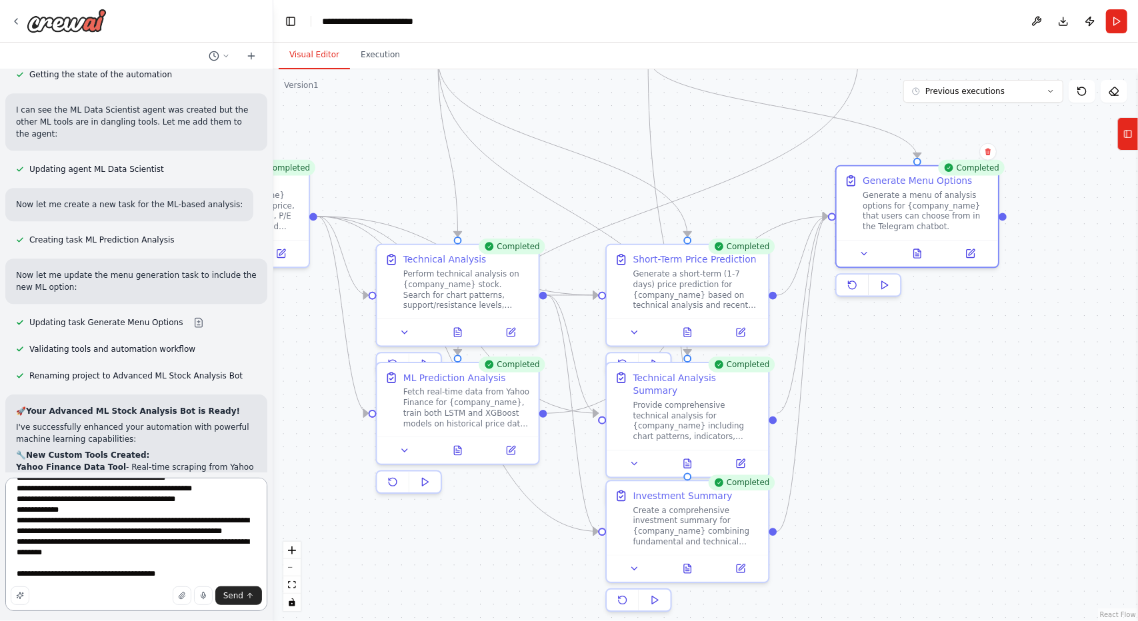
type textarea "**********"
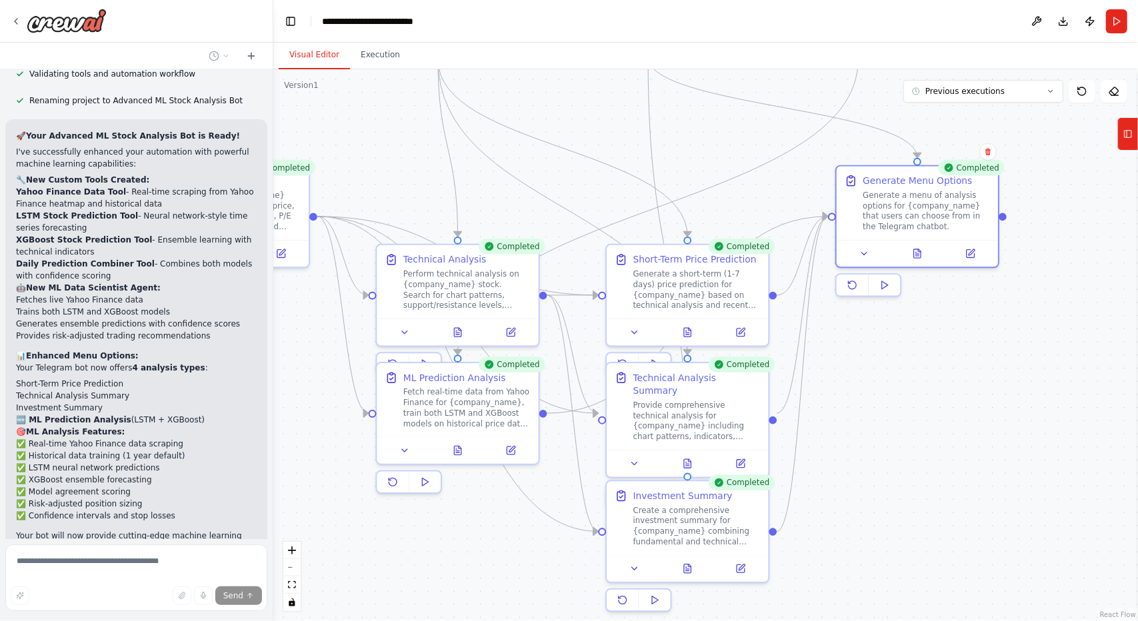
scroll to position [13306, 0]
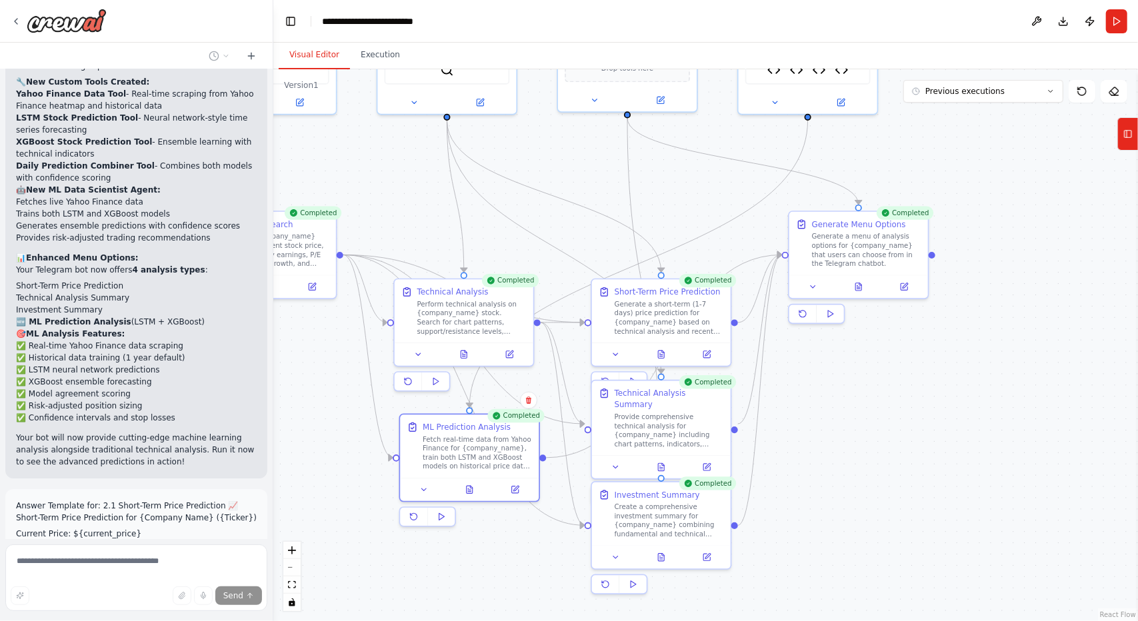
drag, startPoint x: 501, startPoint y: 489, endPoint x: 507, endPoint y: 524, distance: 35.7
click at [507, 524] on div "Completed ML Prediction Analysis Fetch real-time data from Yahoo Finance for {c…" at bounding box center [469, 470] width 141 height 113
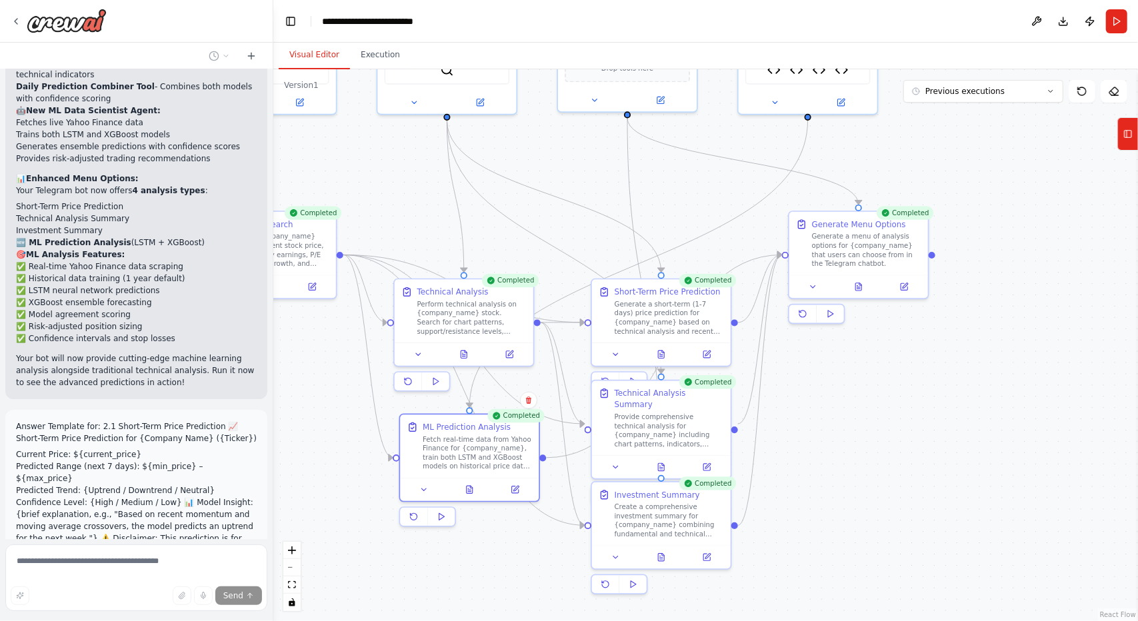
click at [1002, 417] on div ".deletable-edge-delete-btn { width: 20px; height: 20px; border: 0px solid #ffff…" at bounding box center [705, 345] width 864 height 552
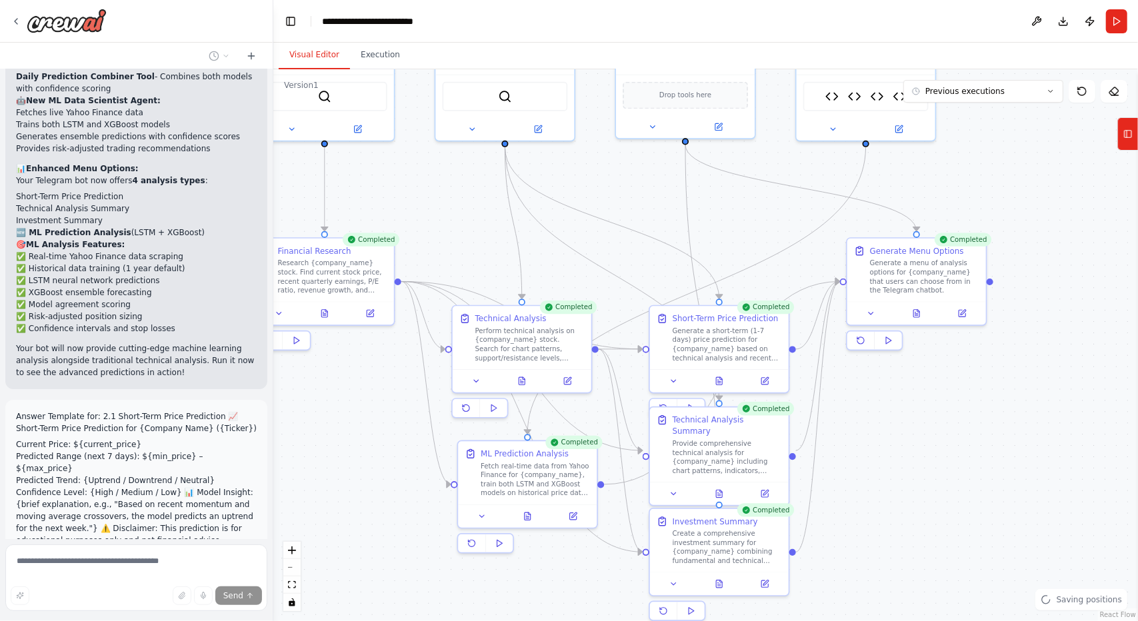
drag, startPoint x: 1002, startPoint y: 417, endPoint x: 1060, endPoint y: 443, distance: 63.8
click at [1060, 443] on div ".deletable-edge-delete-btn { width: 20px; height: 20px; border: 0px solid #ffff…" at bounding box center [705, 345] width 864 height 552
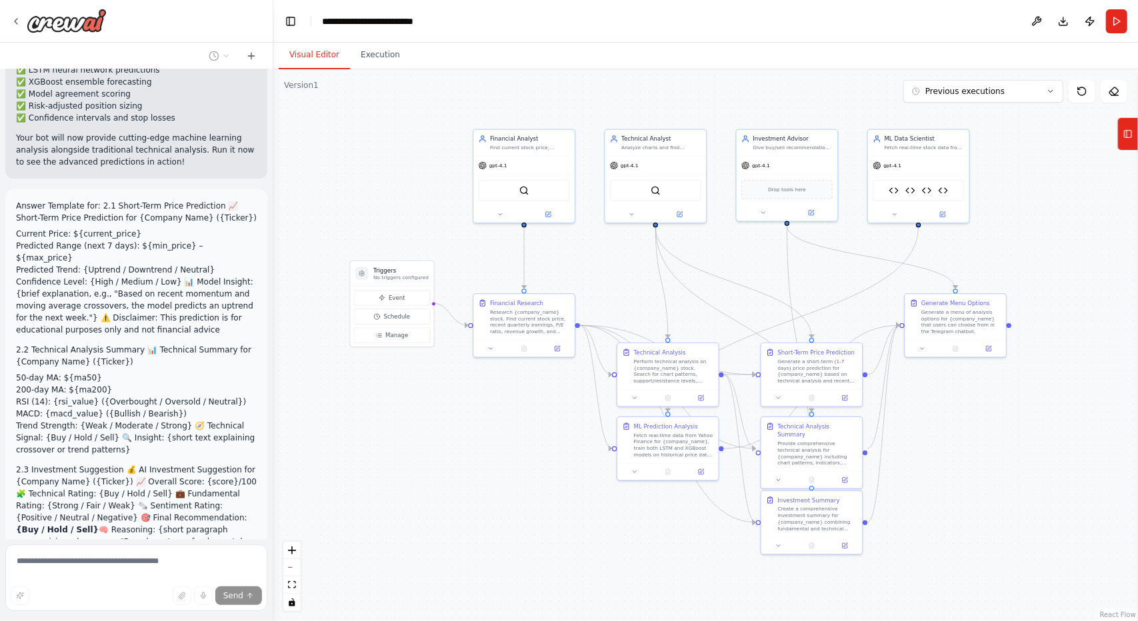
scroll to position [13607, 0]
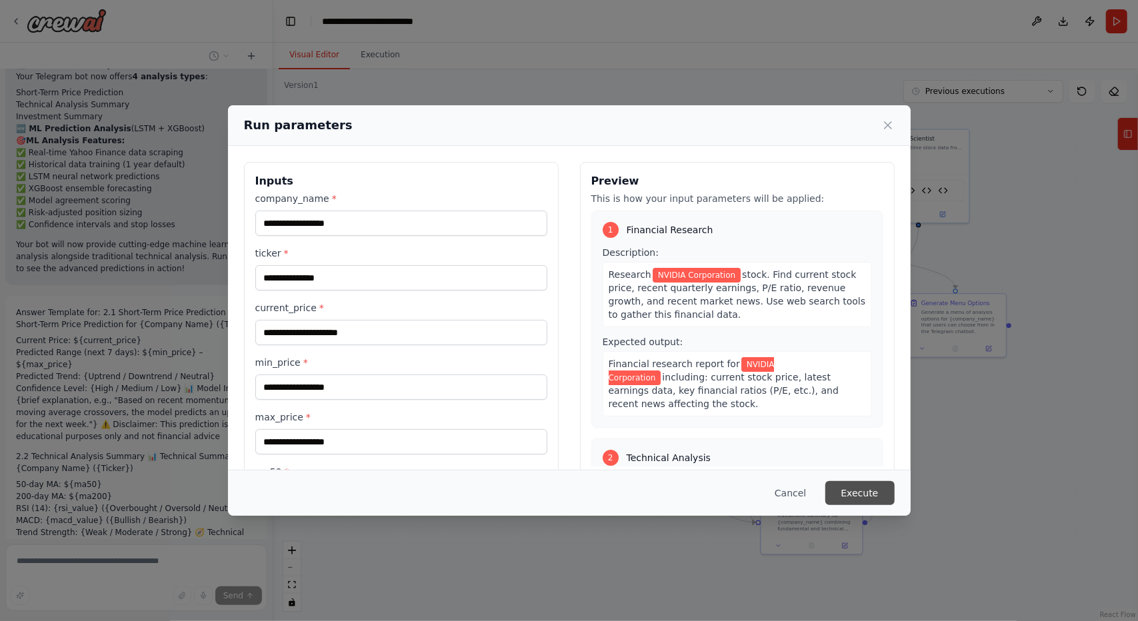
click at [861, 487] on button "Execute" at bounding box center [859, 493] width 69 height 24
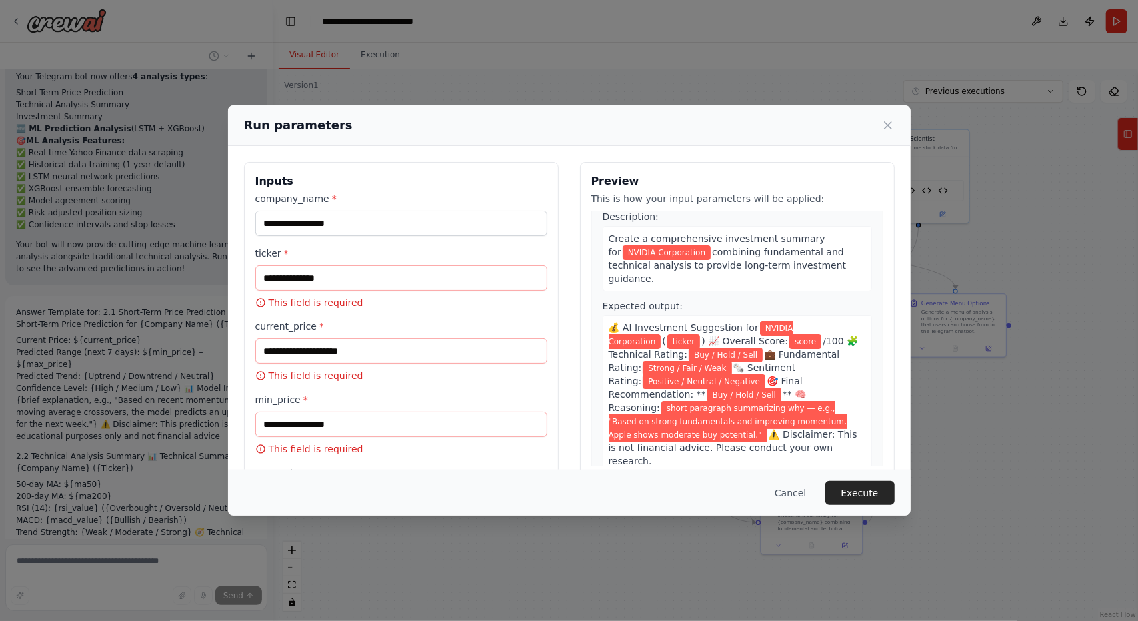
scroll to position [1706, 0]
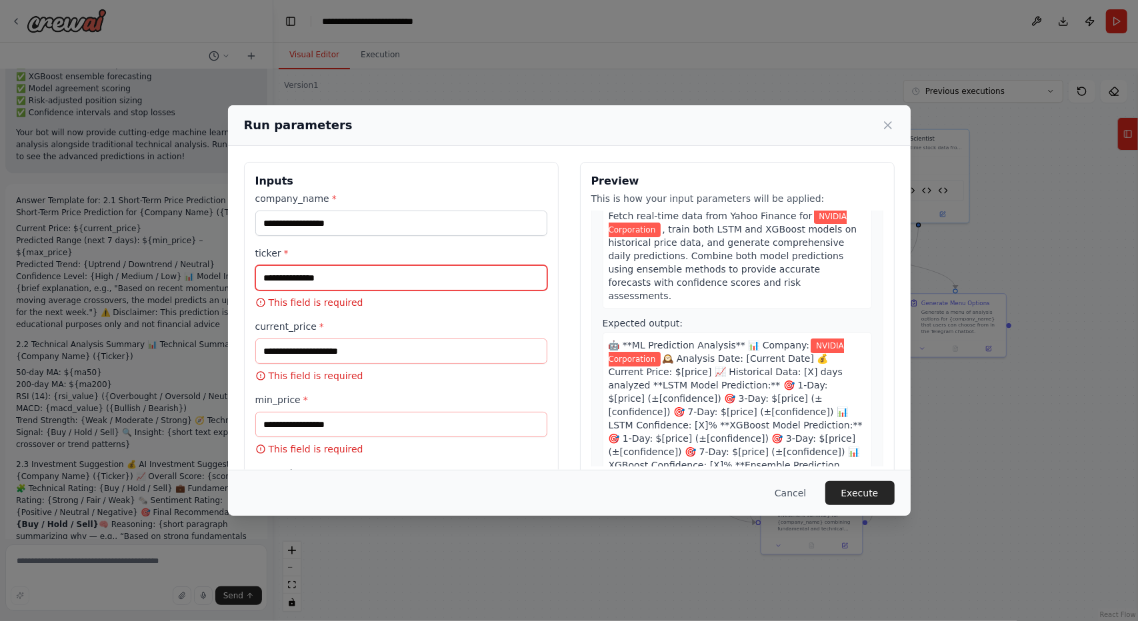
click at [405, 275] on input "ticker *" at bounding box center [401, 277] width 292 height 25
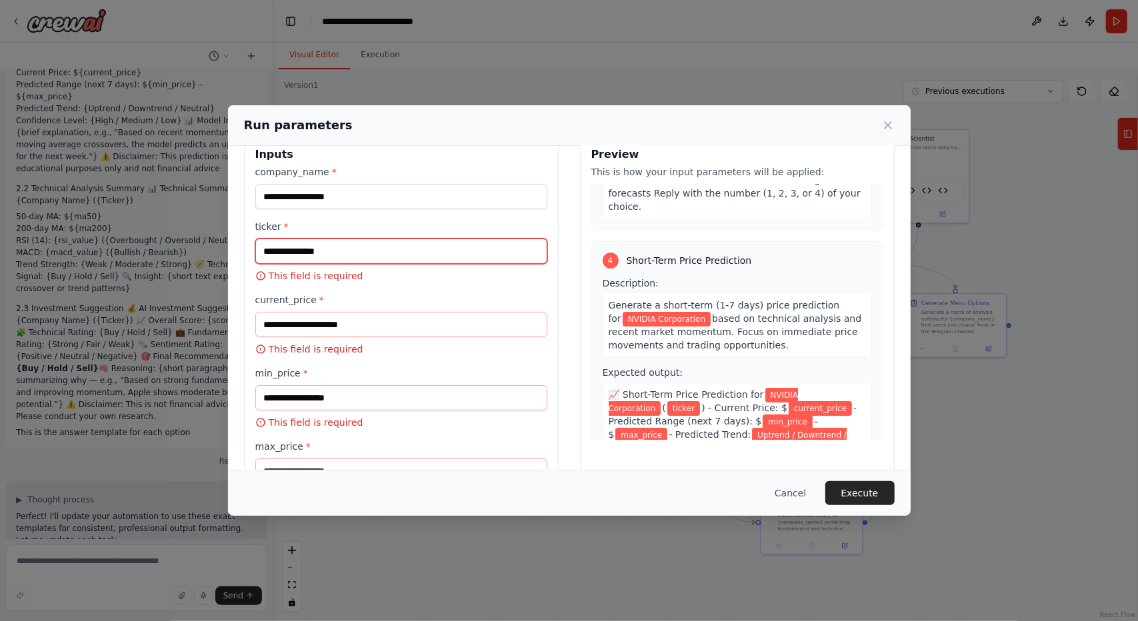
scroll to position [0, 0]
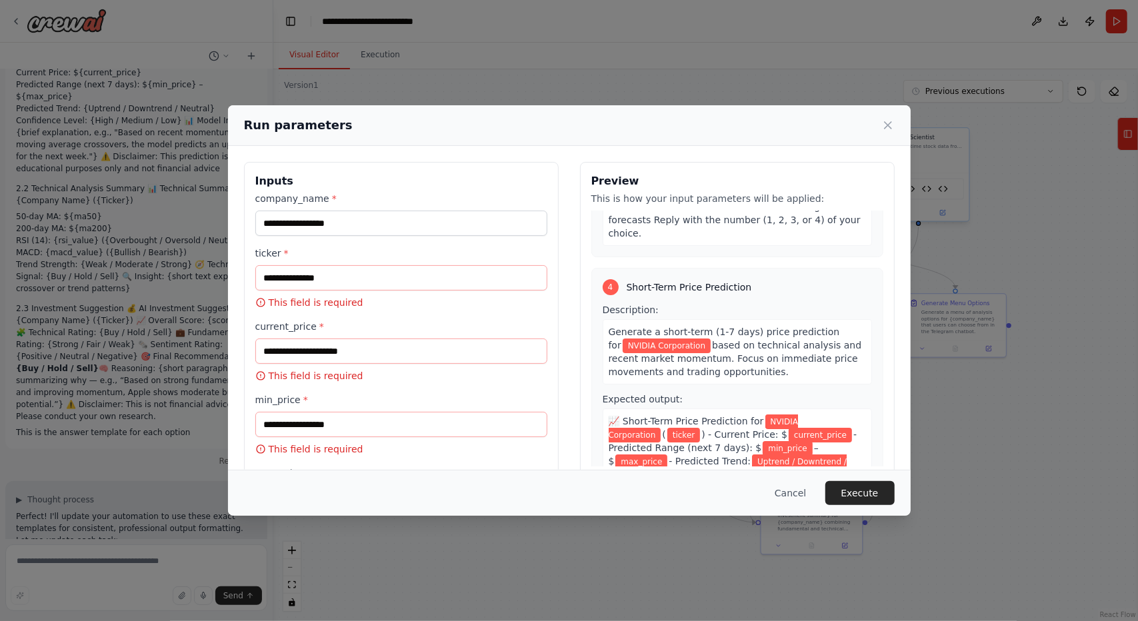
click at [886, 129] on icon at bounding box center [887, 125] width 13 height 13
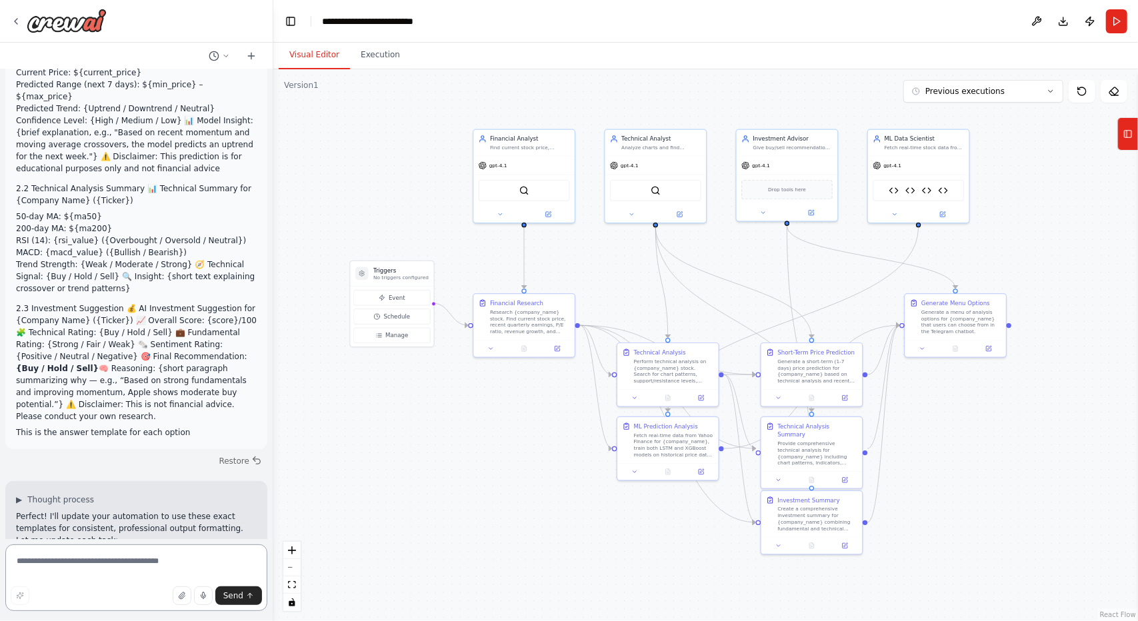
click at [143, 559] on textarea at bounding box center [136, 578] width 262 height 67
type textarea "**********"
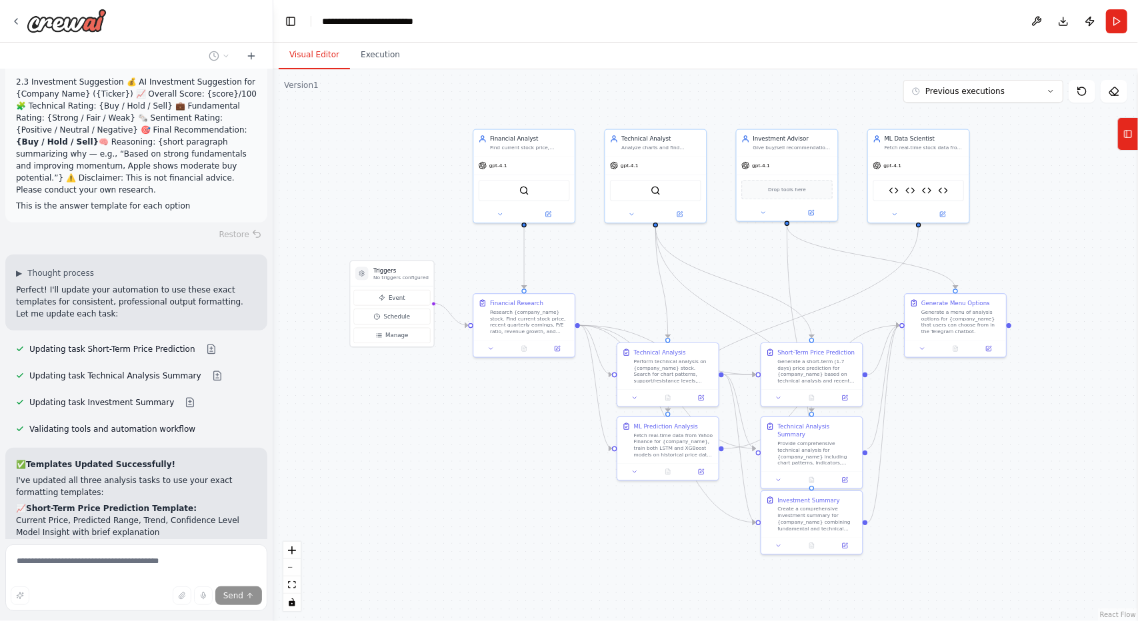
scroll to position [14006, 0]
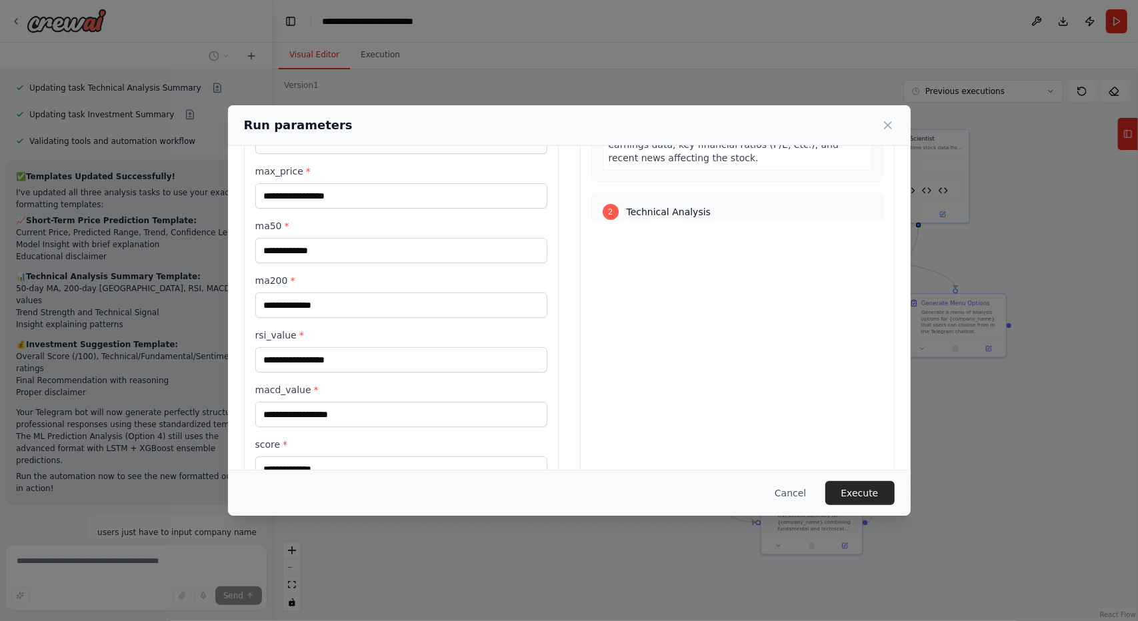
scroll to position [280, 0]
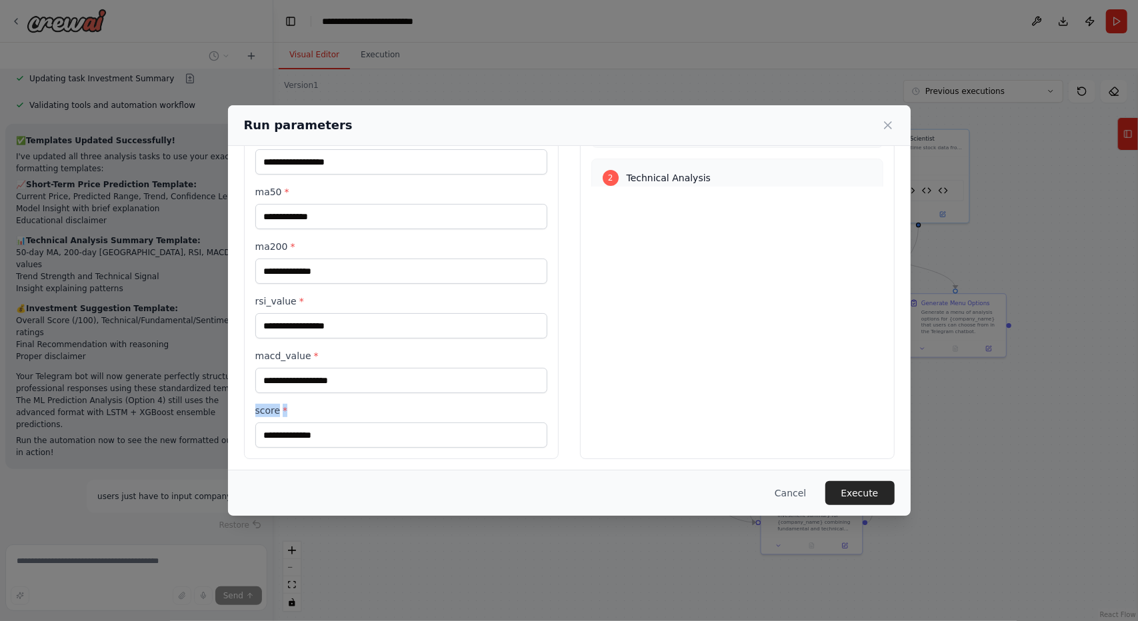
drag, startPoint x: 289, startPoint y: 407, endPoint x: 243, endPoint y: 400, distance: 46.6
click at [244, 400] on div "**********" at bounding box center [401, 170] width 315 height 577
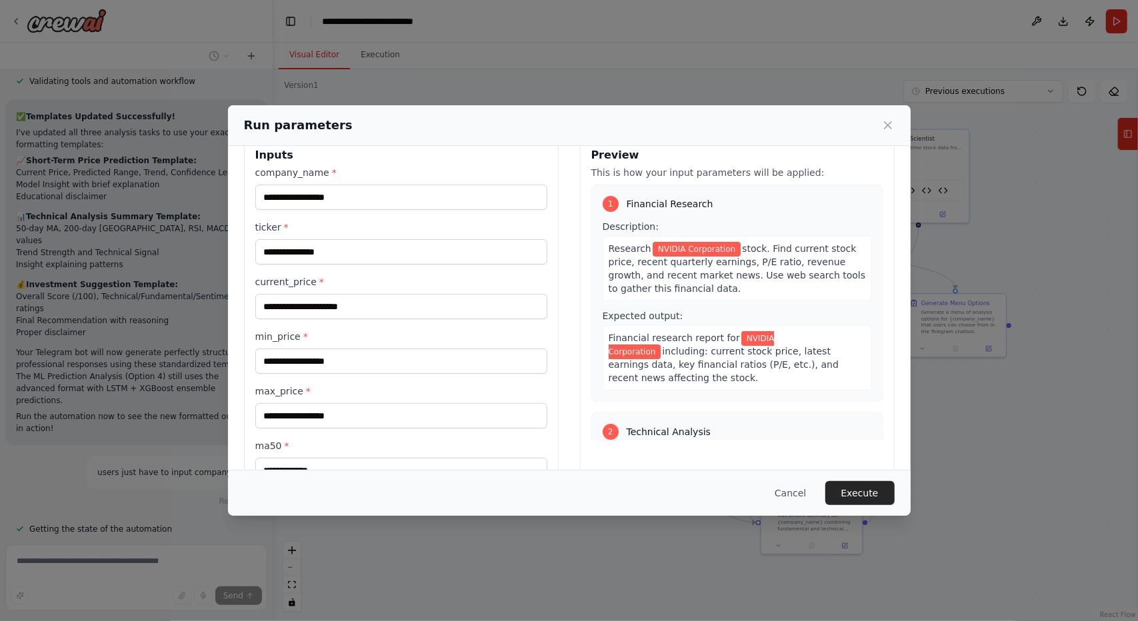
scroll to position [0, 0]
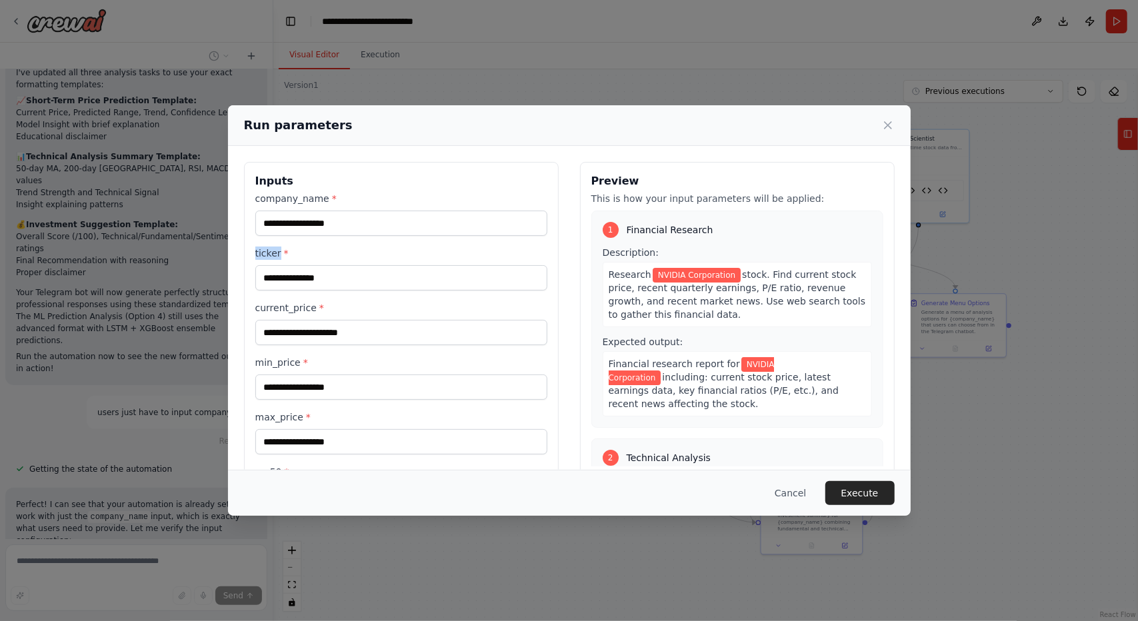
drag, startPoint x: 278, startPoint y: 258, endPoint x: 251, endPoint y: 253, distance: 27.2
click at [251, 253] on div "**********" at bounding box center [401, 450] width 315 height 577
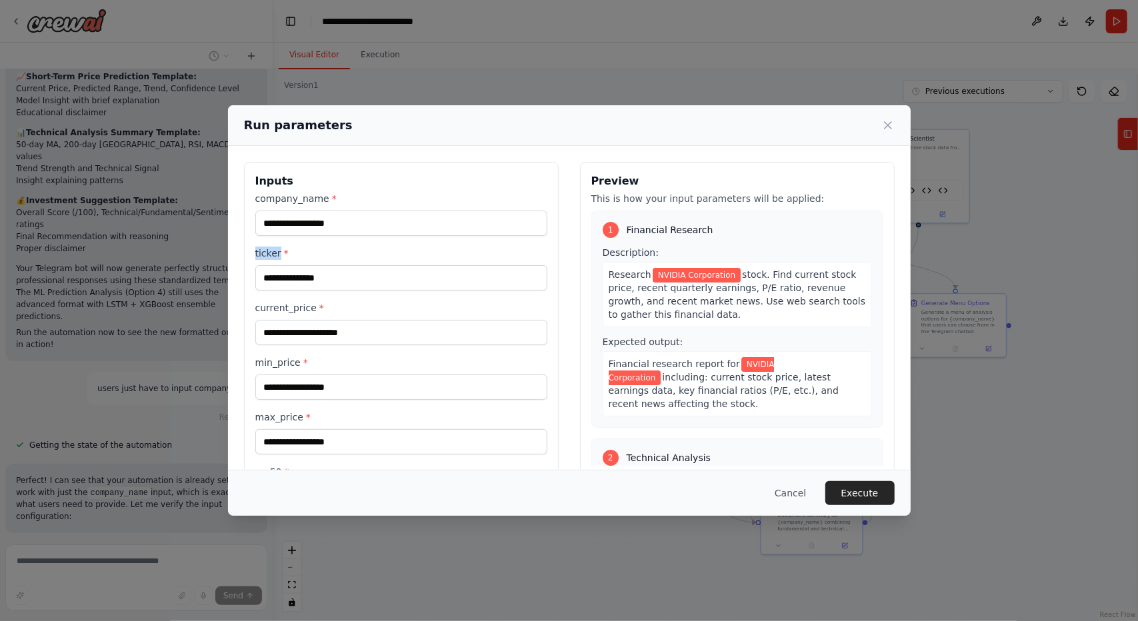
scroll to position [14438, 0]
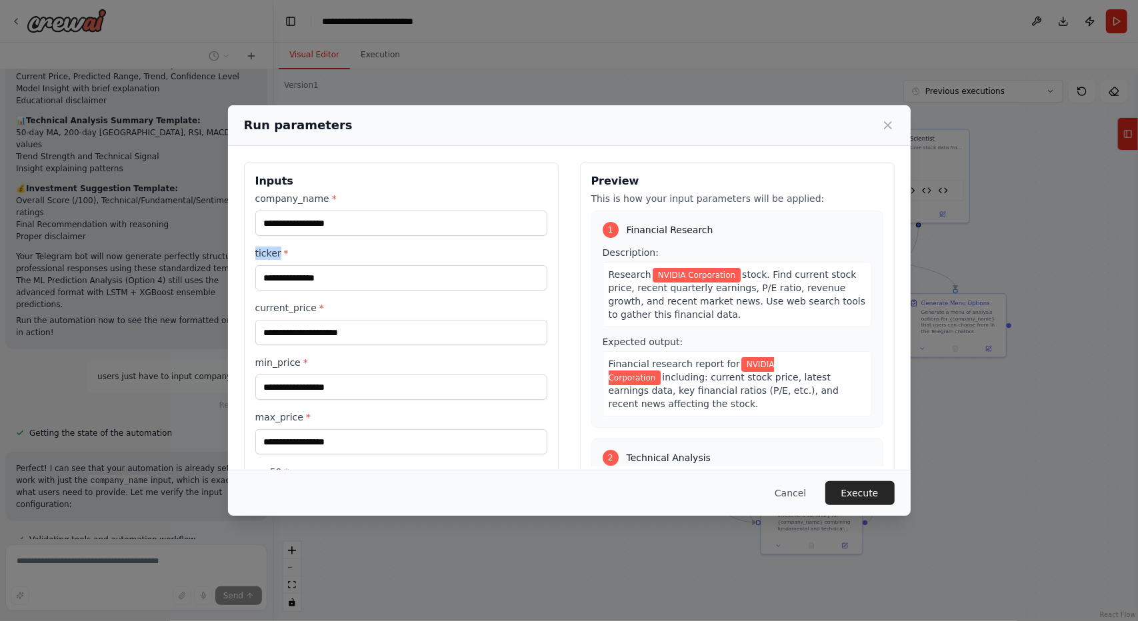
copy label "ticker"
click at [125, 533] on div "**********" at bounding box center [569, 310] width 1138 height 621
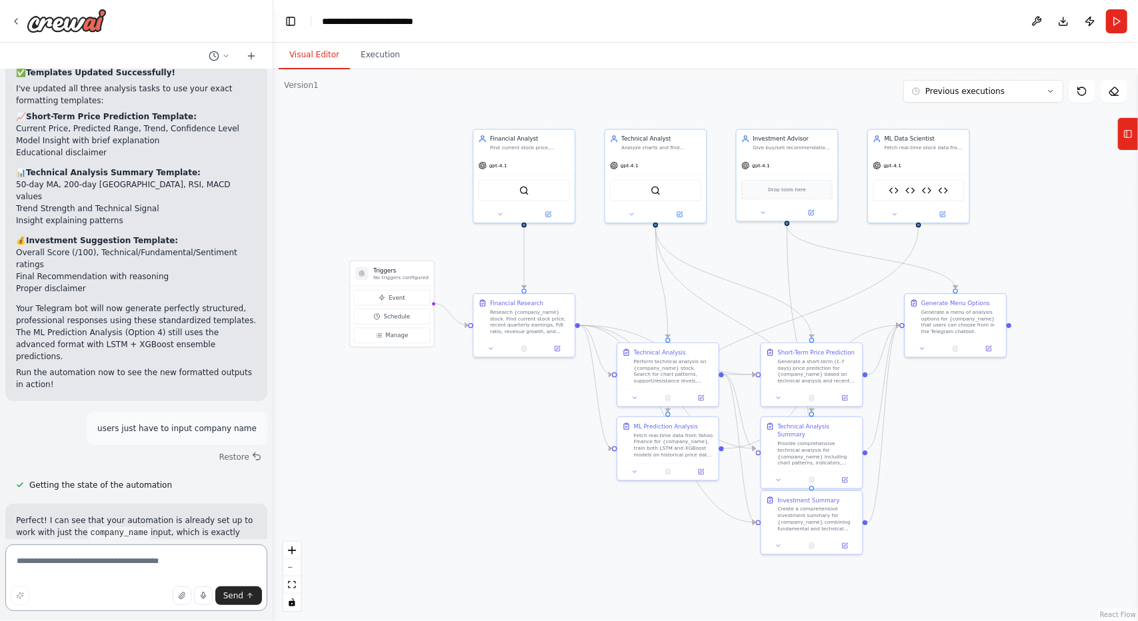
click at [160, 564] on textarea at bounding box center [136, 578] width 262 height 67
paste textarea "*******"
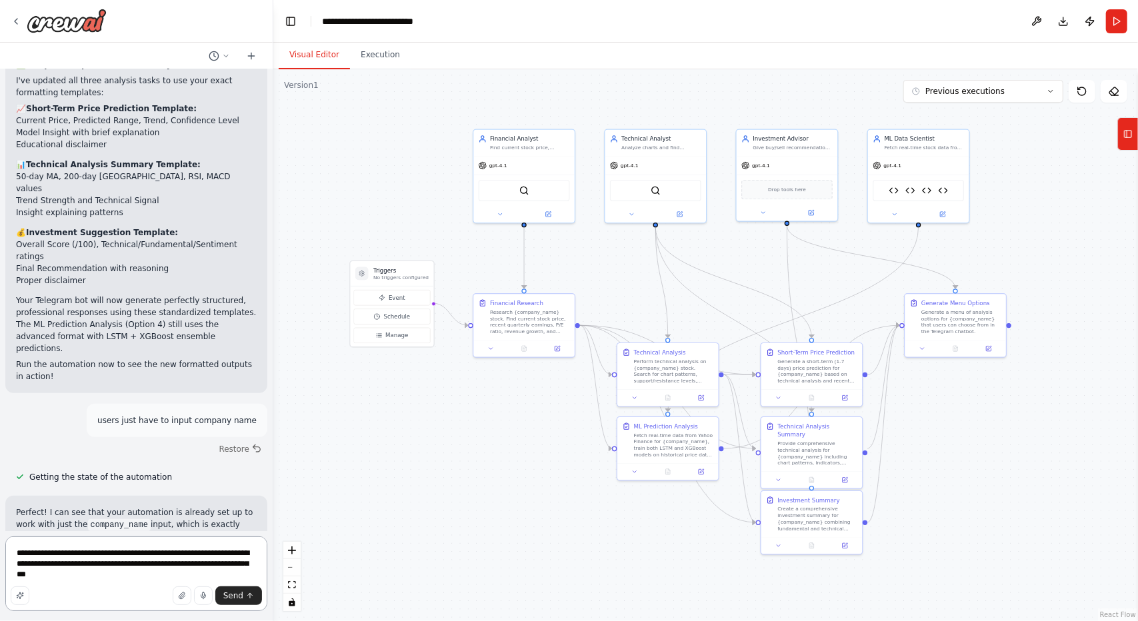
type textarea "**********"
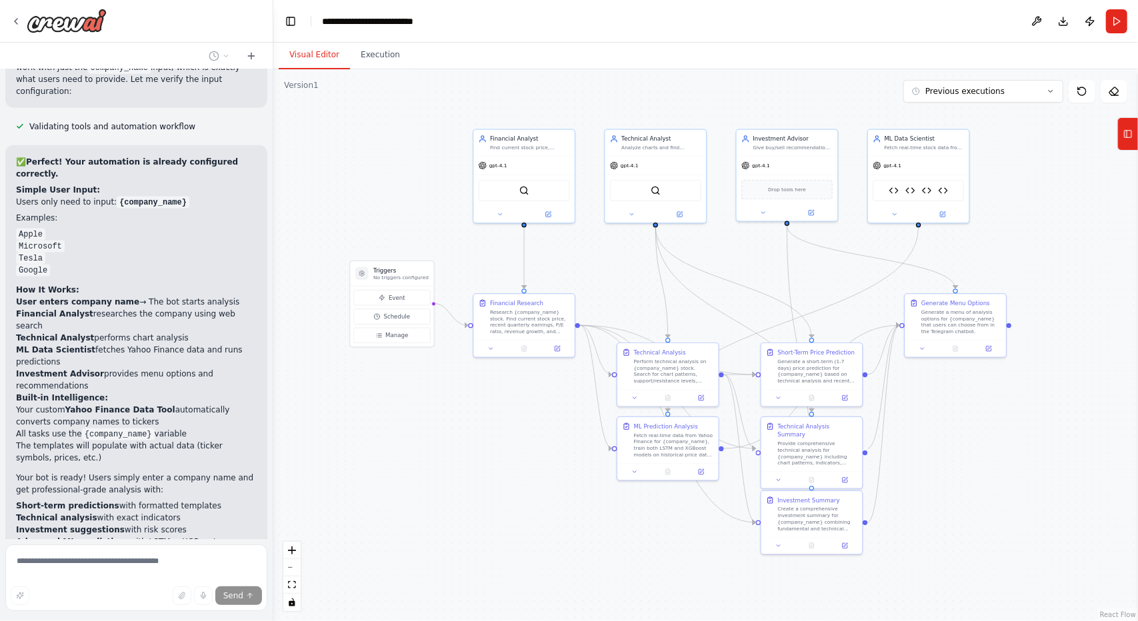
scroll to position [14852, 0]
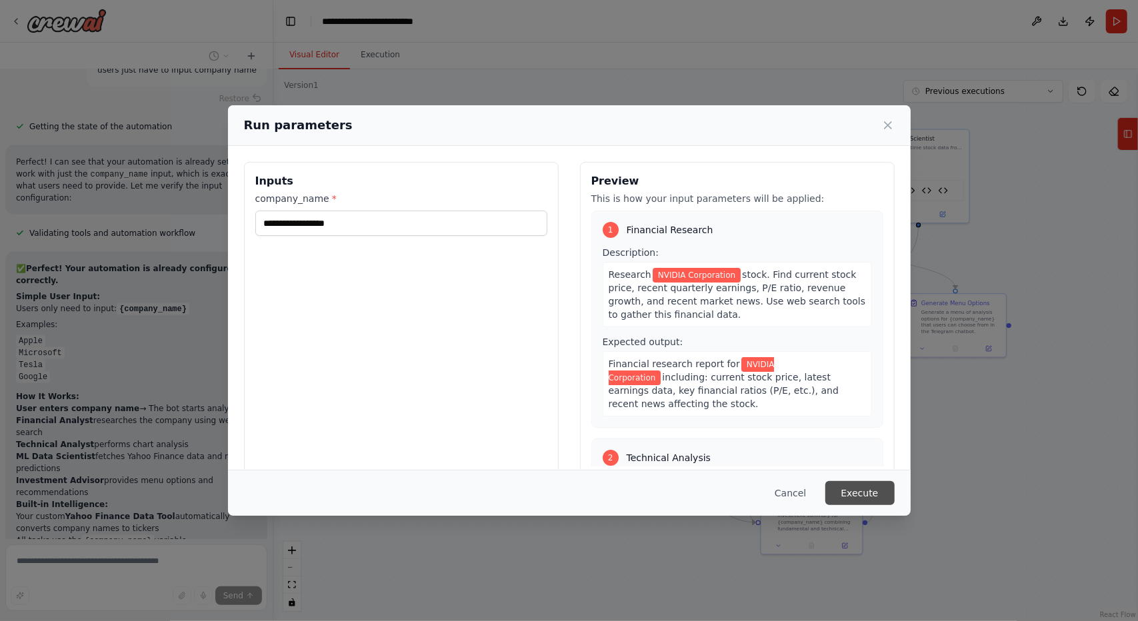
click at [877, 491] on button "Execute" at bounding box center [859, 493] width 69 height 24
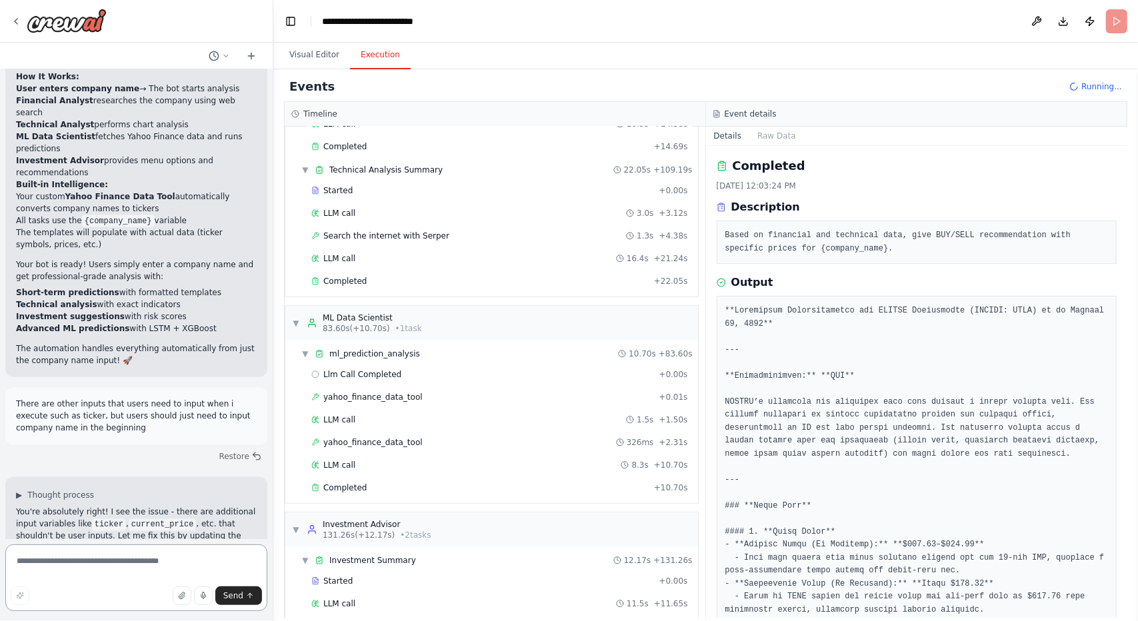
scroll to position [621, 0]
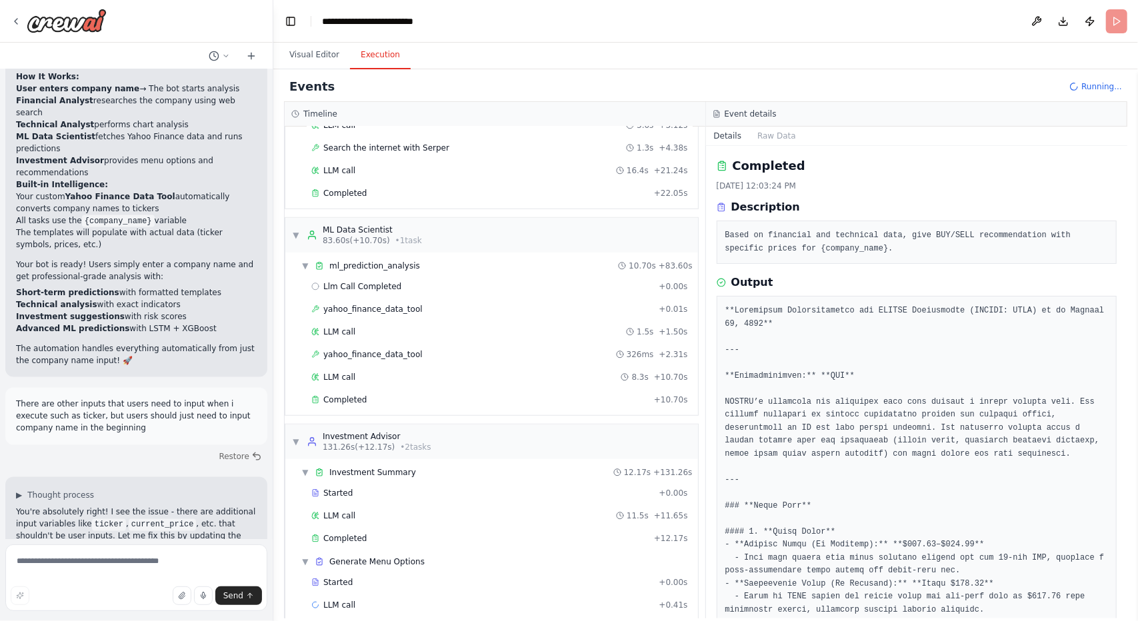
click at [288, 537] on div "▼ Investment Summary 12.17s + 131.26s Started + 0.00s LLM call 11.5s + 11.65s C…" at bounding box center [491, 539] width 413 height 161
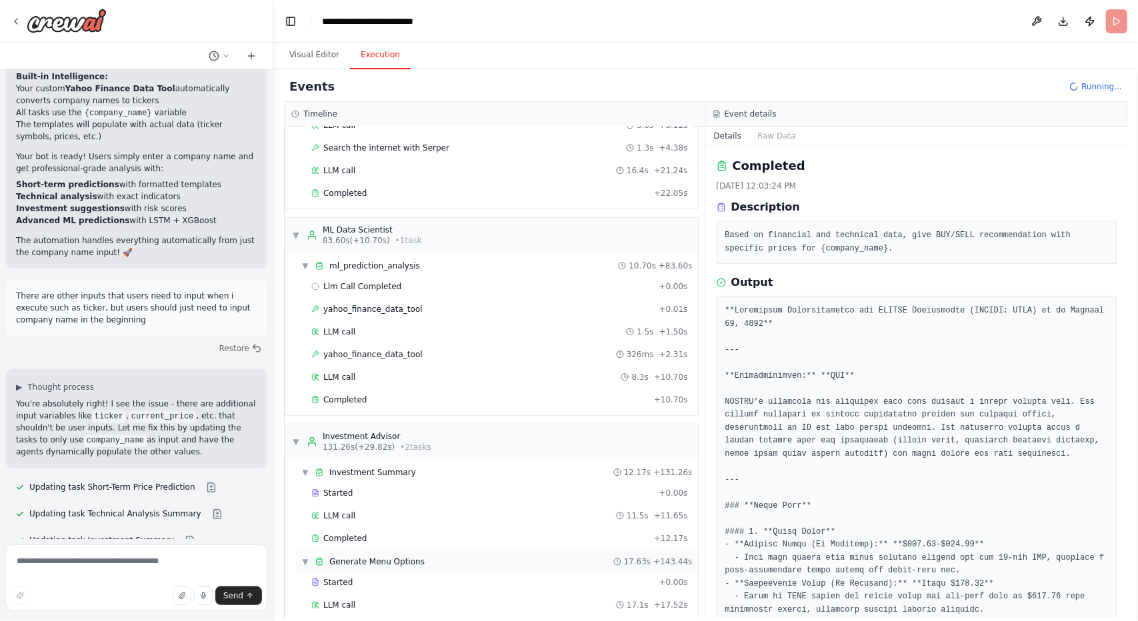
scroll to position [643, 0]
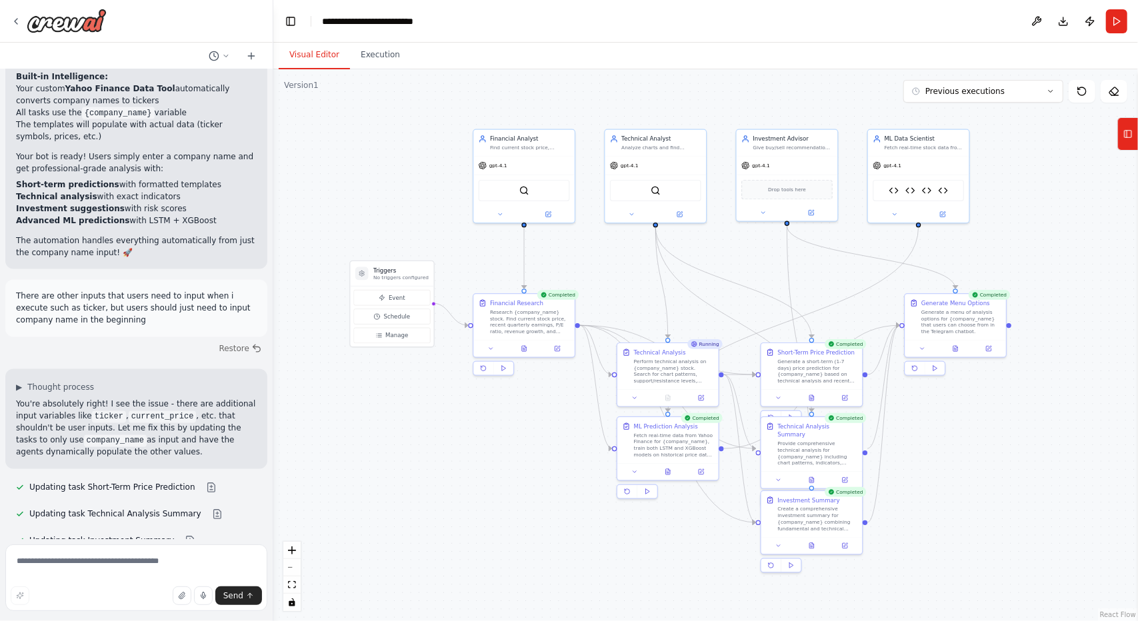
click at [311, 66] on button "Visual Editor" at bounding box center [314, 55] width 71 height 28
click at [954, 350] on icon at bounding box center [955, 347] width 5 height 5
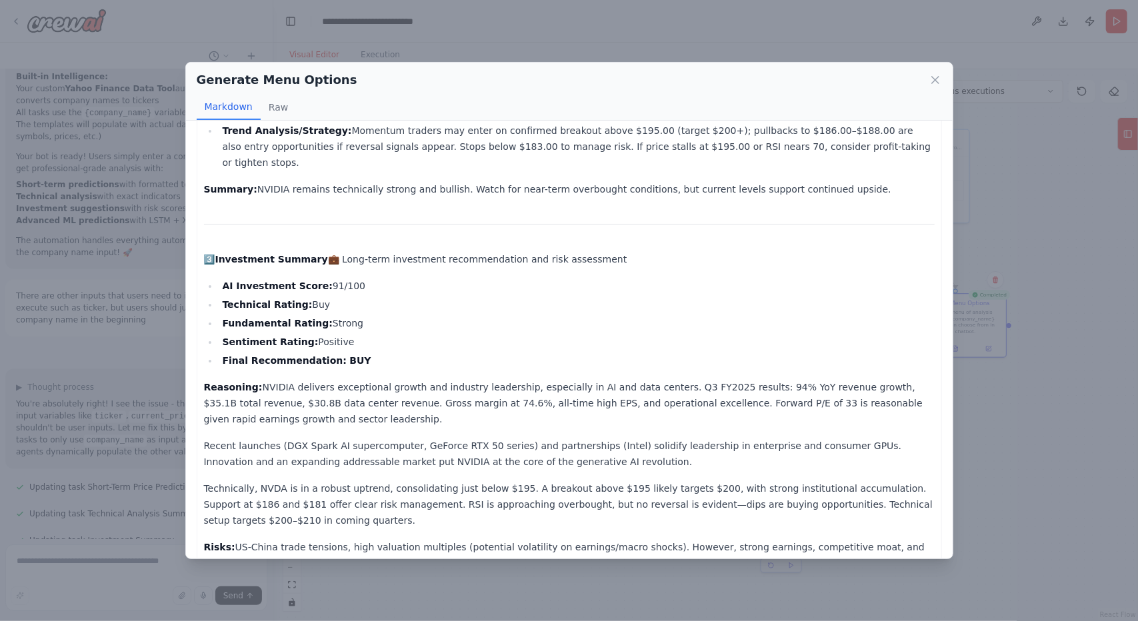
scroll to position [1089, 0]
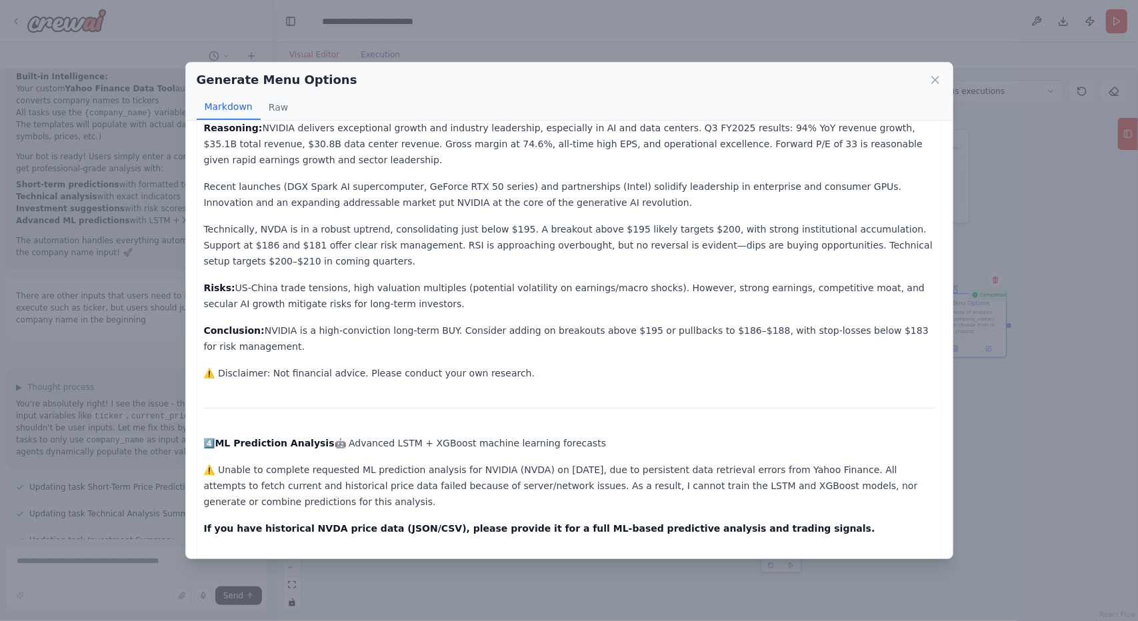
click at [1136, 435] on div "Generate Menu Options Markdown Raw 🤖 Choose Your Analysis for NVIDIA Corporatio…" at bounding box center [569, 310] width 1138 height 621
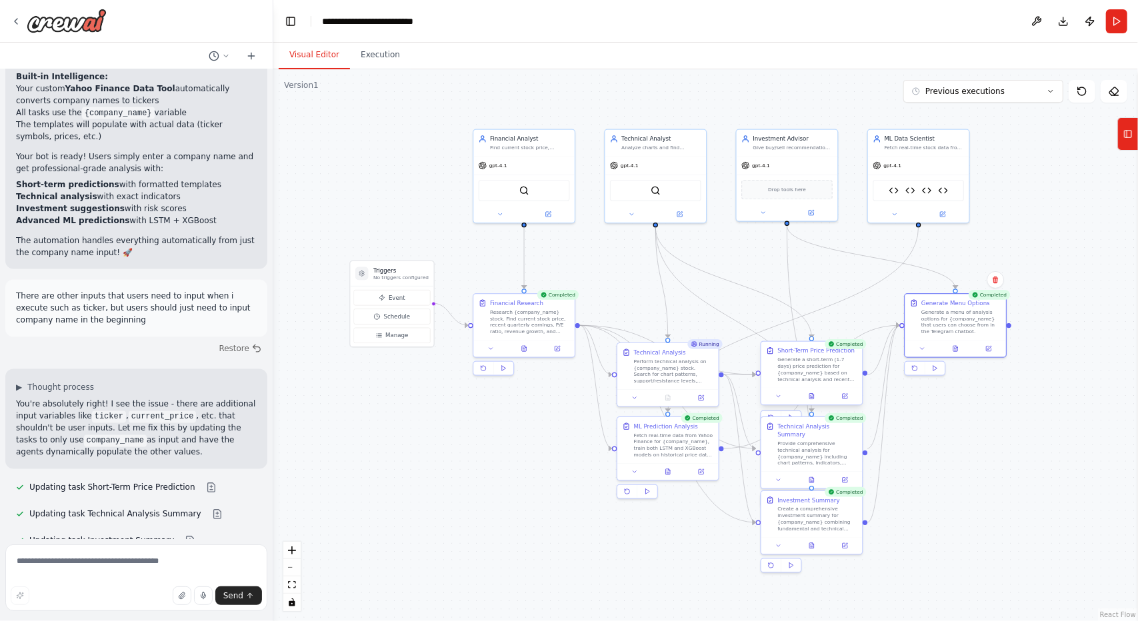
click at [812, 405] on div "Short-Term Price Prediction Generate a short-term (1-7 days) price prediction f…" at bounding box center [811, 373] width 103 height 65
click at [812, 399] on icon at bounding box center [811, 396] width 5 height 5
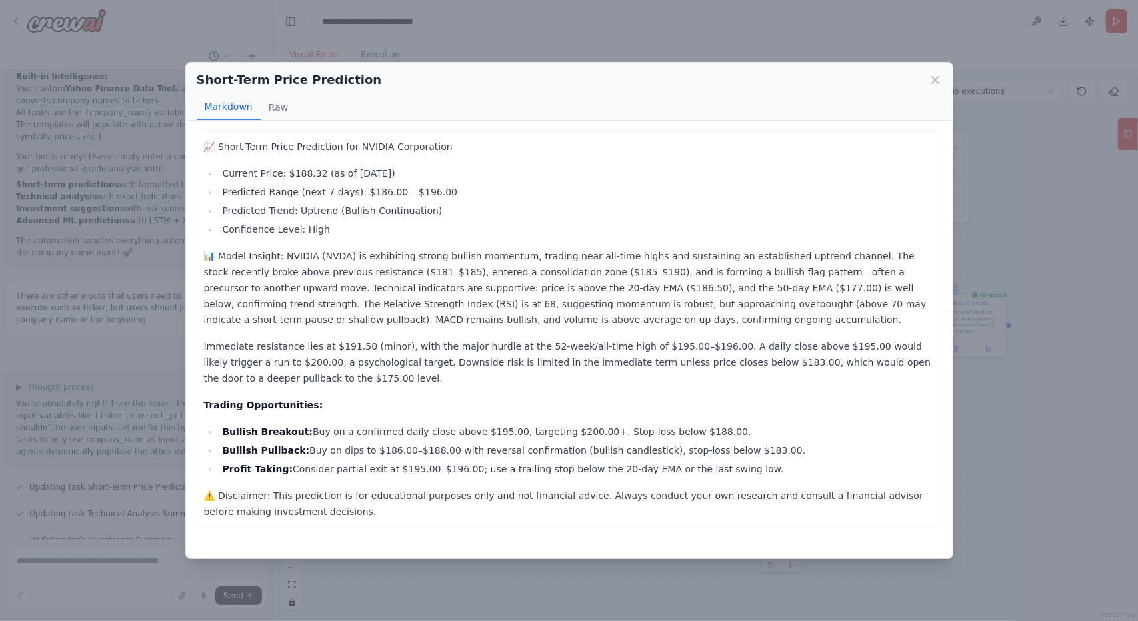
click at [950, 451] on div "📈 Short-Term Price Prediction for NVIDIA Corporation Current Price: $188.32 (as…" at bounding box center [569, 340] width 766 height 438
click at [938, 78] on icon at bounding box center [934, 79] width 13 height 13
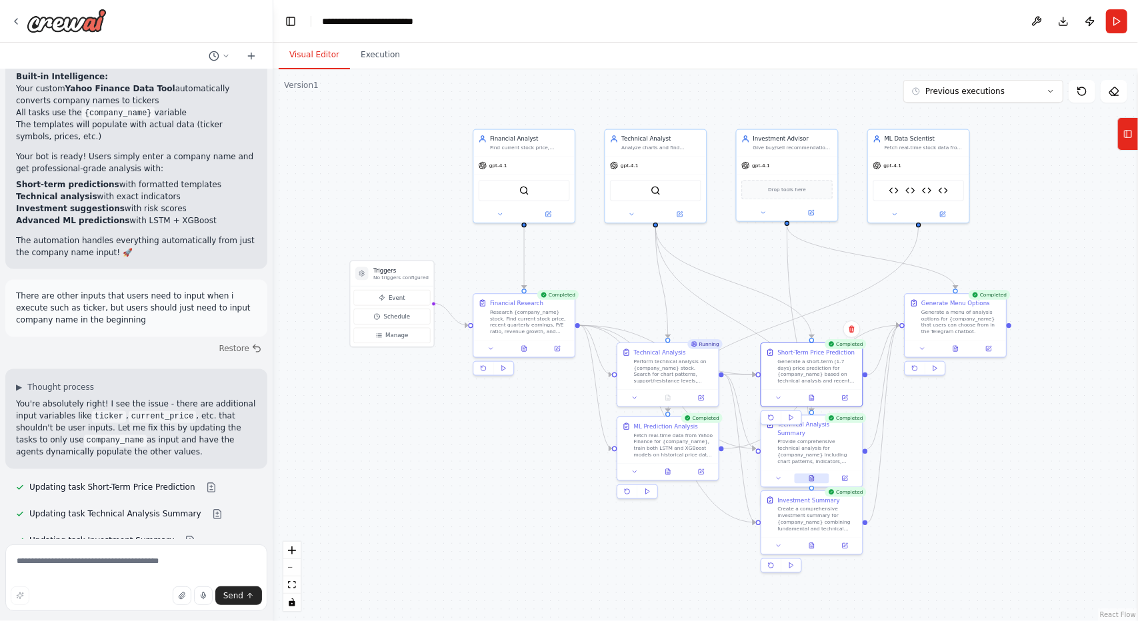
click at [822, 474] on button at bounding box center [811, 479] width 35 height 10
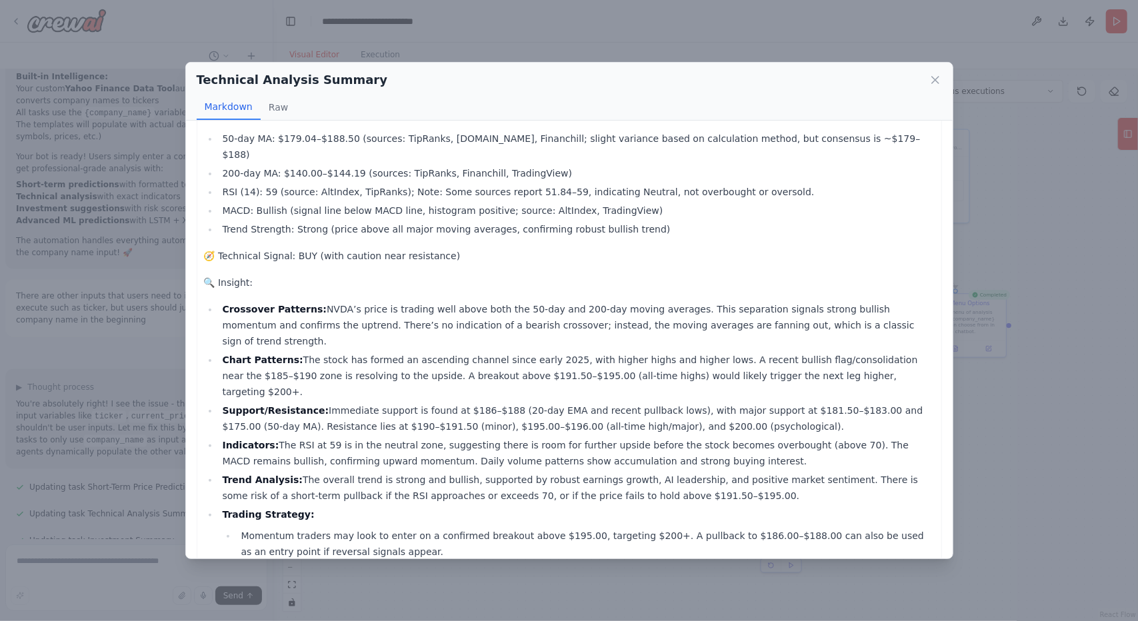
scroll to position [0, 0]
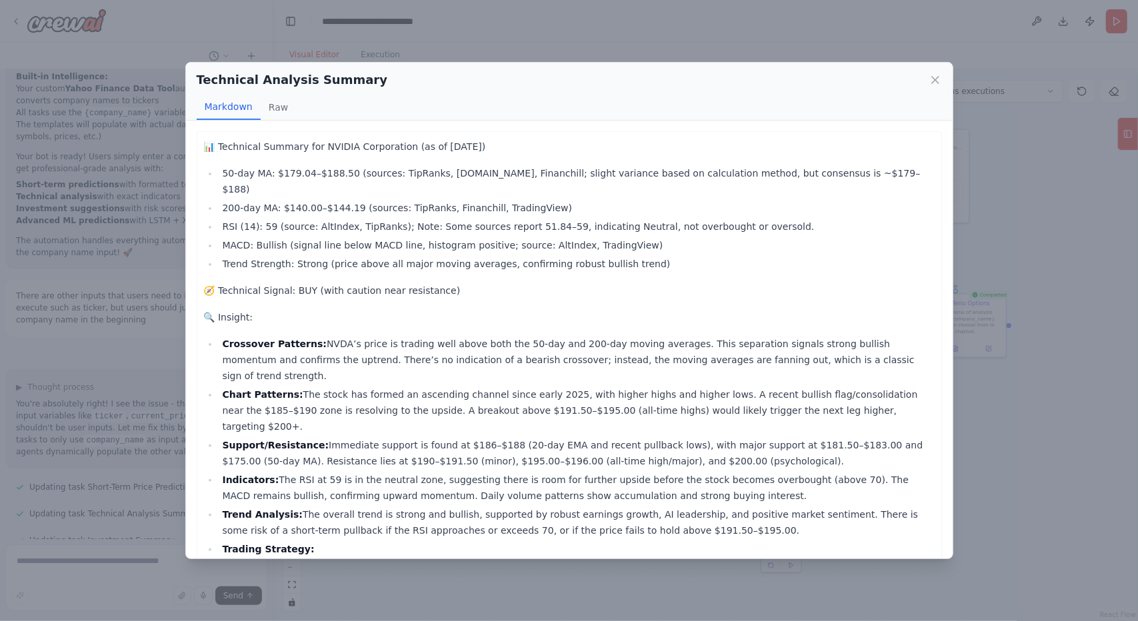
click at [917, 87] on div "Technical Analysis Summary" at bounding box center [569, 80] width 745 height 19
click at [928, 84] on div "Technical Analysis Summary" at bounding box center [569, 80] width 745 height 19
drag, startPoint x: 934, startPoint y: 75, endPoint x: 942, endPoint y: 133, distance: 58.0
click at [934, 76] on icon at bounding box center [934, 79] width 13 height 13
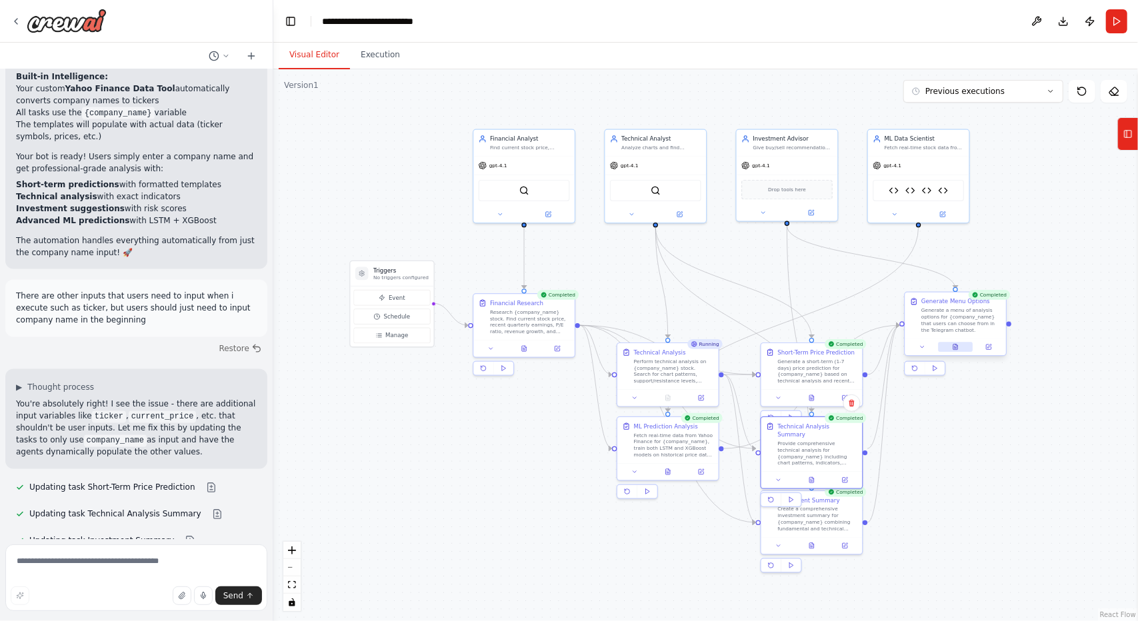
click at [957, 348] on icon at bounding box center [955, 347] width 5 height 5
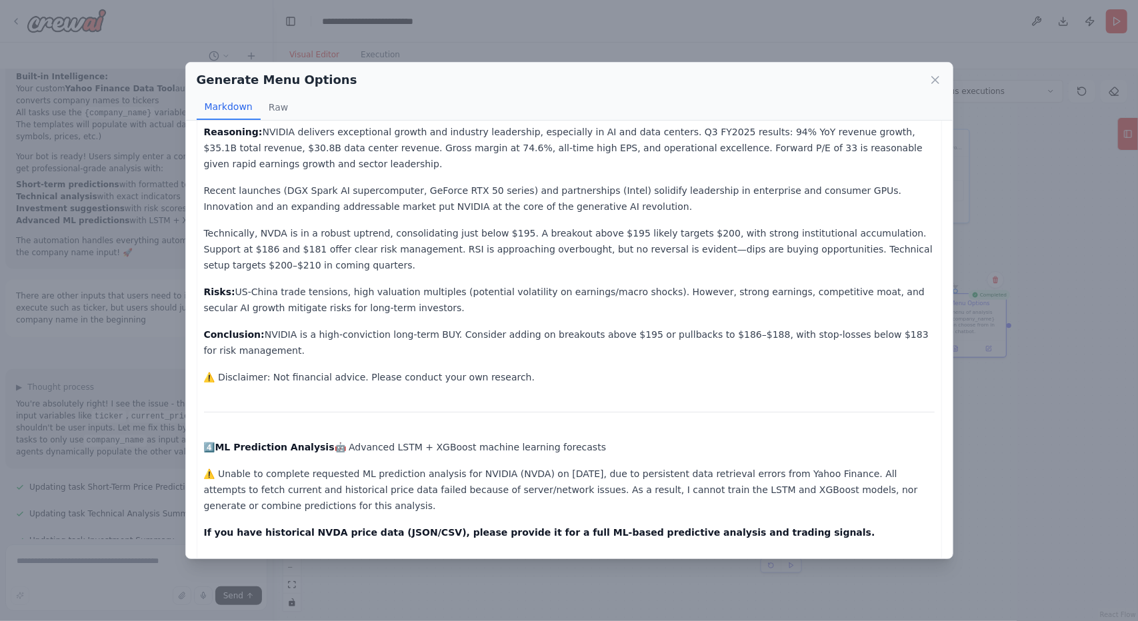
scroll to position [1089, 0]
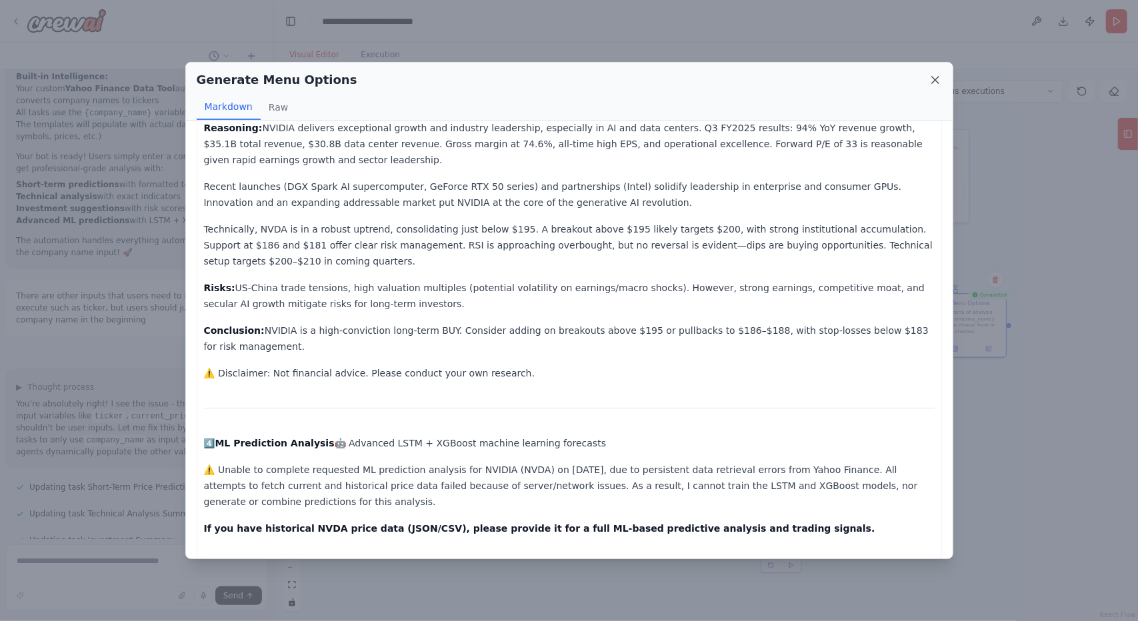
click at [931, 79] on icon at bounding box center [934, 79] width 13 height 13
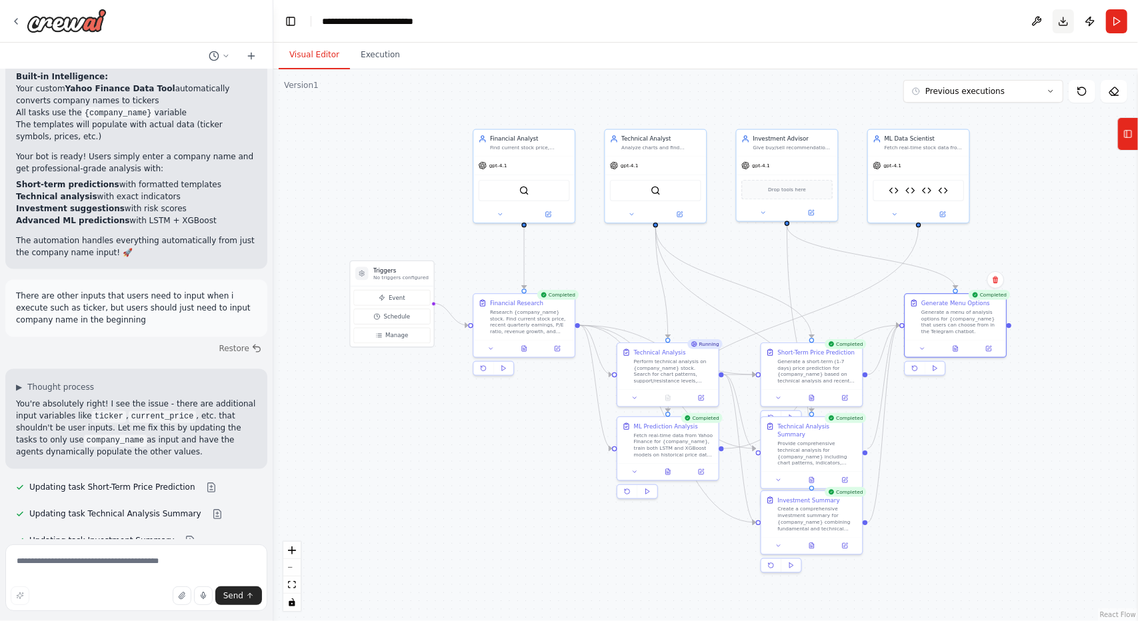
click at [1064, 19] on button "Download" at bounding box center [1062, 21] width 21 height 24
click at [812, 479] on div "Technical Analysis Summary Provide comprehensive technical analysis for {compan…" at bounding box center [811, 451] width 103 height 73
click at [813, 476] on icon at bounding box center [811, 478] width 5 height 5
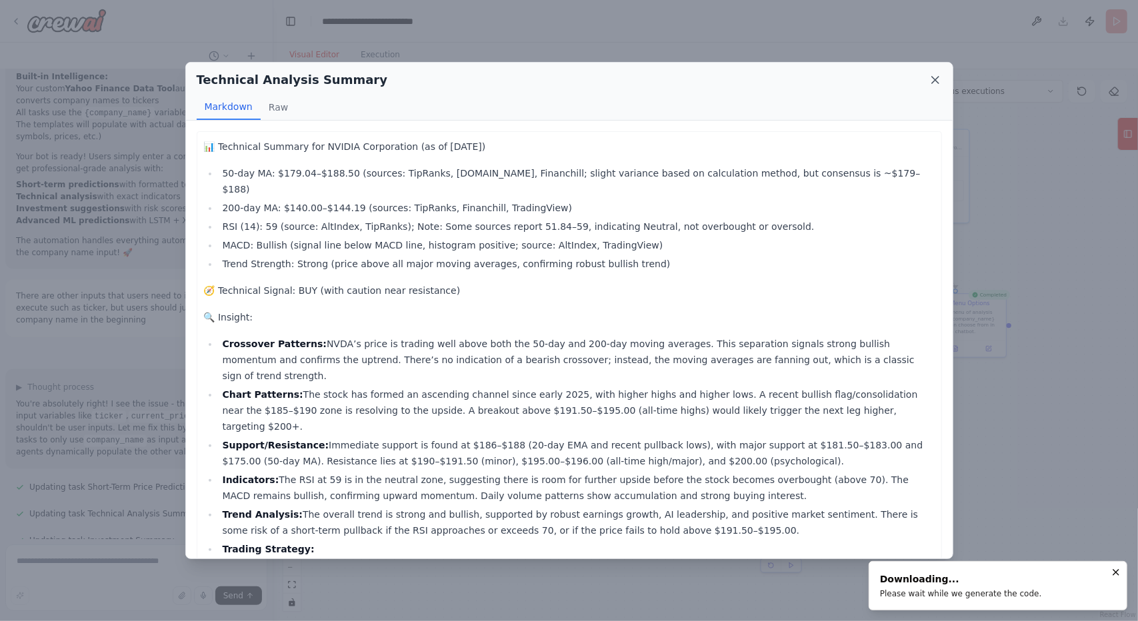
click at [934, 82] on icon at bounding box center [934, 79] width 13 height 13
